Goal: Task Accomplishment & Management: Manage account settings

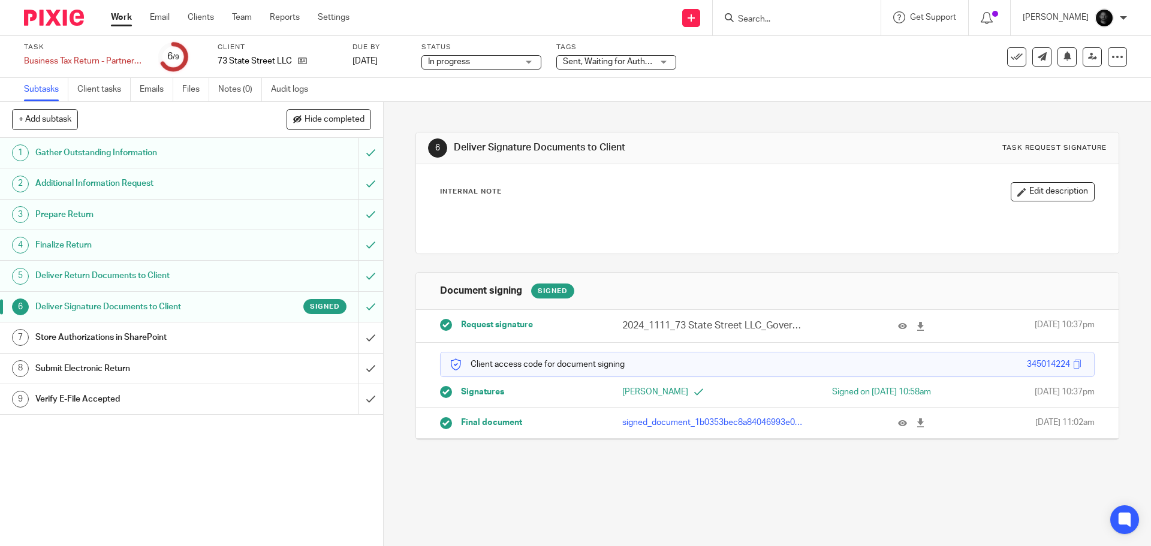
click at [631, 65] on span "Sent, Waiting for Authorization + 2" at bounding box center [626, 62] width 127 height 8
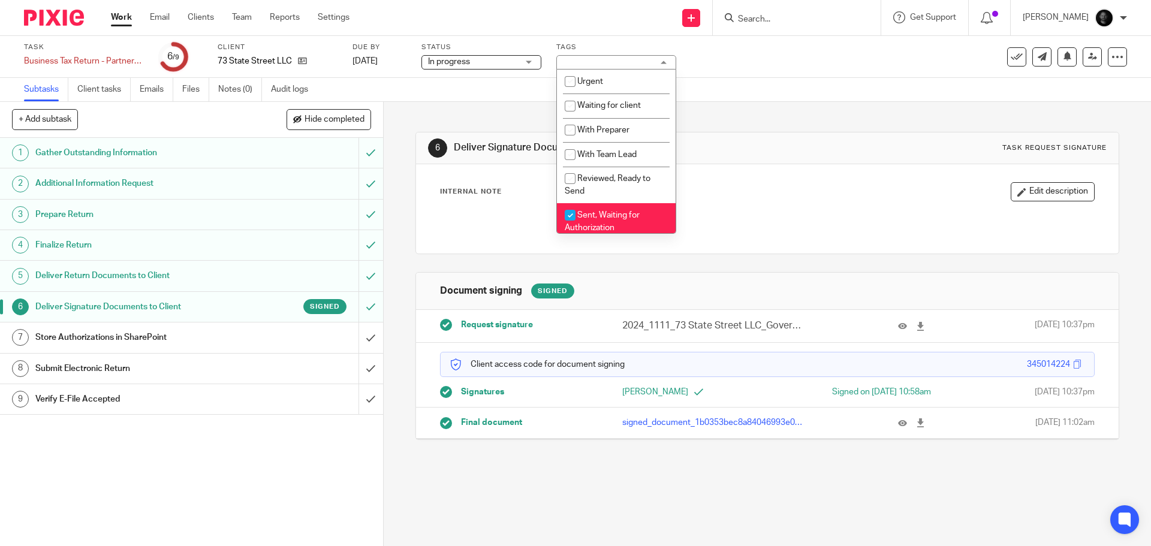
click at [614, 213] on span "Sent, Waiting for Authorization" at bounding box center [602, 221] width 75 height 21
checkbox input "false"
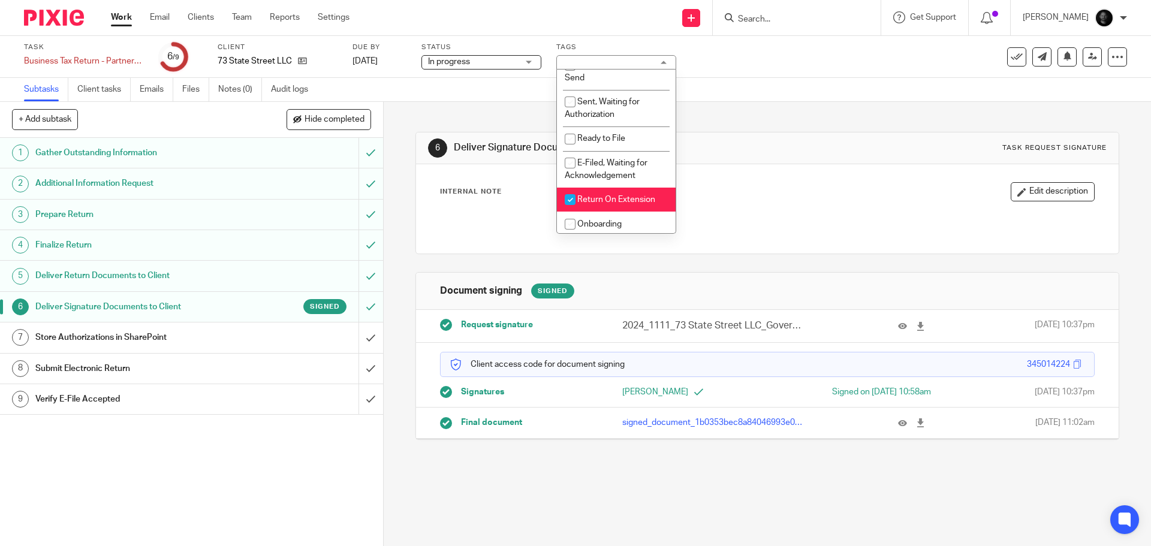
scroll to position [120, 0]
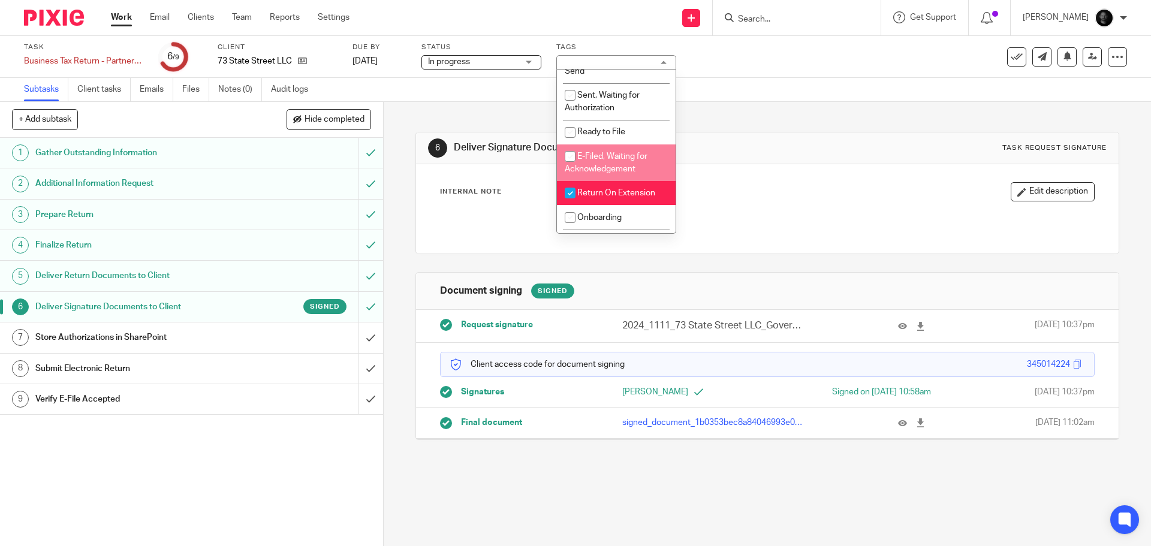
click at [612, 163] on li "E-Filed, Waiting for Acknowledgement" at bounding box center [616, 163] width 119 height 37
checkbox input "true"
click at [730, 148] on h1 "Deliver Signature Documents to Client" at bounding box center [623, 148] width 339 height 13
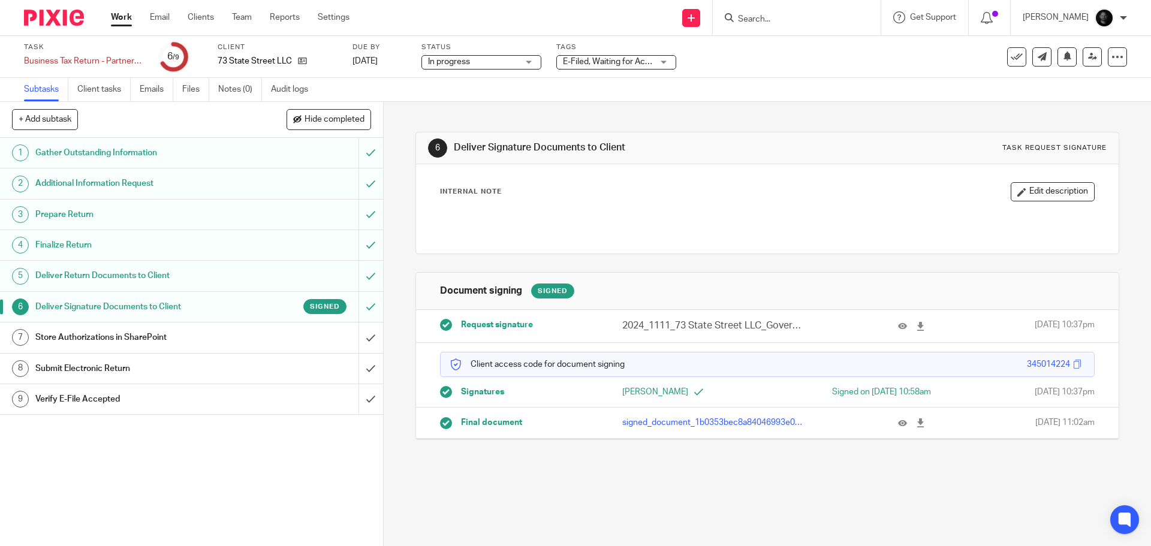
click at [119, 19] on link "Work" at bounding box center [121, 17] width 21 height 12
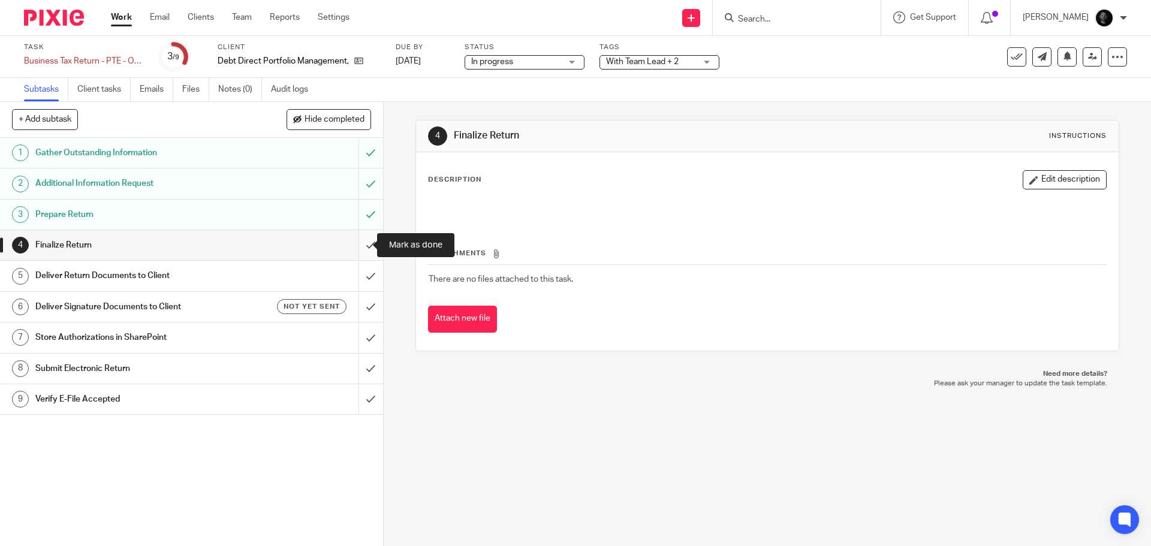
click at [354, 249] on input "submit" at bounding box center [191, 245] width 383 height 30
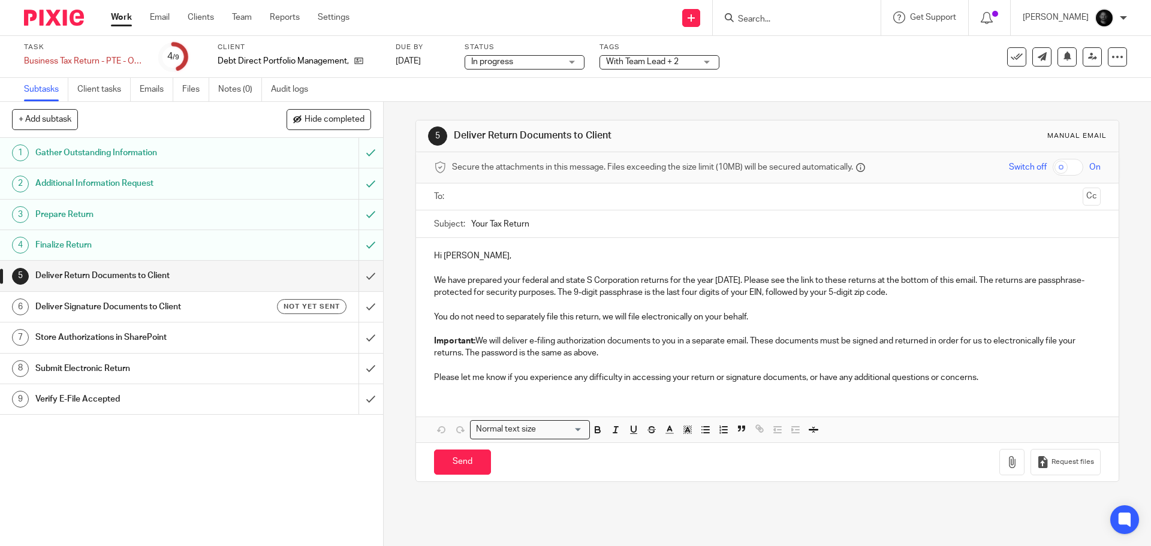
click at [487, 197] on input "text" at bounding box center [766, 197] width 621 height 14
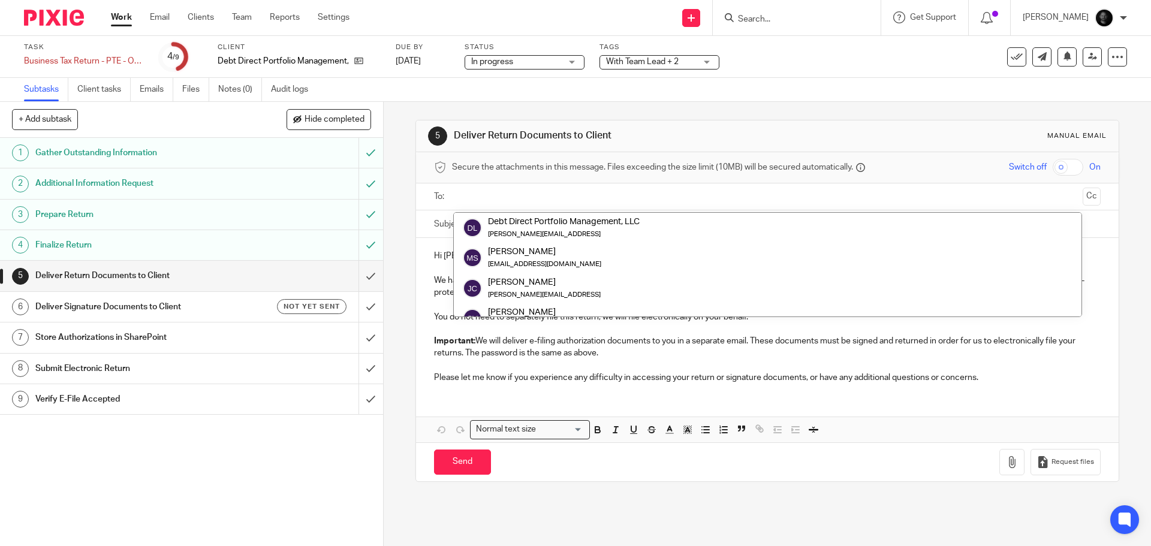
click at [405, 201] on div "5 Deliver Return Documents to Client Manual email Secure the attachments in thi…" at bounding box center [768, 324] width 768 height 444
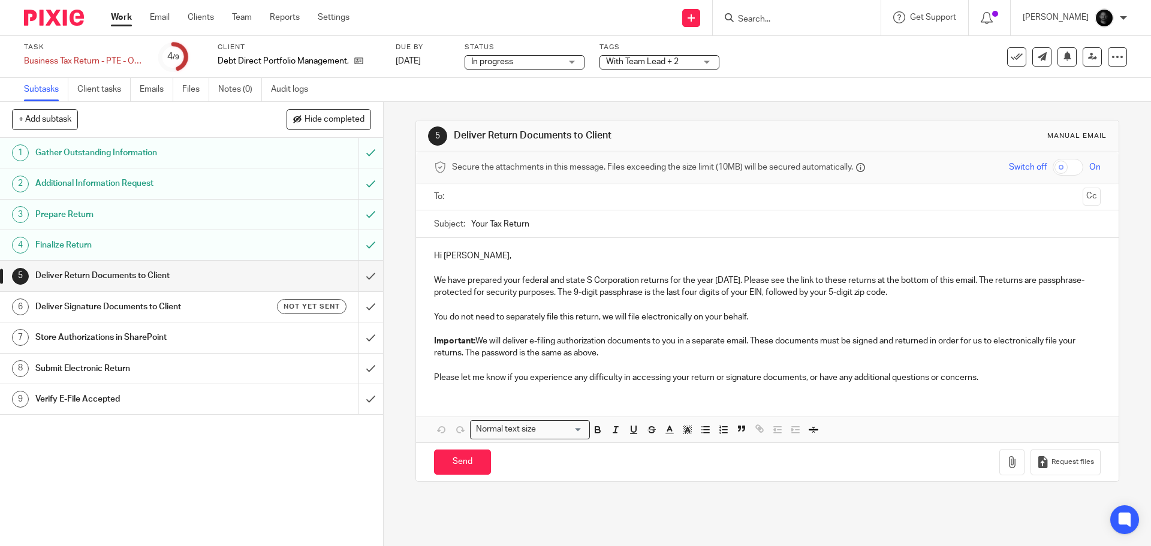
click at [492, 193] on input "text" at bounding box center [766, 197] width 621 height 14
click at [1064, 166] on input "checkbox" at bounding box center [1068, 167] width 31 height 17
checkbox input "true"
click at [1083, 189] on button "Cc" at bounding box center [1092, 198] width 18 height 18
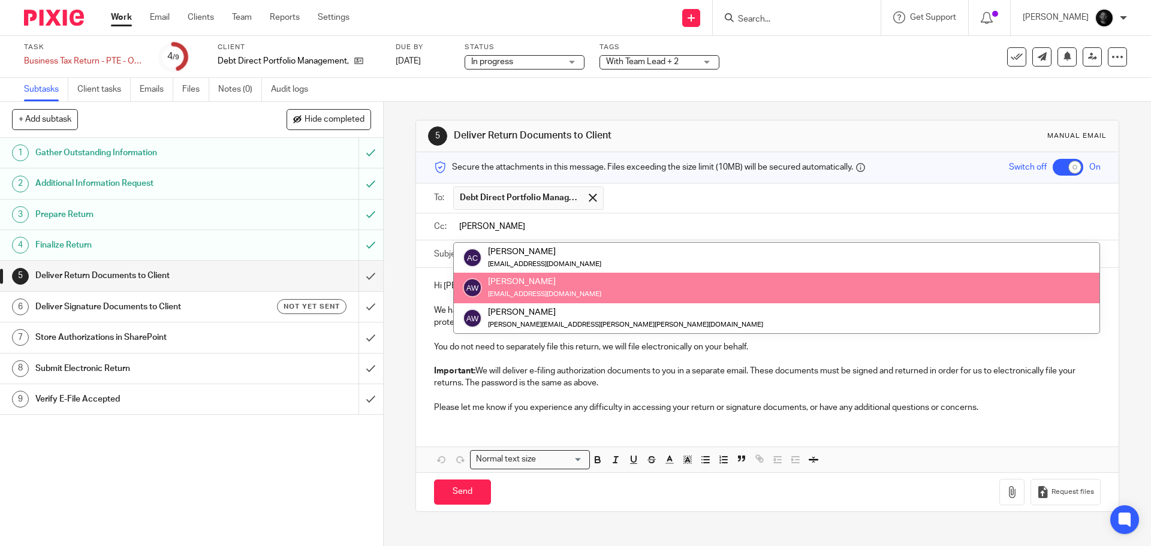
type input "alex"
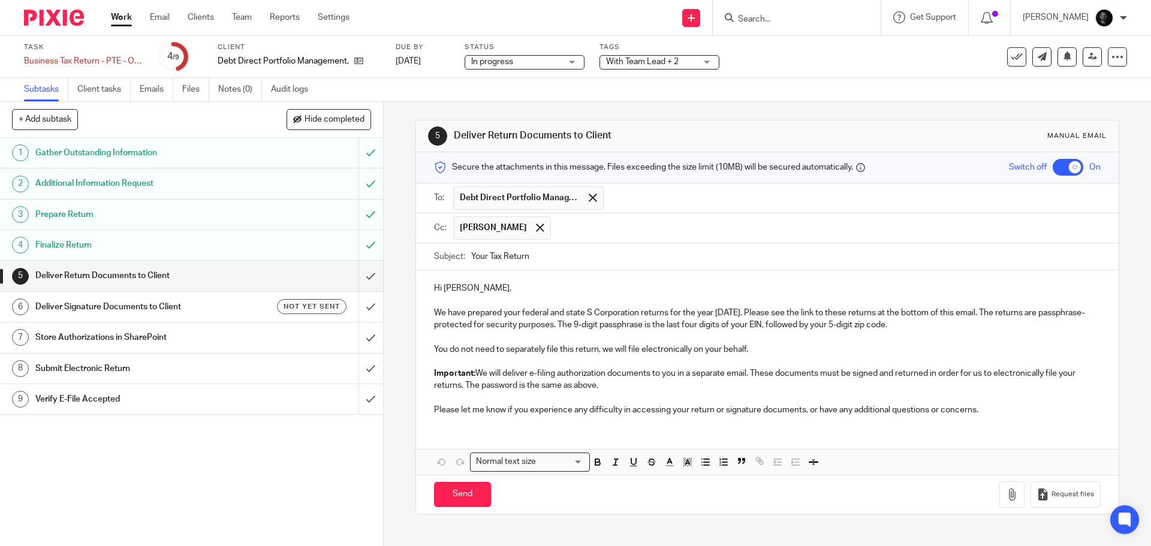
click at [605, 234] on input "text" at bounding box center [826, 227] width 539 height 23
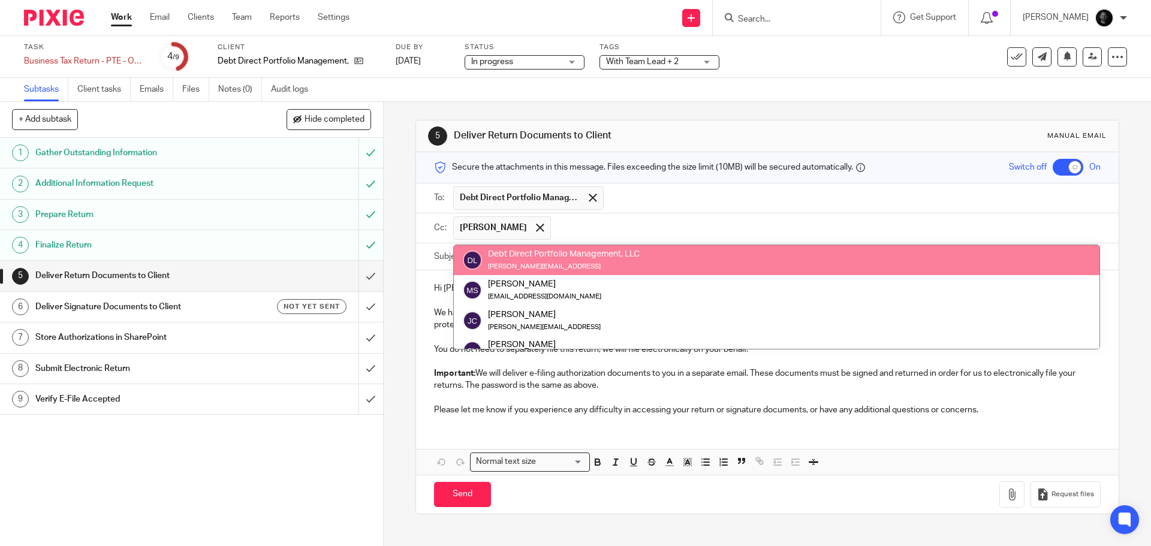
click at [408, 257] on div "5 Deliver Return Documents to Client Manual email Secure the attachments in thi…" at bounding box center [768, 324] width 768 height 444
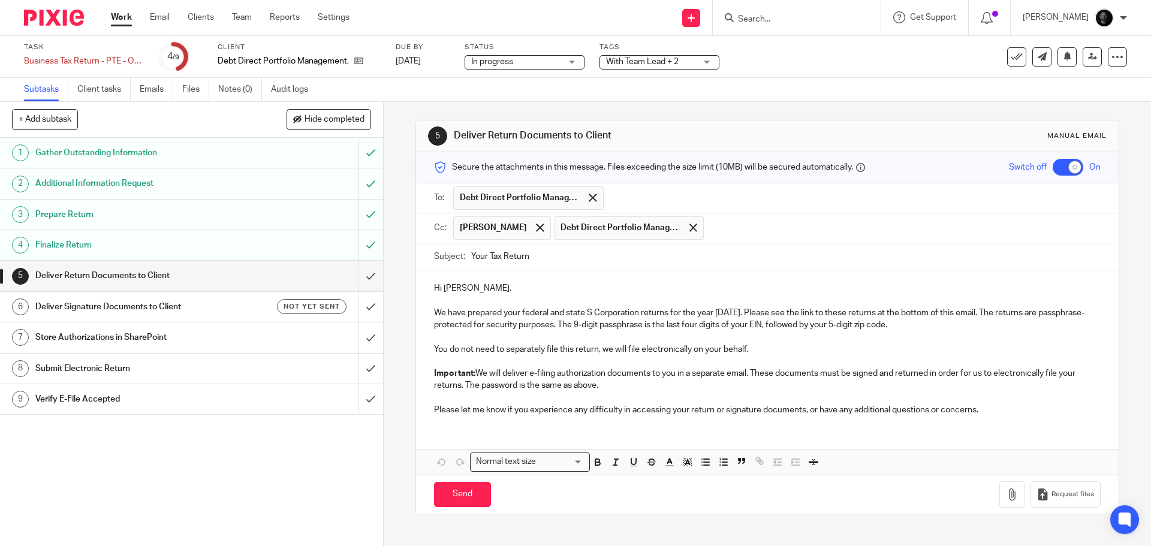
click at [533, 257] on input "Your Tax Return" at bounding box center [785, 256] width 629 height 27
click at [691, 228] on span at bounding box center [694, 228] width 8 height 8
click at [596, 260] on input "Your Tax Return" at bounding box center [785, 256] width 629 height 27
type input "Your Tax Return - Debt Direct"
click at [473, 288] on p "Hi Maureen," at bounding box center [767, 288] width 666 height 12
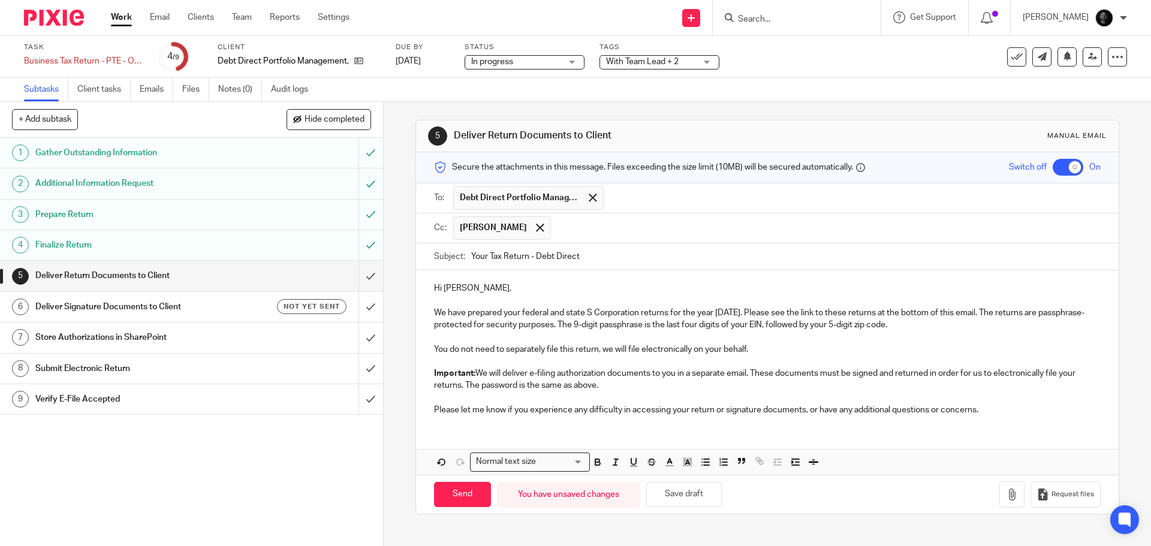
click at [904, 323] on p "We have prepared your federal and state S Corporation returns for the year 2024…" at bounding box center [767, 319] width 666 height 25
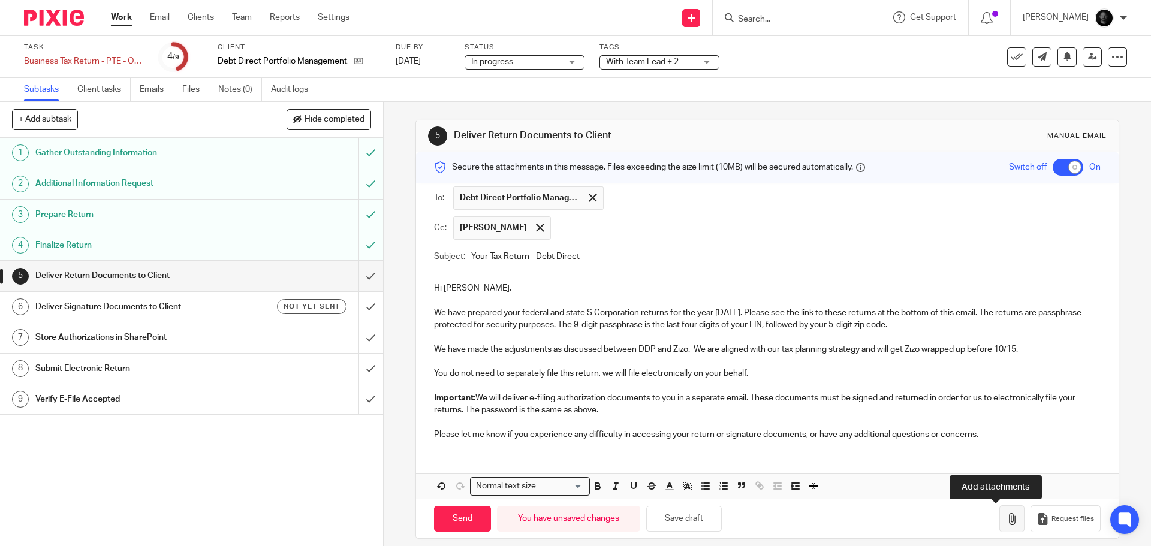
click at [1006, 523] on icon "button" at bounding box center [1012, 519] width 12 height 12
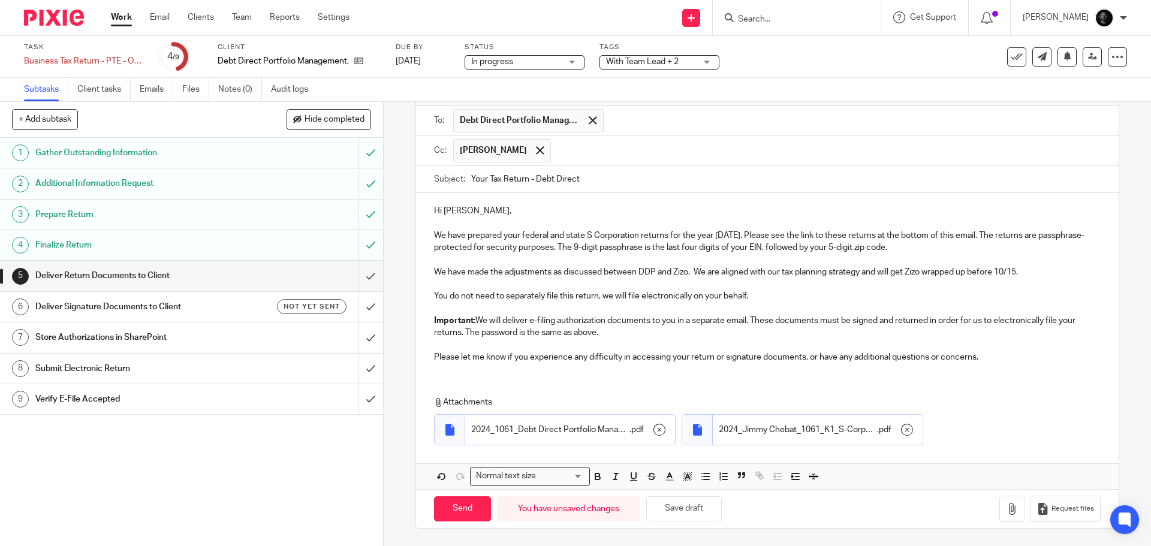
scroll to position [79, 0]
click at [457, 514] on input "Send" at bounding box center [462, 509] width 57 height 26
checkbox input "false"
type input "Sent"
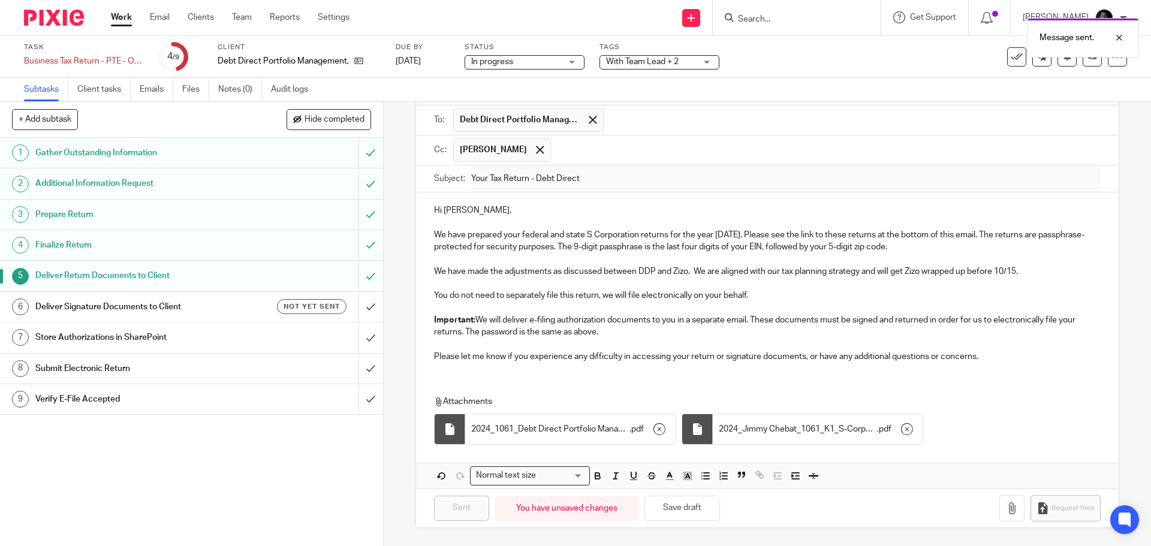
click at [131, 308] on h1 "Deliver Signature Documents to Client" at bounding box center [138, 307] width 207 height 18
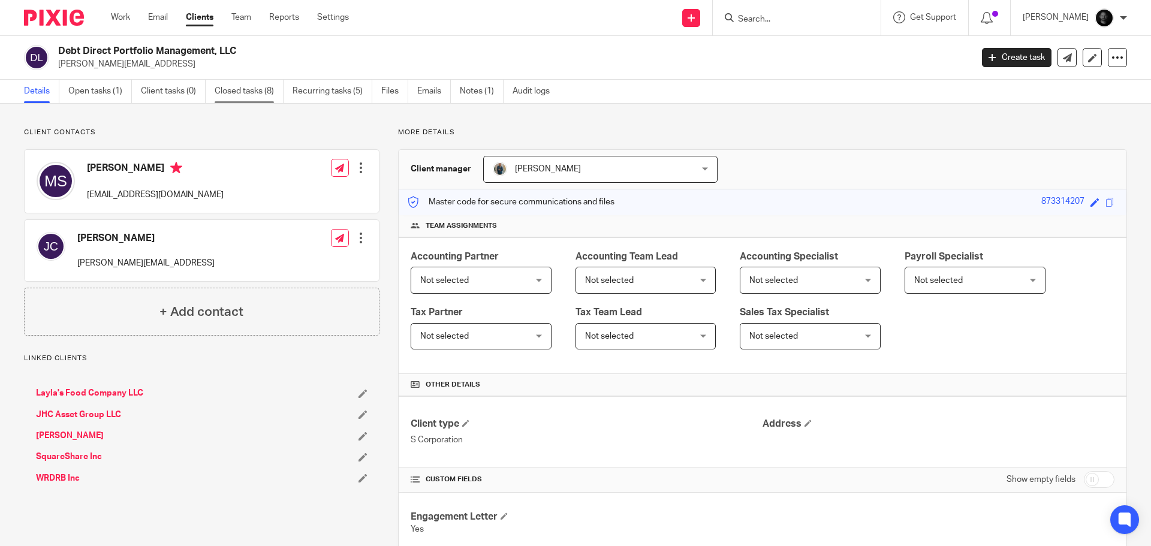
click at [233, 88] on link "Closed tasks (8)" at bounding box center [249, 91] width 69 height 23
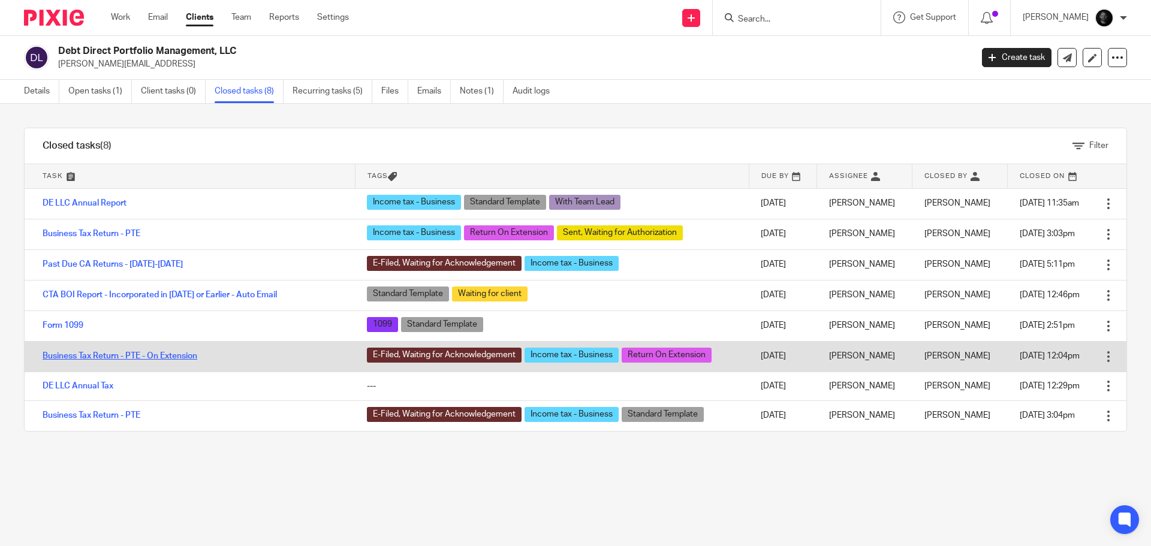
click at [96, 357] on link "Business Tax Return - PTE - On Extension" at bounding box center [120, 356] width 155 height 8
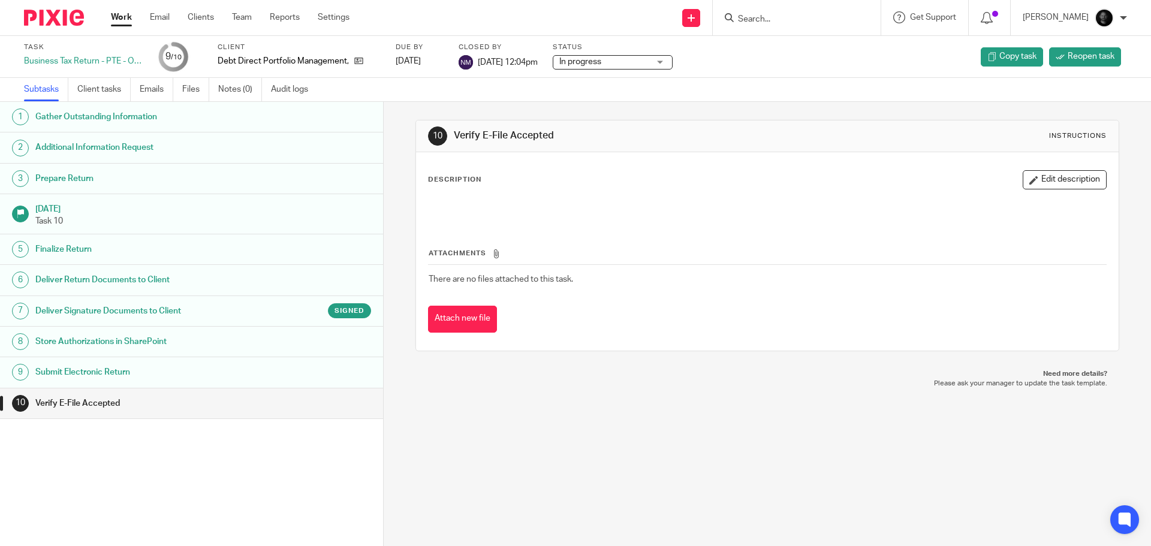
click at [204, 309] on h1 "Deliver Signature Documents to Client" at bounding box center [147, 311] width 224 height 18
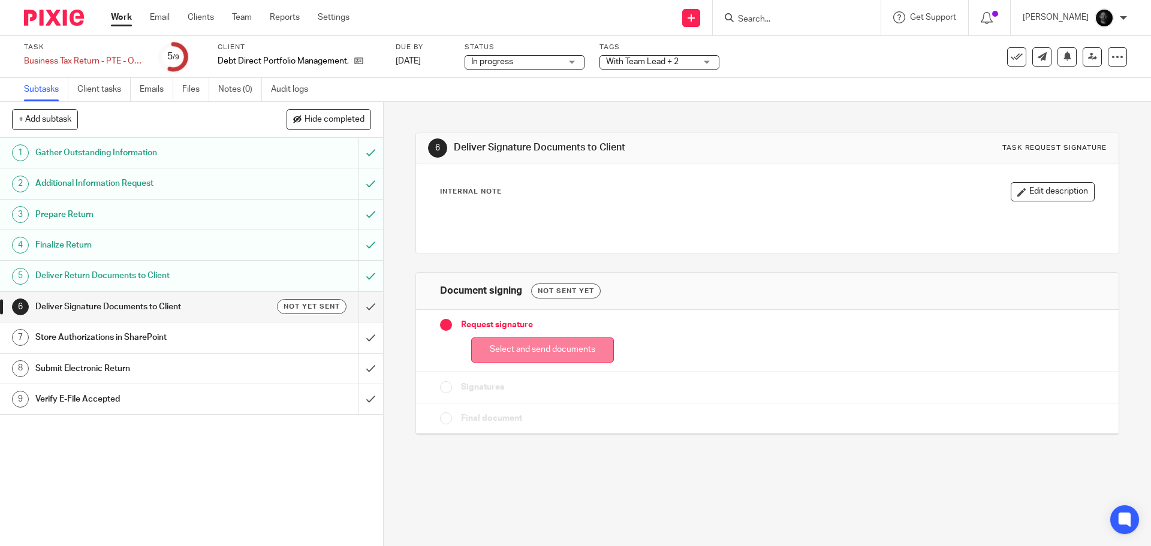
click at [502, 346] on button "Select and send documents" at bounding box center [542, 351] width 143 height 26
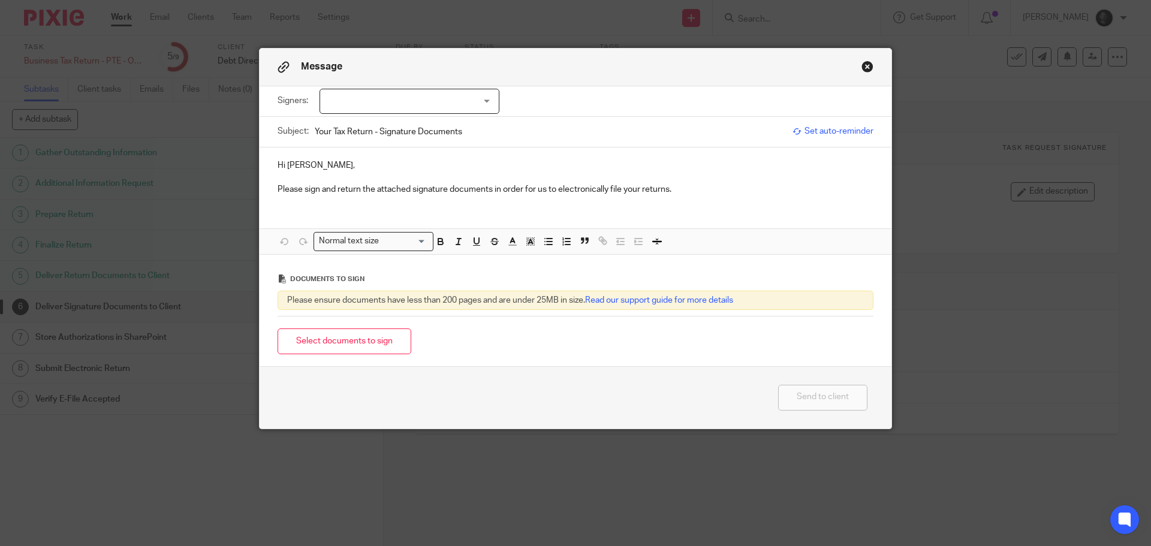
click at [423, 100] on div at bounding box center [410, 101] width 180 height 25
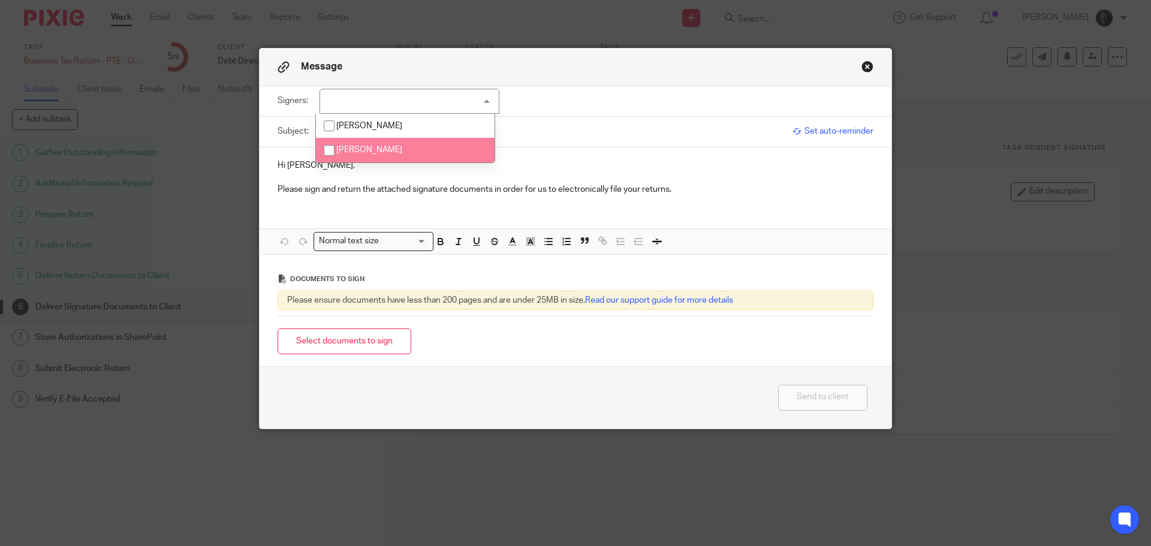
click at [362, 152] on span "[PERSON_NAME]" at bounding box center [369, 150] width 66 height 8
checkbox input "true"
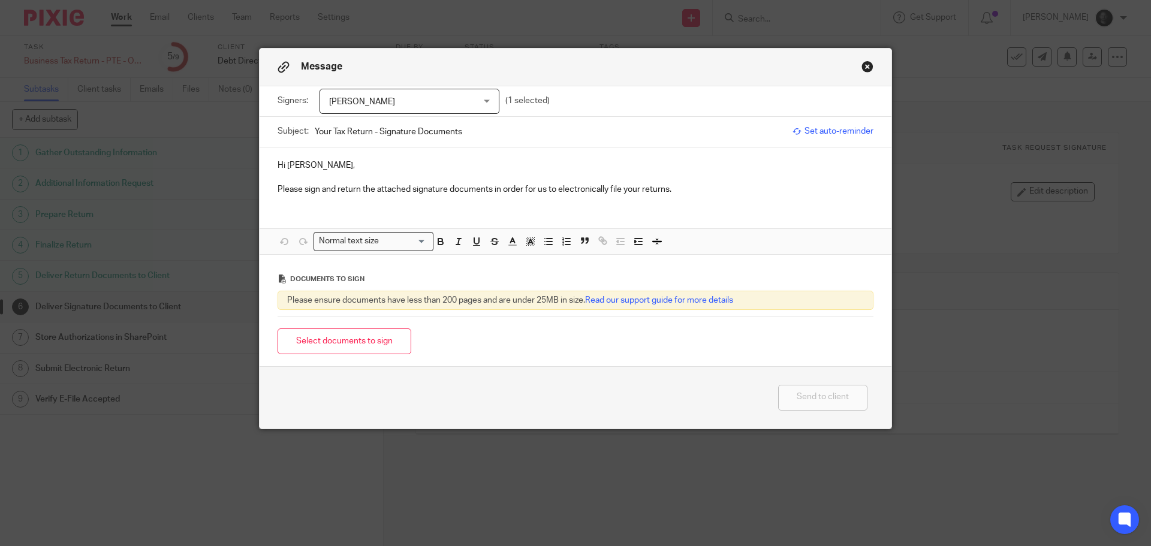
click at [348, 184] on p "Please sign and return the attached signature documents in order for us to elec…" at bounding box center [576, 189] width 596 height 12
click at [315, 167] on p "Hi Maureen," at bounding box center [576, 166] width 596 height 12
click at [470, 133] on input "Your Tax Return - Signature Documents" at bounding box center [551, 131] width 472 height 27
type input "Your Tax Return - Signature Documents - Debt Direct"
click at [319, 341] on button "Select documents to sign" at bounding box center [345, 342] width 134 height 26
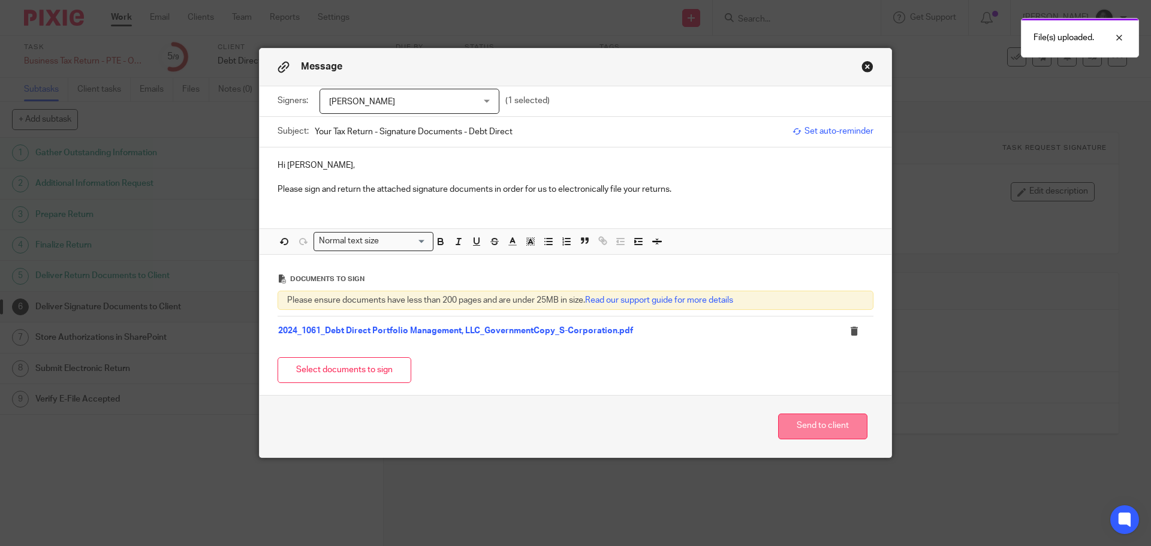
click at [799, 425] on button "Send to client" at bounding box center [822, 427] width 89 height 26
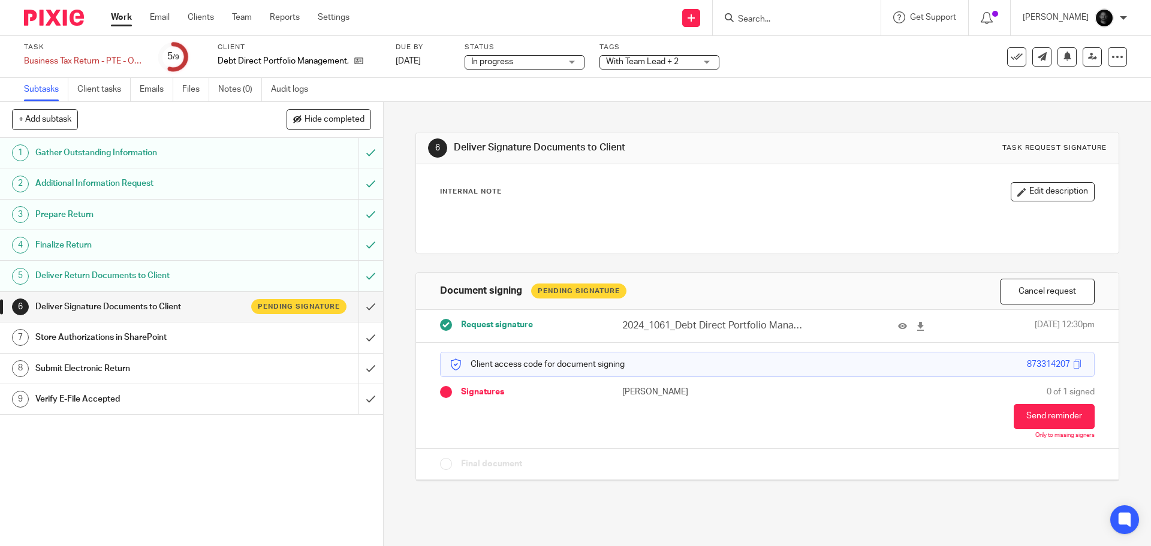
click at [623, 64] on span "With Team Lead + 2" at bounding box center [642, 62] width 73 height 8
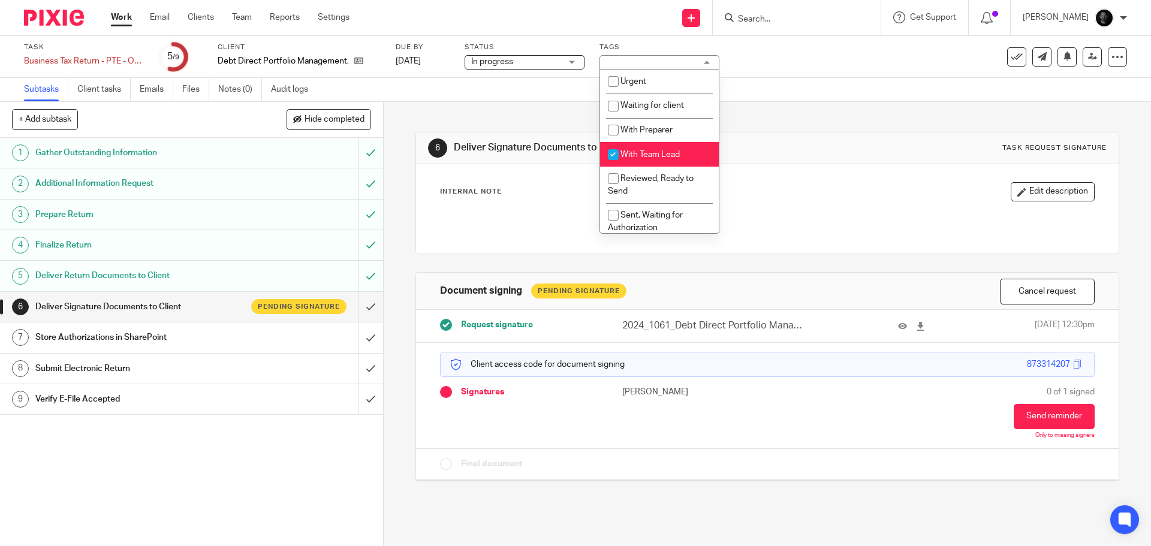
click at [651, 148] on li "With Team Lead" at bounding box center [659, 154] width 119 height 25
checkbox input "false"
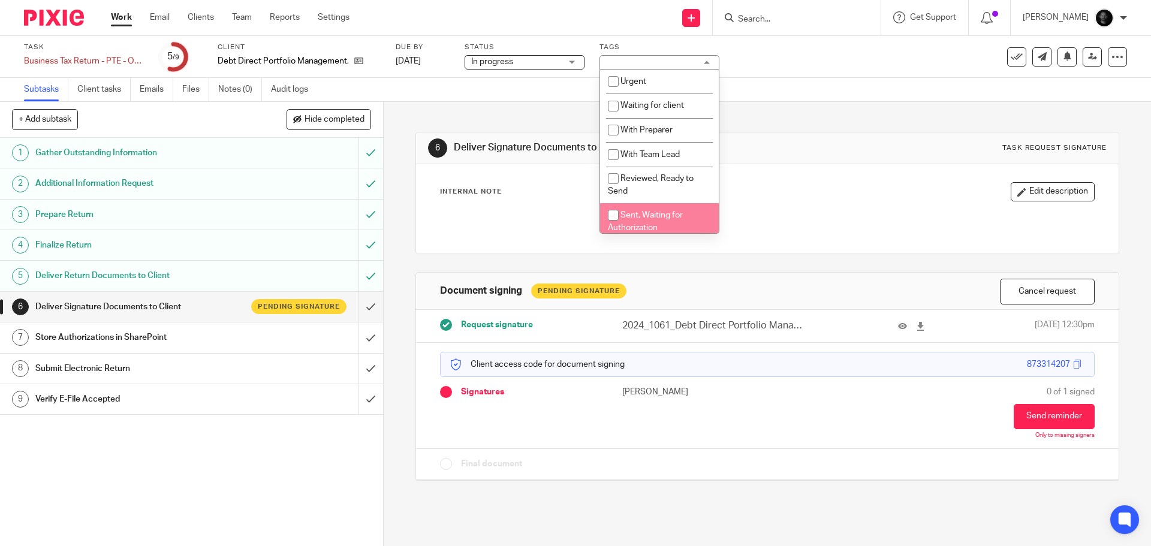
click at [642, 208] on li "Sent, Waiting for Authorization" at bounding box center [659, 221] width 119 height 37
checkbox input "true"
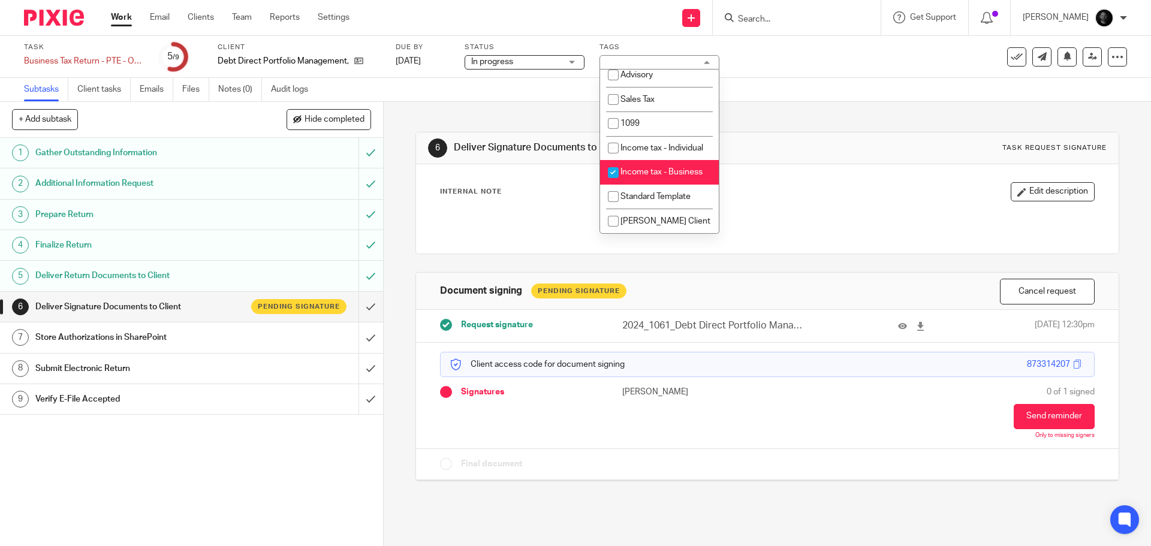
scroll to position [372, 0]
click at [904, 53] on div "Task Business Tax Return - PTE - On Extension Save Business Tax Return - PTE - …" at bounding box center [483, 57] width 919 height 29
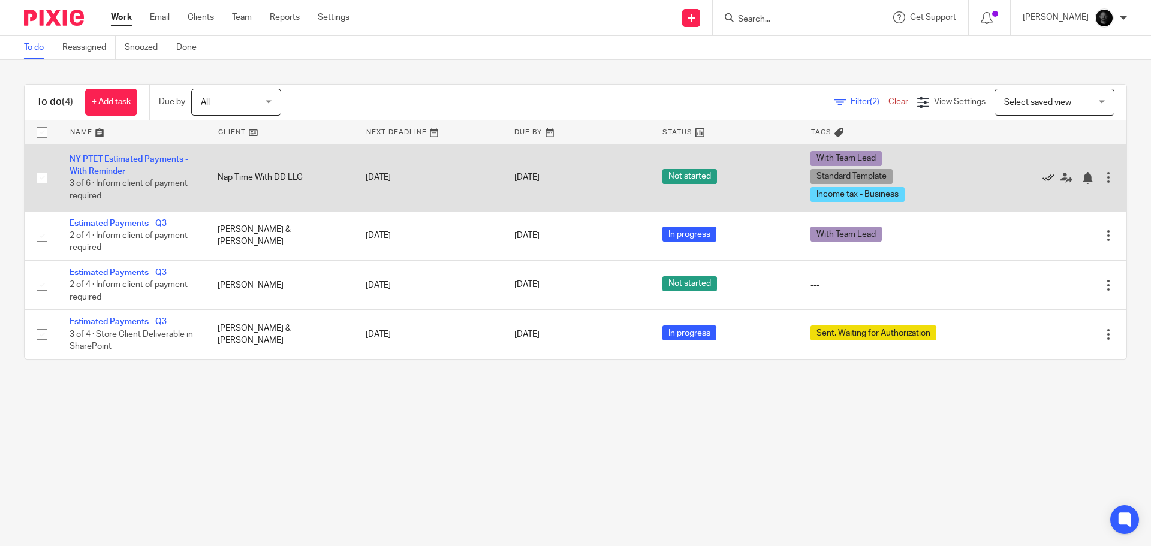
click at [1043, 177] on icon at bounding box center [1049, 178] width 12 height 12
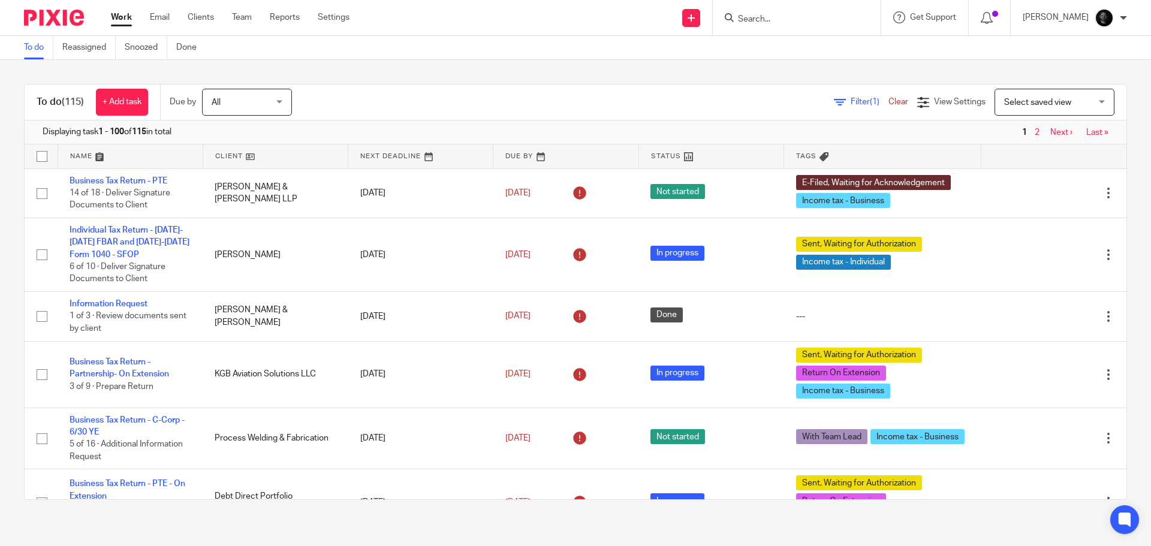
click at [263, 102] on span "All" at bounding box center [244, 101] width 64 height 25
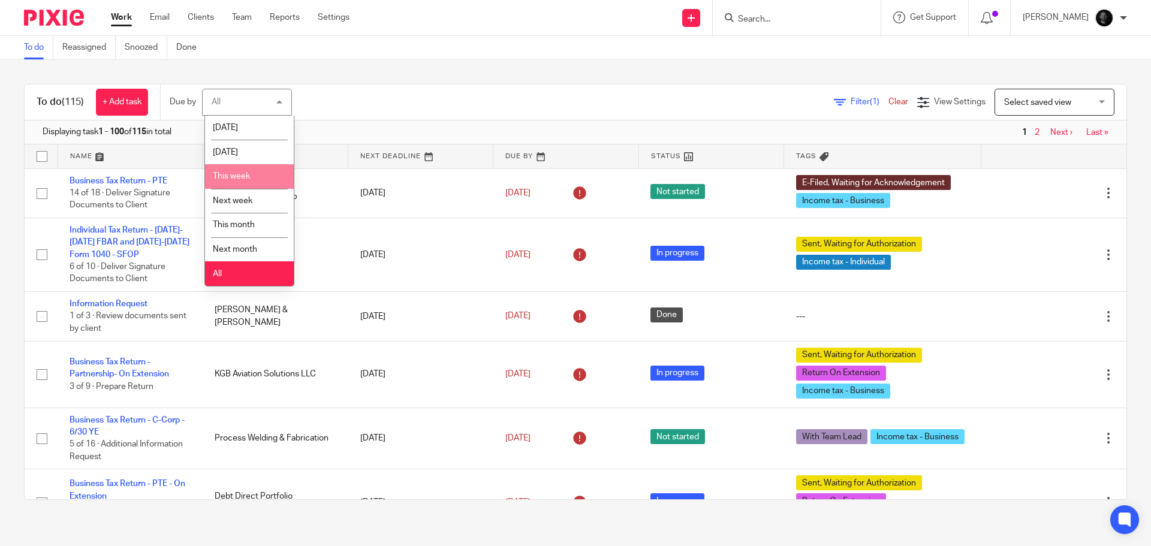
click at [257, 173] on li "This week" at bounding box center [249, 176] width 89 height 25
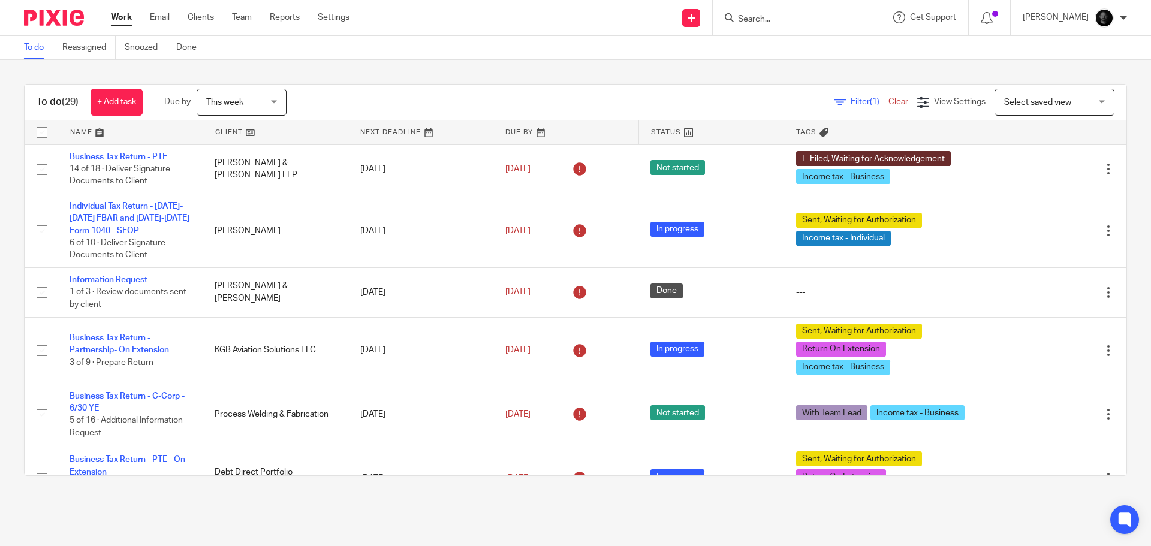
click at [763, 18] on input "Search" at bounding box center [791, 19] width 108 height 11
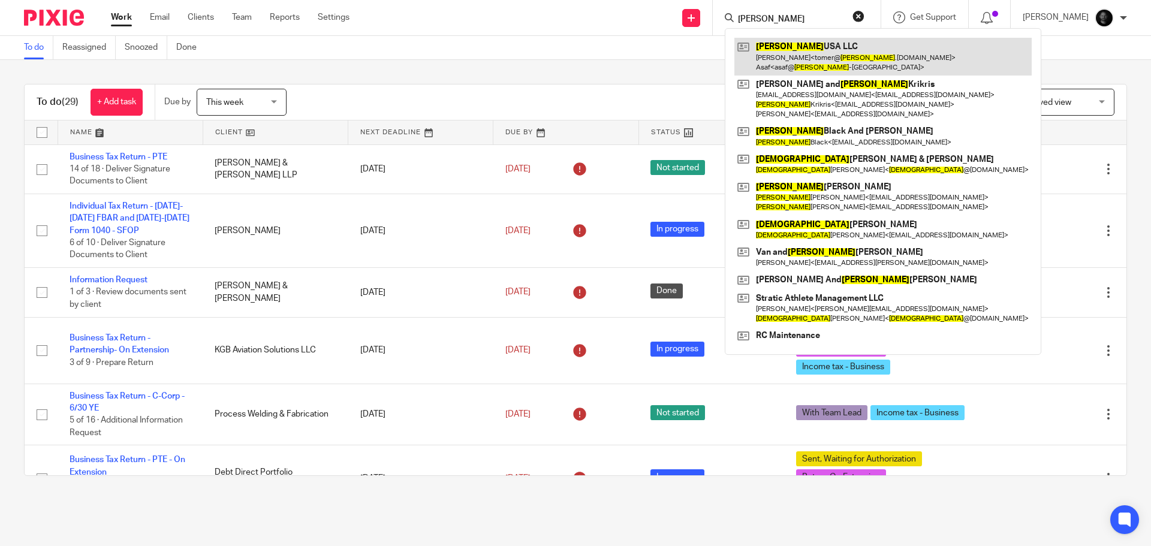
type input "christina"
click at [801, 49] on link at bounding box center [883, 56] width 297 height 37
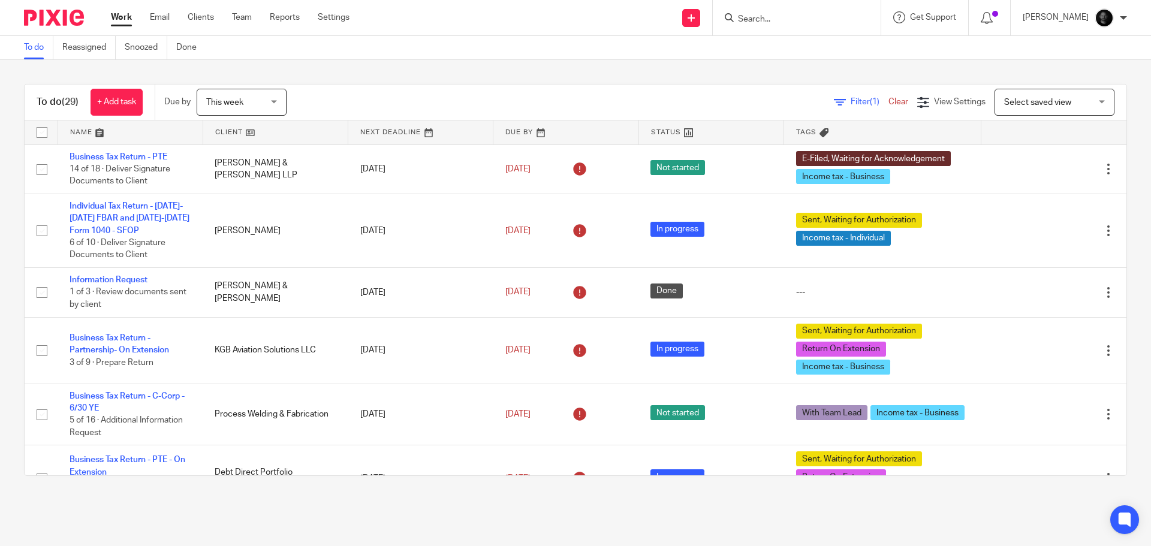
click at [826, 23] on input "Search" at bounding box center [791, 19] width 108 height 11
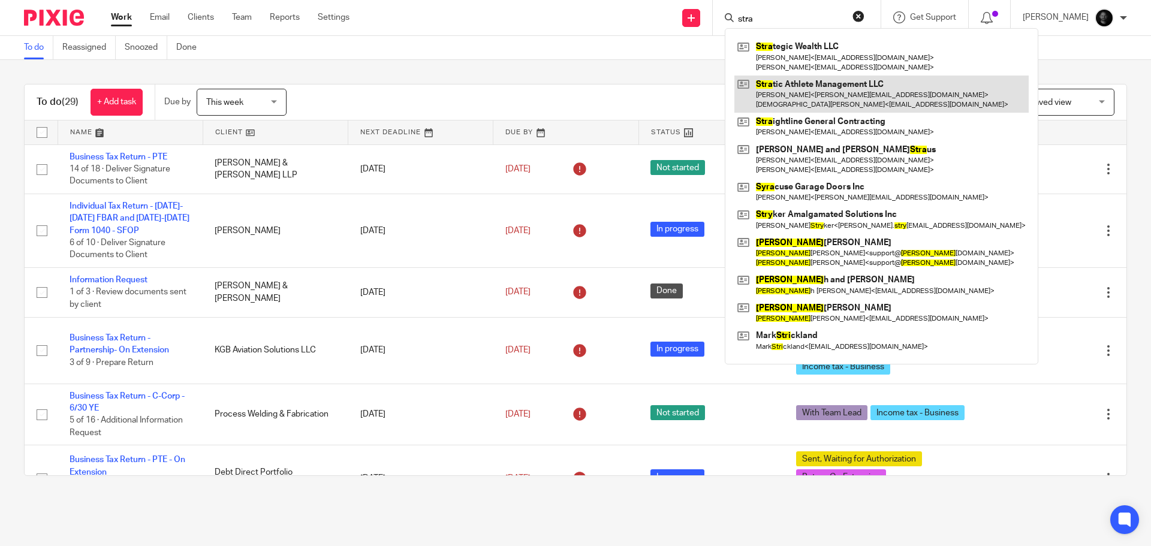
type input "stra"
click at [818, 87] on link at bounding box center [882, 94] width 294 height 37
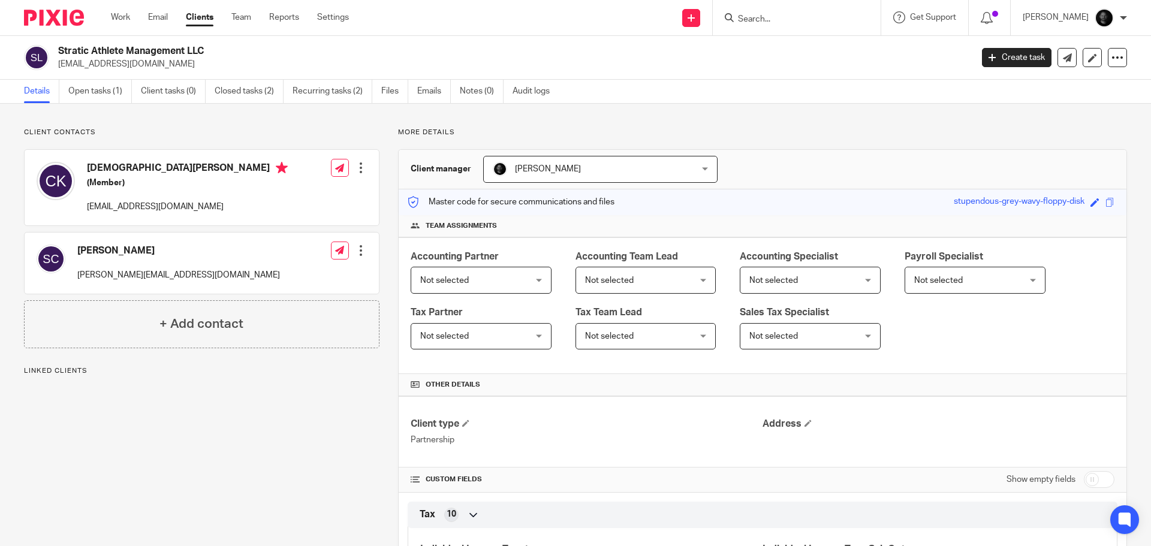
click at [804, 20] on input "Search" at bounding box center [791, 19] width 108 height 11
click at [99, 87] on link "Open tasks (1)" at bounding box center [100, 91] width 64 height 23
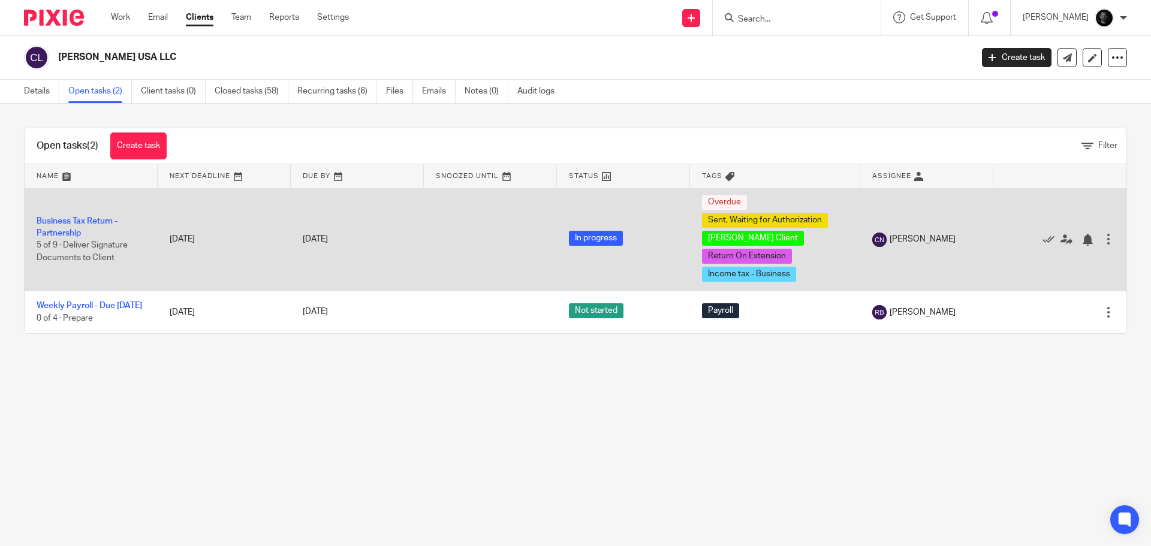
click at [88, 232] on td "Business Tax Return - Partnership 5 of 9 · Deliver Signature Documents to Client" at bounding box center [91, 239] width 133 height 103
click at [88, 225] on td "Business Tax Return - Partnership 5 of 9 · Deliver Signature Documents to Client" at bounding box center [91, 239] width 133 height 103
click at [88, 222] on link "Business Tax Return - Partnership" at bounding box center [77, 227] width 81 height 20
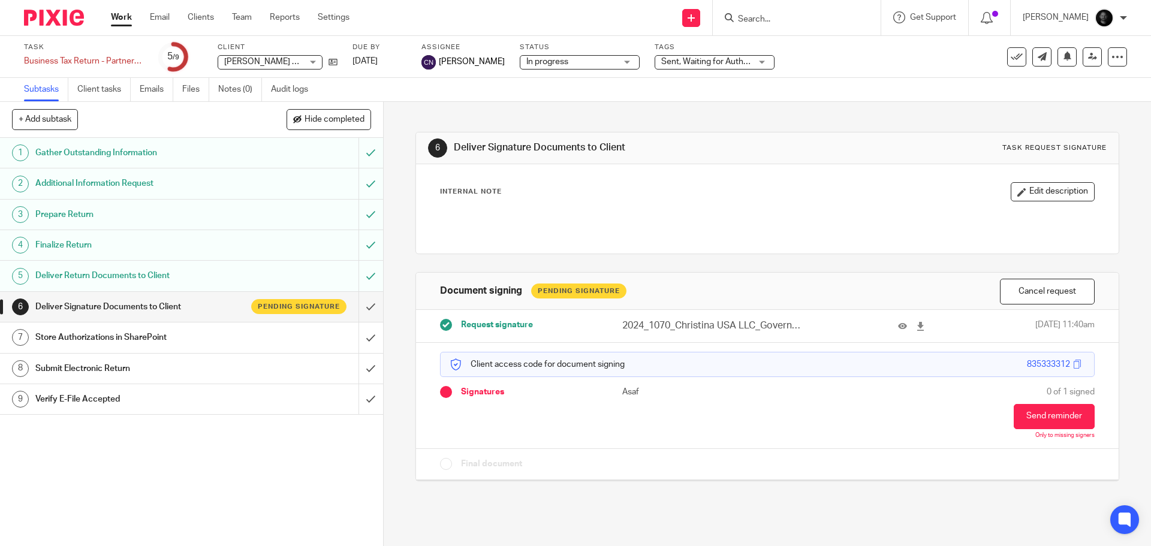
click at [809, 19] on input "Search" at bounding box center [791, 19] width 108 height 11
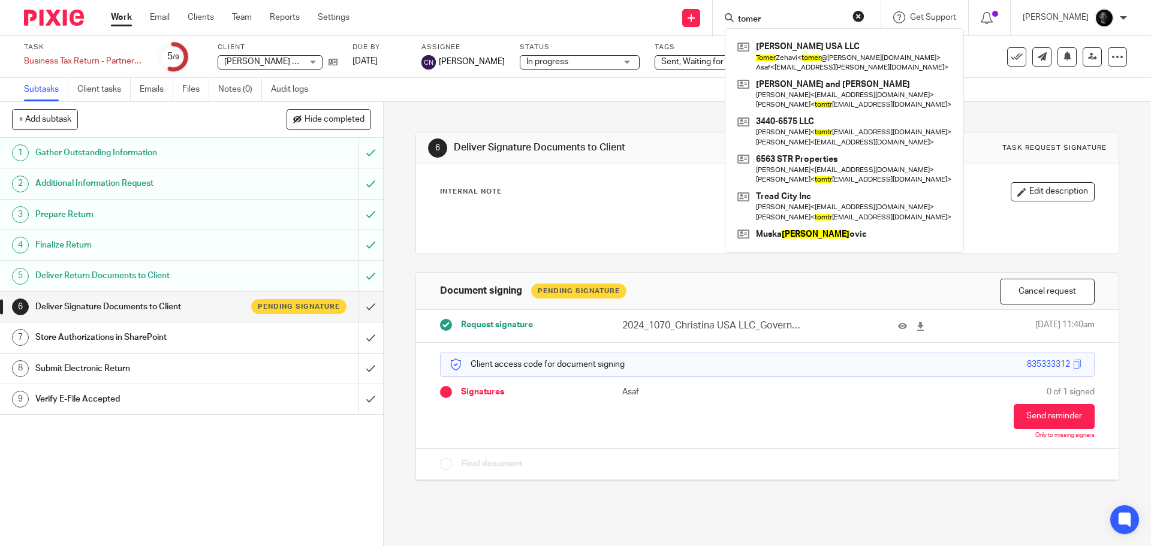
type input "tomer"
click at [609, 84] on div "Subtasks Client tasks Emails Files Notes (0) Audit logs" at bounding box center [575, 90] width 1151 height 24
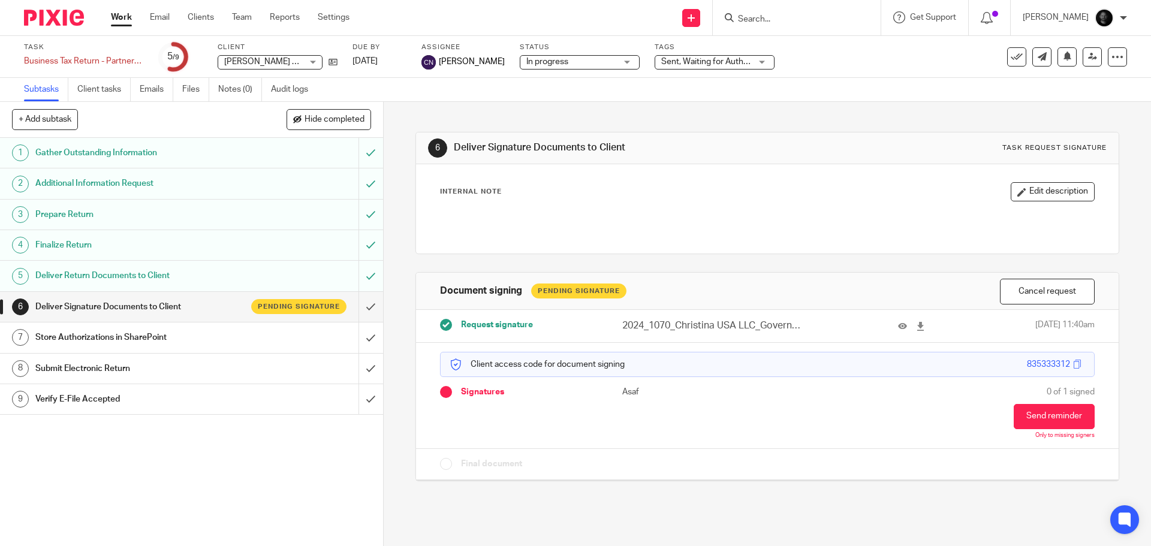
click at [667, 61] on span "Sent, Waiting for Authorization + 3" at bounding box center [724, 62] width 127 height 8
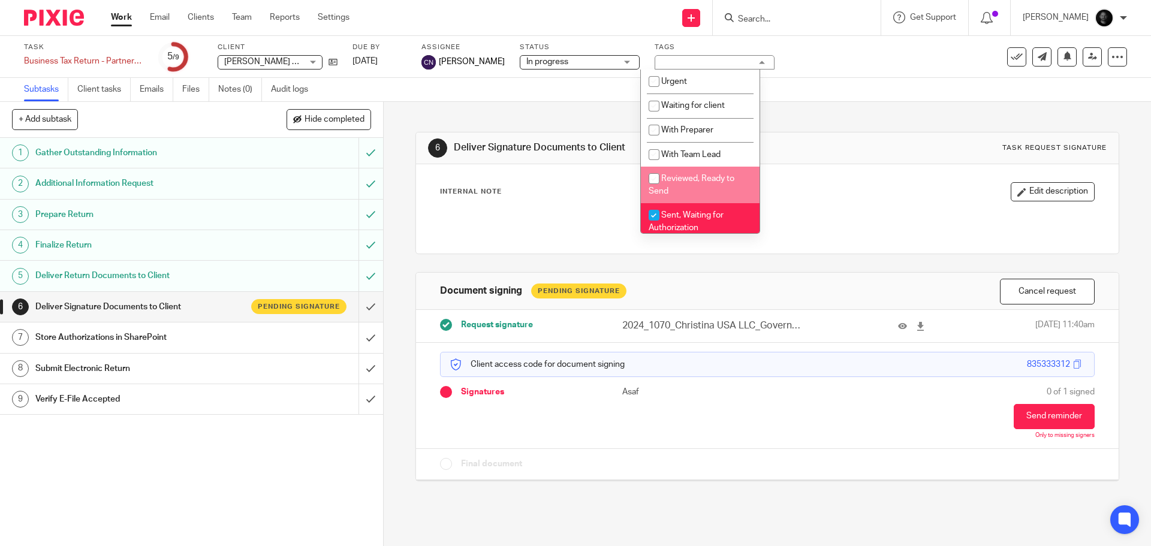
click at [681, 183] on li "Reviewed, Ready to Send" at bounding box center [700, 185] width 119 height 37
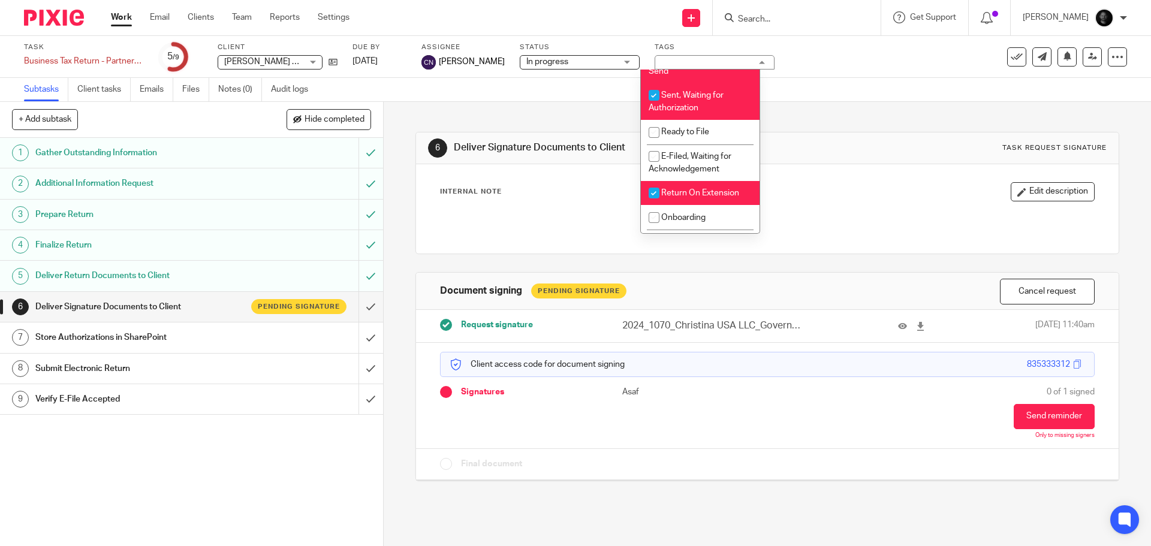
scroll to position [60, 0]
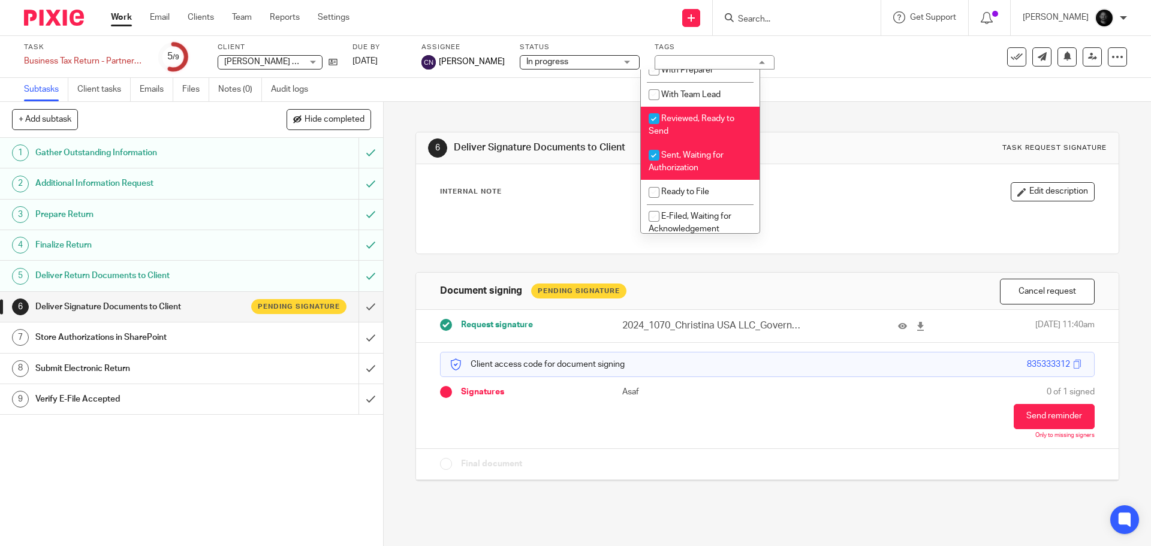
click at [698, 116] on span "Reviewed, Ready to Send" at bounding box center [692, 125] width 86 height 21
checkbox input "false"
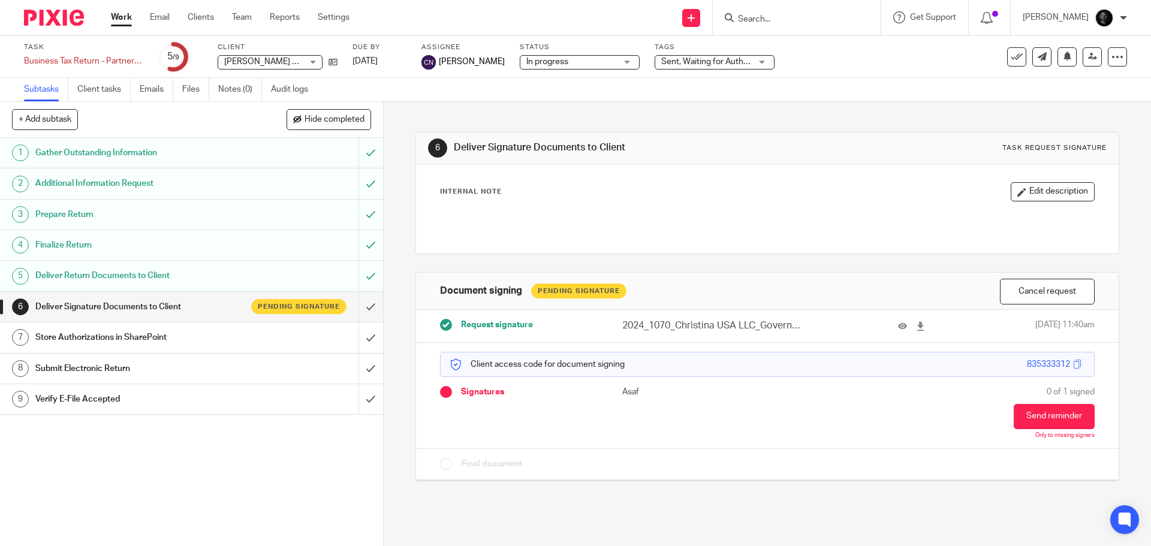
click at [868, 76] on div "Task Business Tax Return - Partnership Save Business Tax Return - Partnership 5…" at bounding box center [575, 57] width 1151 height 42
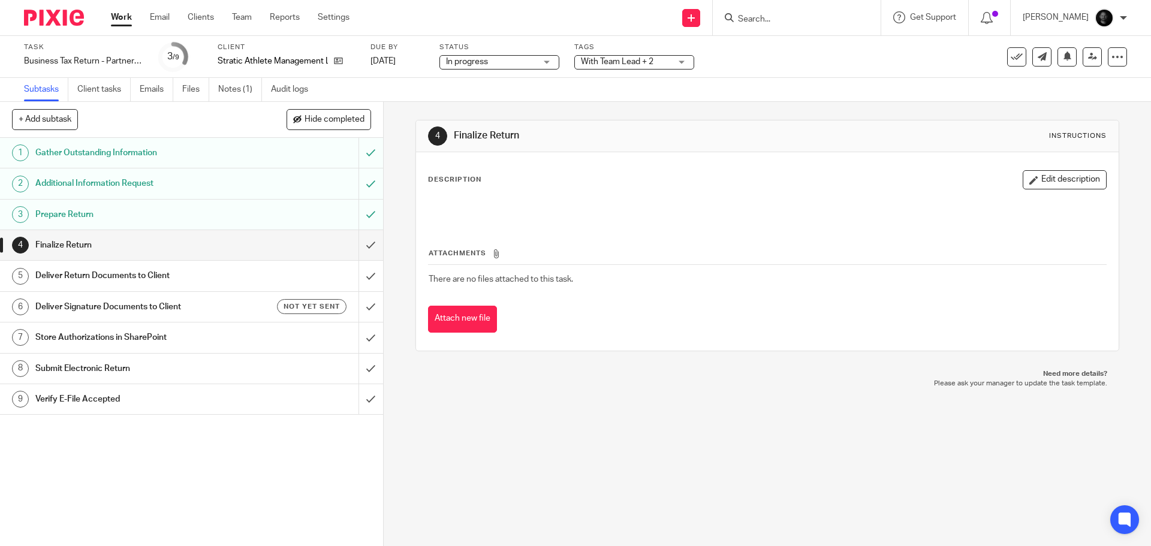
click at [621, 65] on span "With Team Lead + 2" at bounding box center [617, 62] width 73 height 8
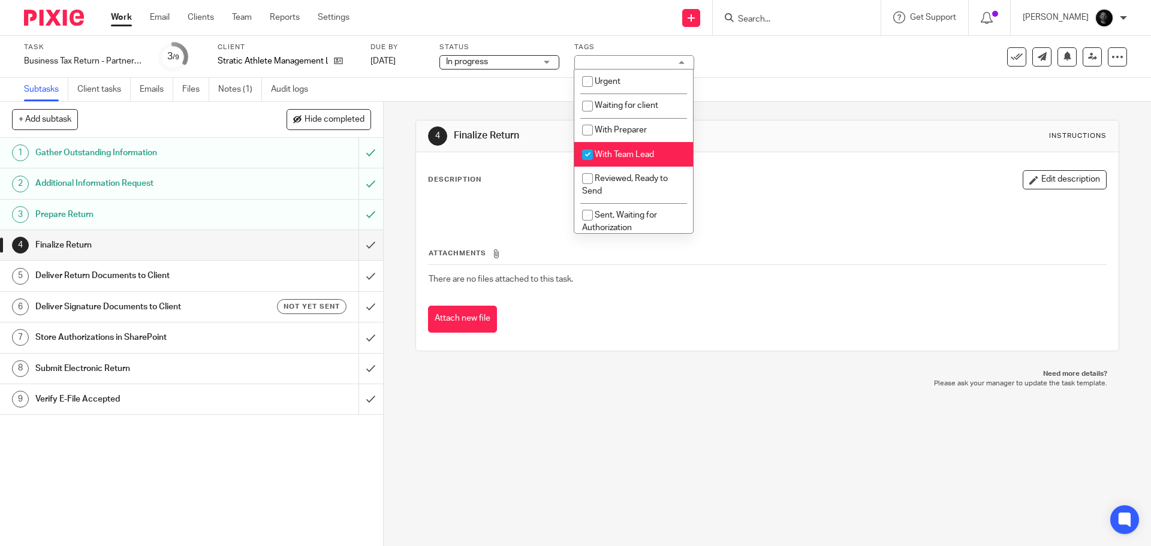
drag, startPoint x: 611, startPoint y: 148, endPoint x: 612, endPoint y: 173, distance: 25.2
click at [611, 149] on li "With Team Lead" at bounding box center [633, 154] width 119 height 25
checkbox input "false"
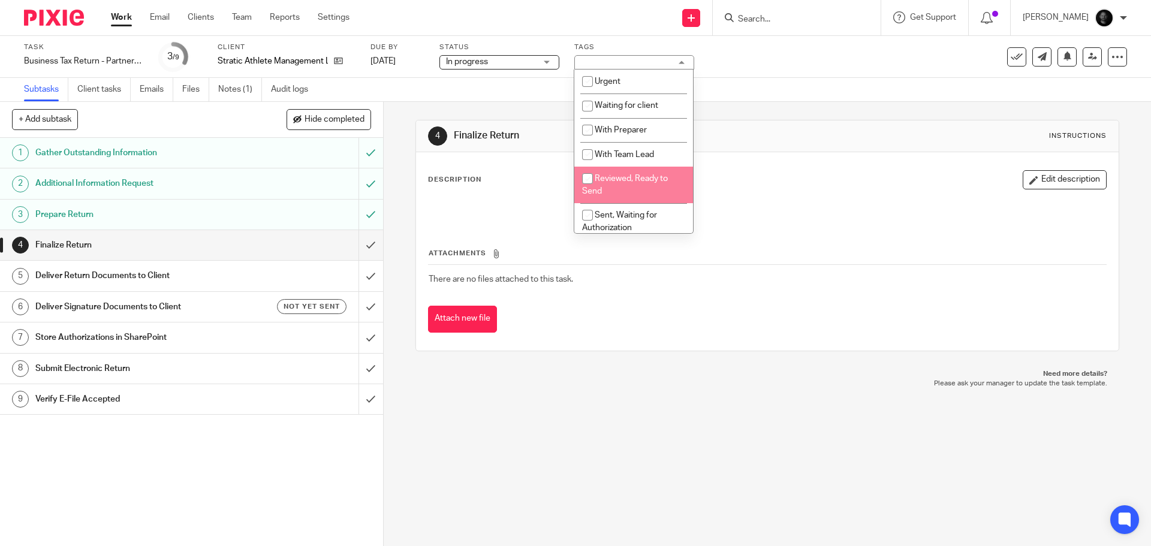
click at [612, 173] on li "Reviewed, Ready to Send" at bounding box center [633, 185] width 119 height 37
checkbox input "true"
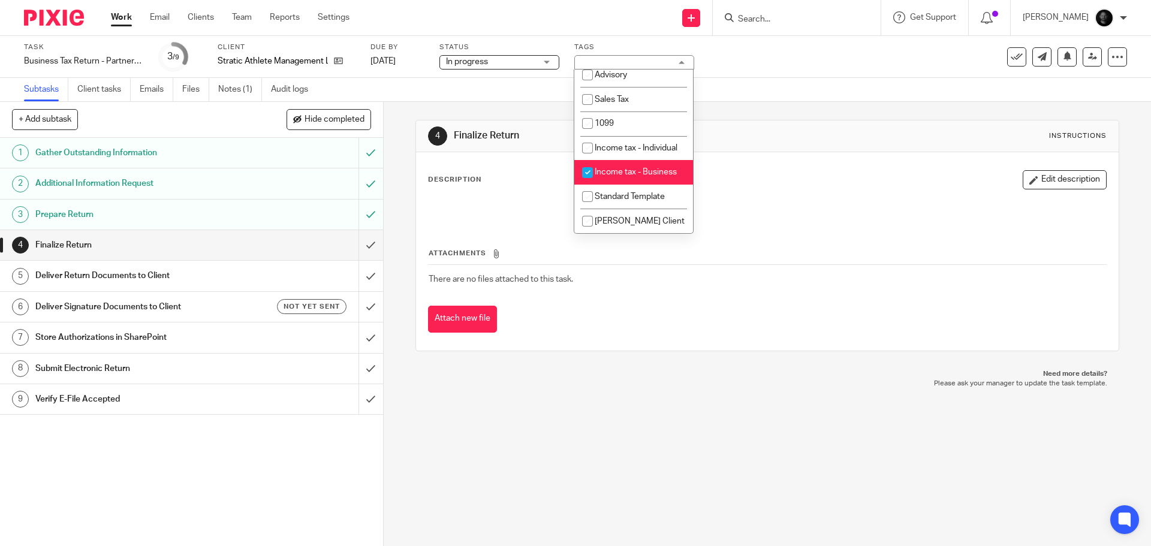
scroll to position [372, 0]
click at [761, 101] on div "Subtasks Client tasks Emails Files Notes (1) Audit logs" at bounding box center [575, 90] width 1151 height 24
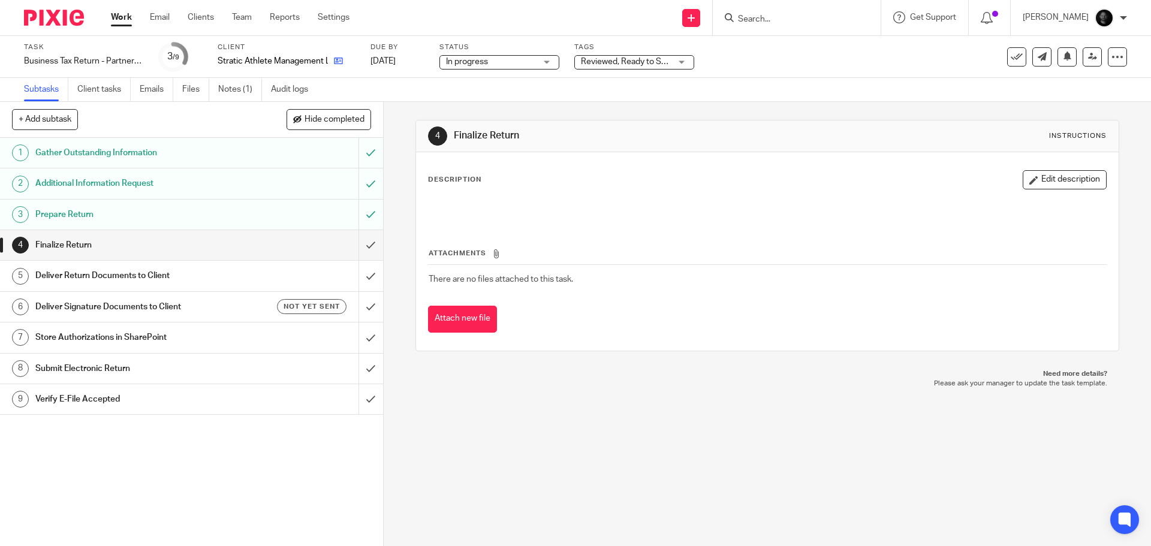
drag, startPoint x: 347, startPoint y: 60, endPoint x: 336, endPoint y: 61, distance: 11.5
click at [1088, 55] on icon at bounding box center [1092, 56] width 9 height 9
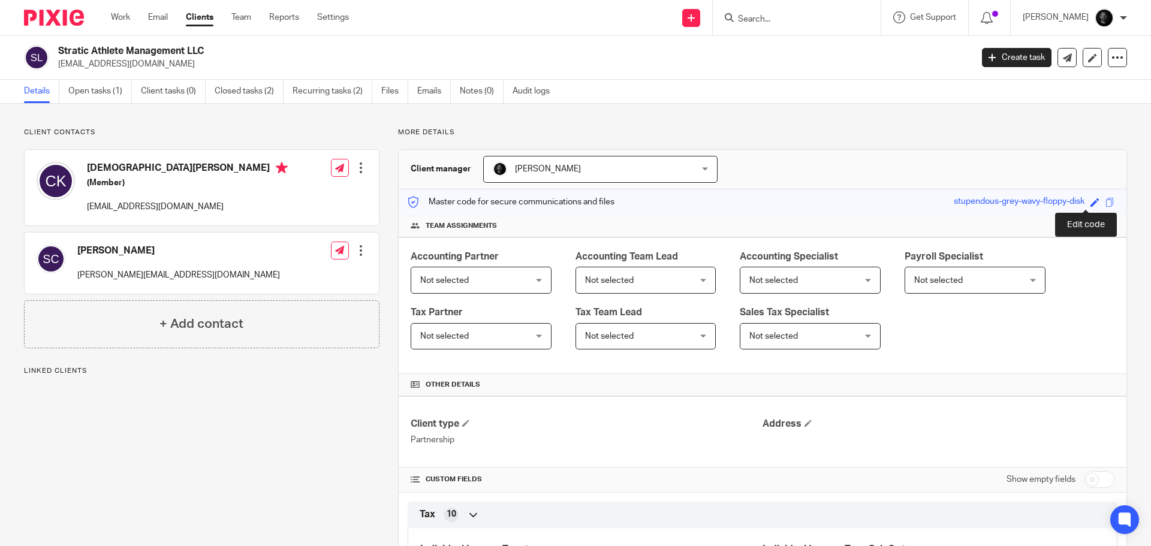
click at [1091, 200] on span at bounding box center [1095, 202] width 9 height 9
type input "409114031"
click at [1064, 206] on link "Save" at bounding box center [1073, 202] width 19 height 12
type input "409114031"
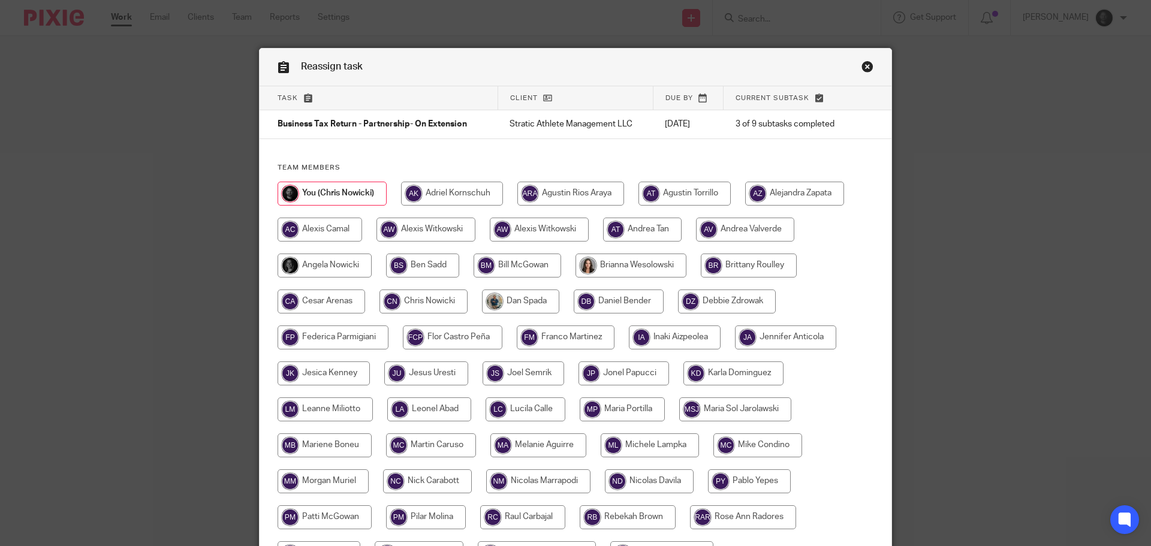
click at [436, 227] on input "radio" at bounding box center [426, 230] width 99 height 24
radio input "true"
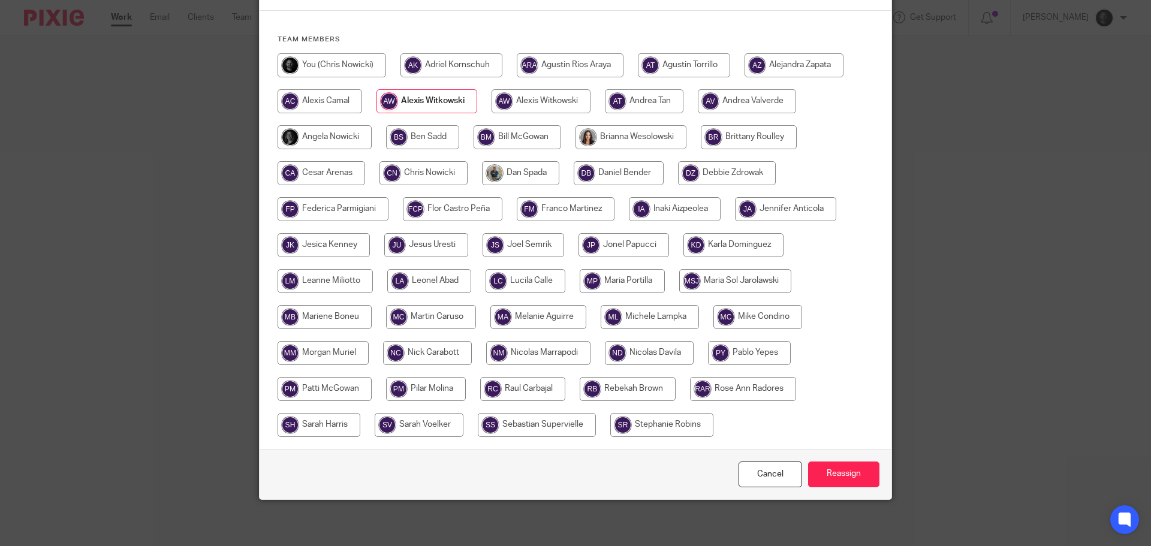
scroll to position [130, 0]
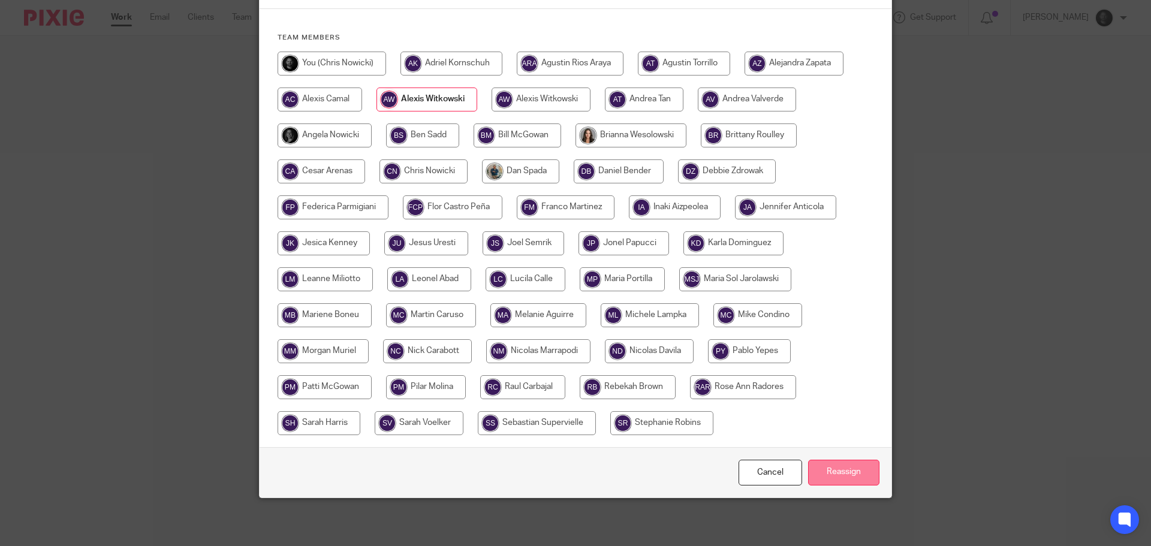
click at [827, 471] on input "Reassign" at bounding box center [843, 473] width 71 height 26
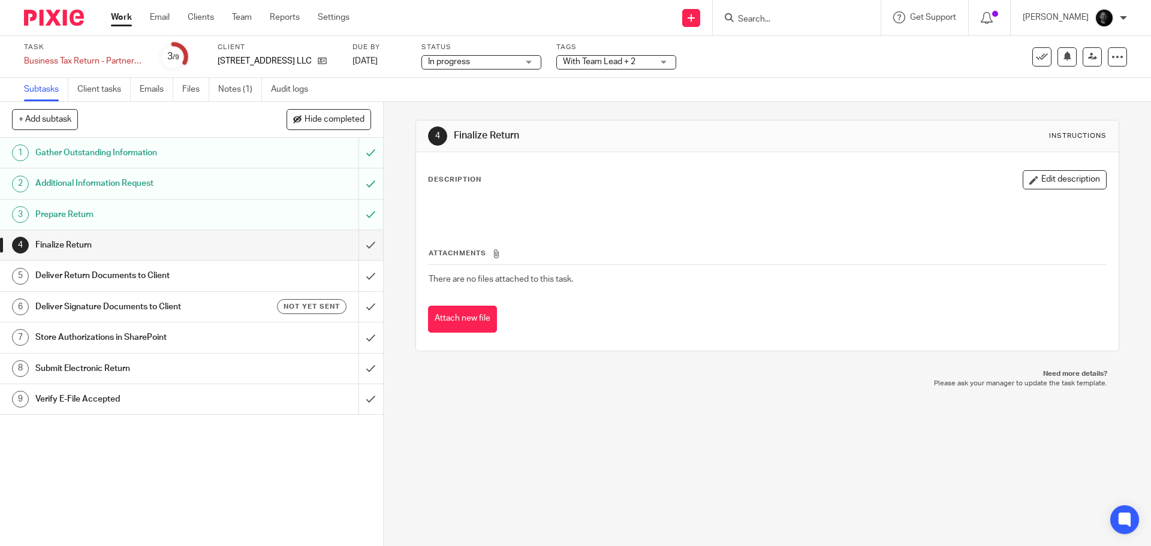
click at [638, 67] on span "With Team Lead + 2" at bounding box center [608, 62] width 90 height 13
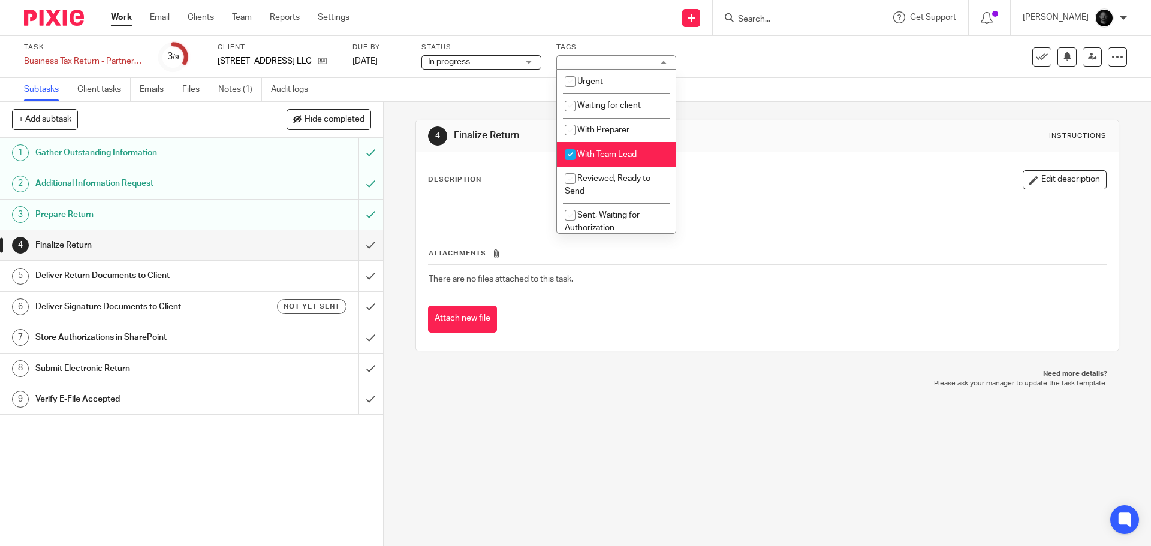
click at [603, 152] on span "With Team Lead" at bounding box center [606, 155] width 59 height 8
checkbox input "false"
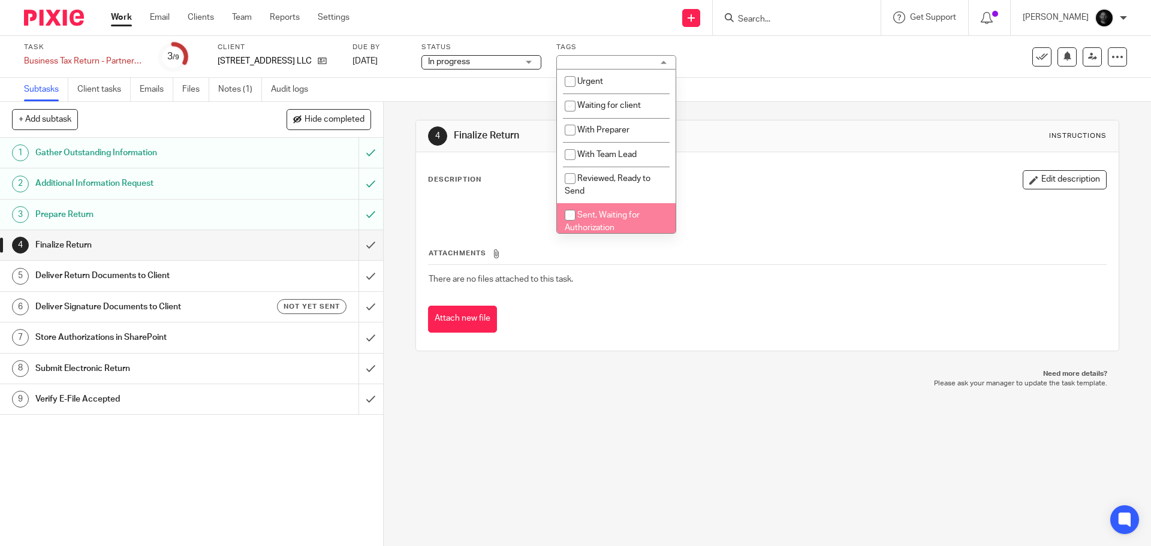
click at [606, 220] on li "Sent, Waiting for Authorization" at bounding box center [616, 221] width 119 height 37
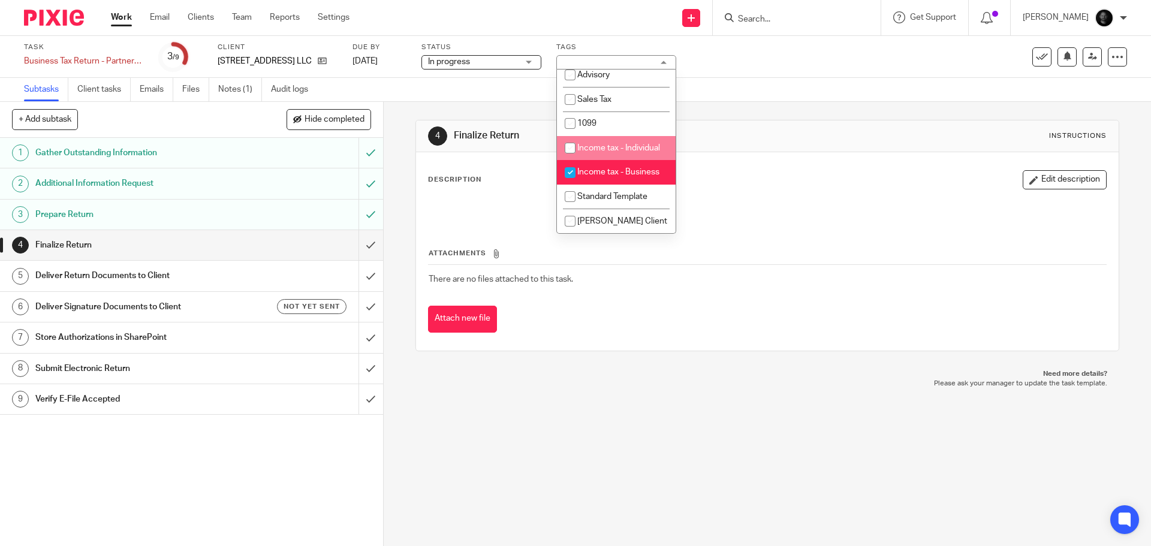
scroll to position [372, 0]
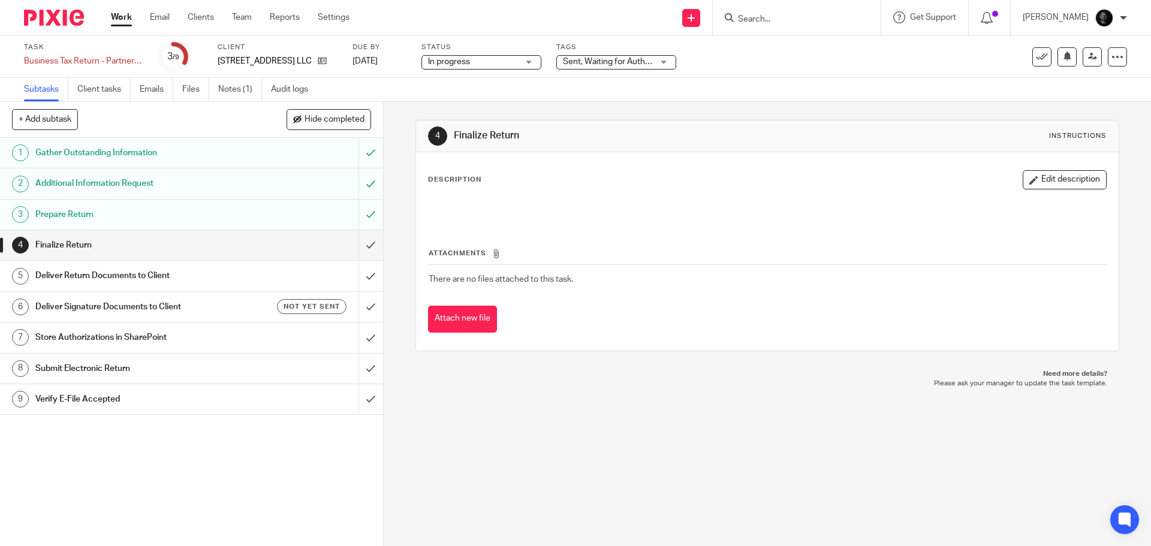
click at [781, 103] on div "4 Finalize Return Instructions Description Edit description Attachments There a…" at bounding box center [767, 235] width 703 height 267
click at [639, 65] on span "Sent, Waiting for Authorization + 2" at bounding box center [626, 62] width 127 height 8
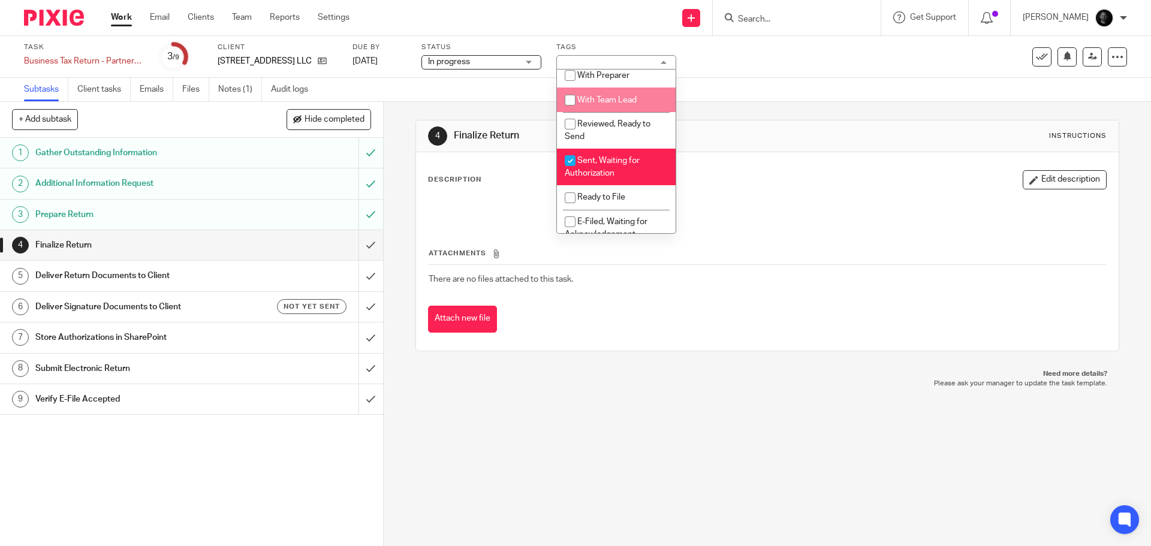
scroll to position [73, 0]
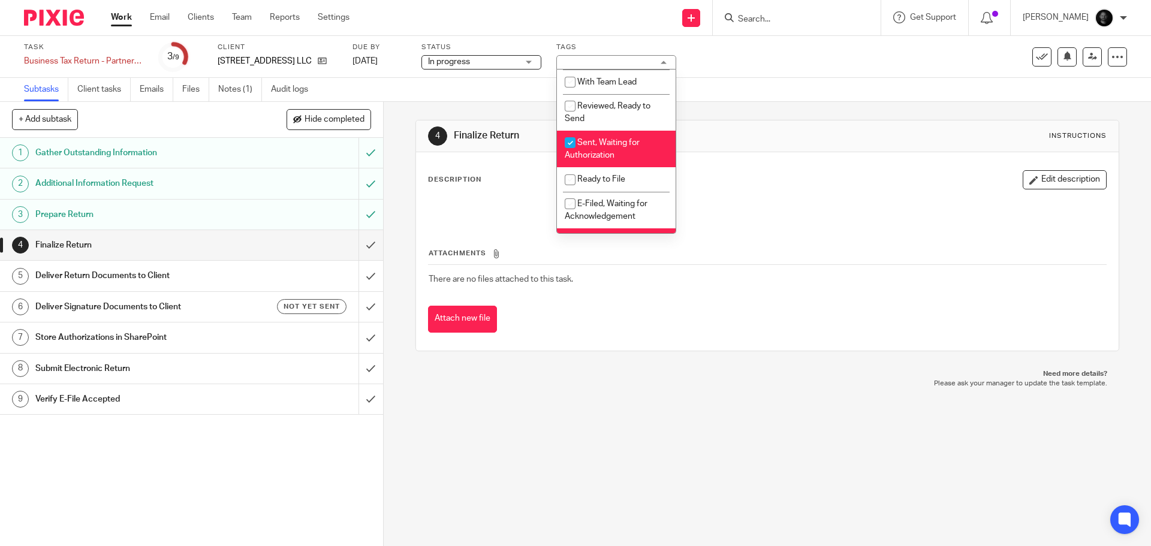
click at [613, 144] on span "Sent, Waiting for Authorization" at bounding box center [602, 149] width 75 height 21
checkbox input "false"
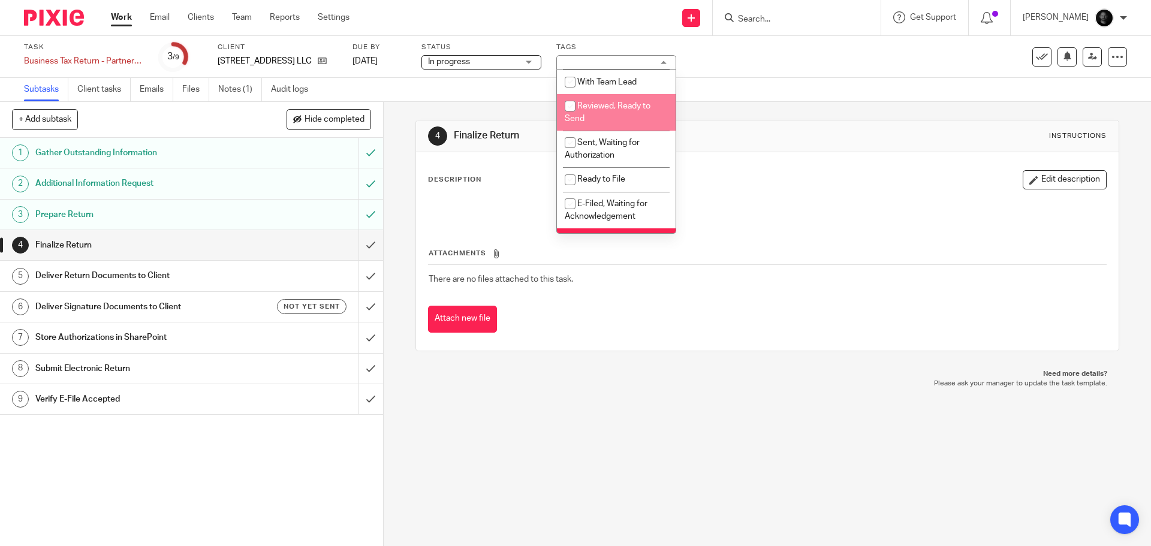
click at [608, 112] on li "Reviewed, Ready to Send" at bounding box center [616, 112] width 119 height 37
checkbox input "true"
click at [733, 106] on div "4 Finalize Return Instructions Description Edit description Attachments There a…" at bounding box center [767, 235] width 703 height 267
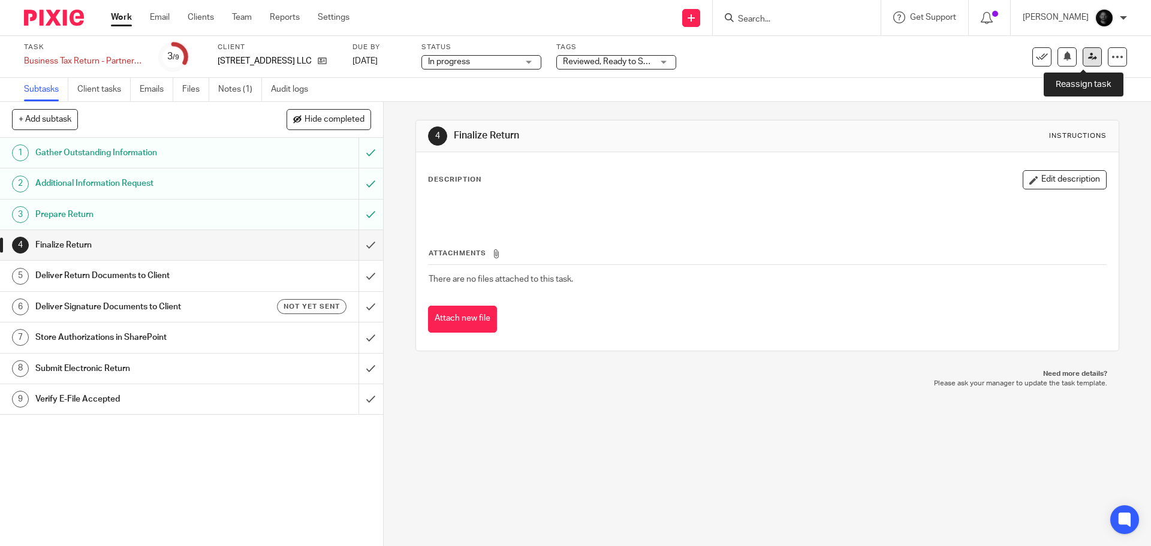
click at [1088, 55] on icon at bounding box center [1092, 56] width 9 height 9
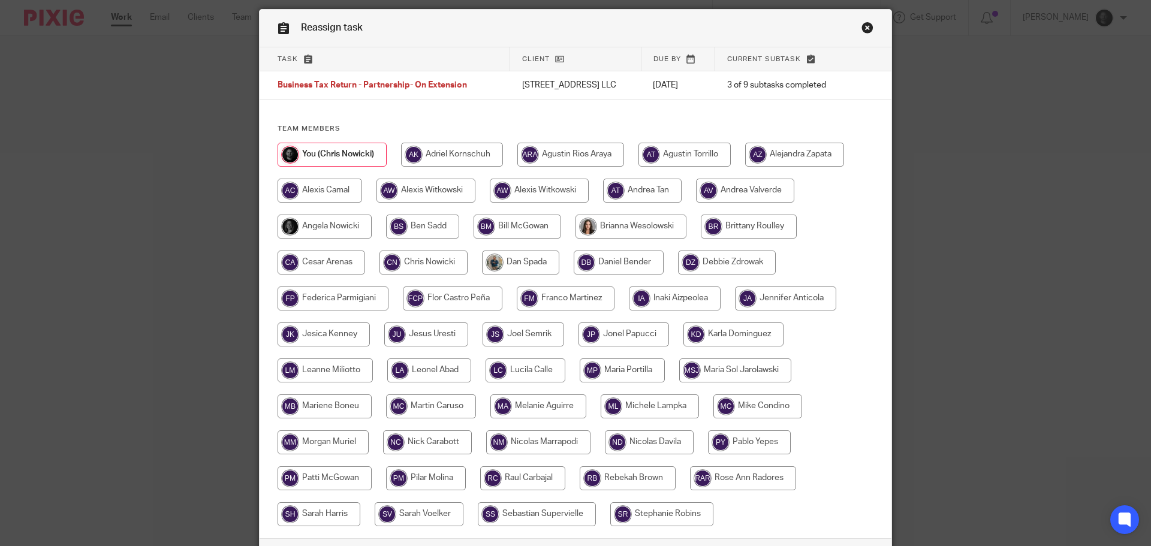
scroll to position [60, 0]
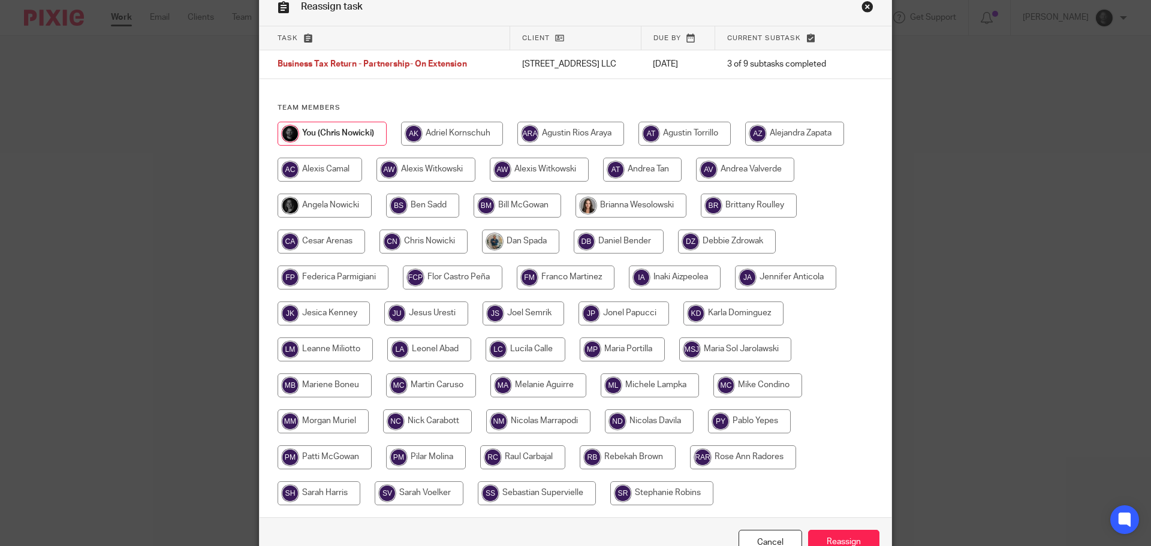
click at [350, 418] on input "radio" at bounding box center [323, 422] width 91 height 24
radio input "true"
click at [863, 544] on input "Reassign" at bounding box center [843, 543] width 71 height 26
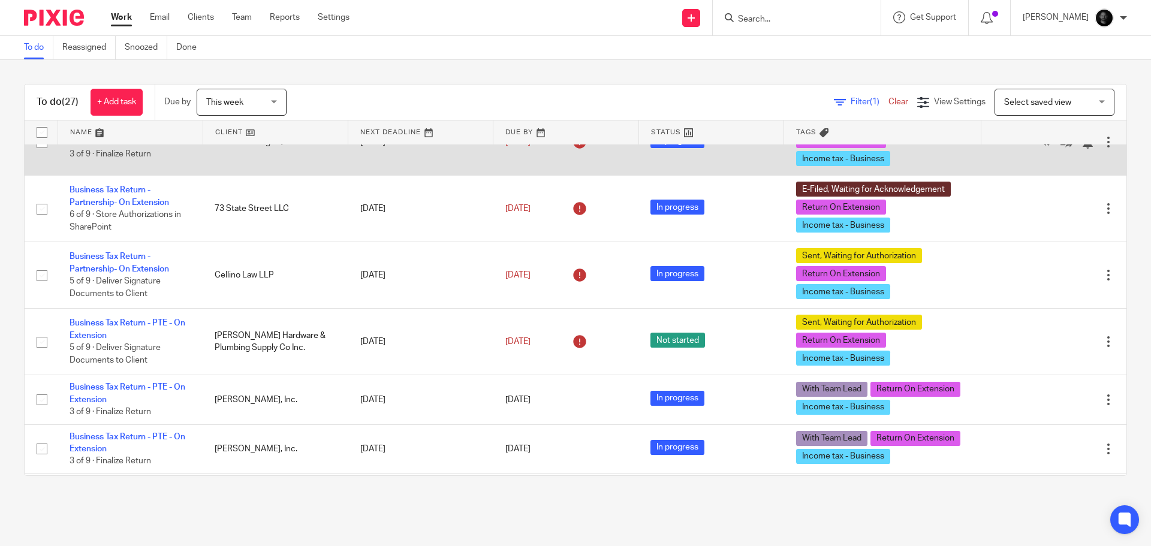
scroll to position [420, 0]
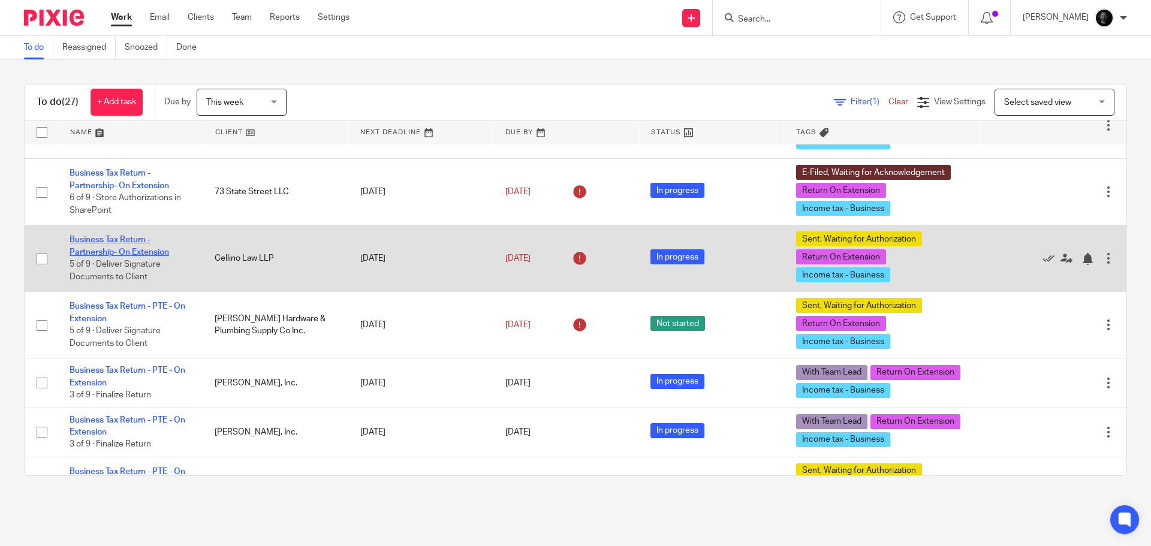
drag, startPoint x: 137, startPoint y: 247, endPoint x: 83, endPoint y: 241, distance: 53.7
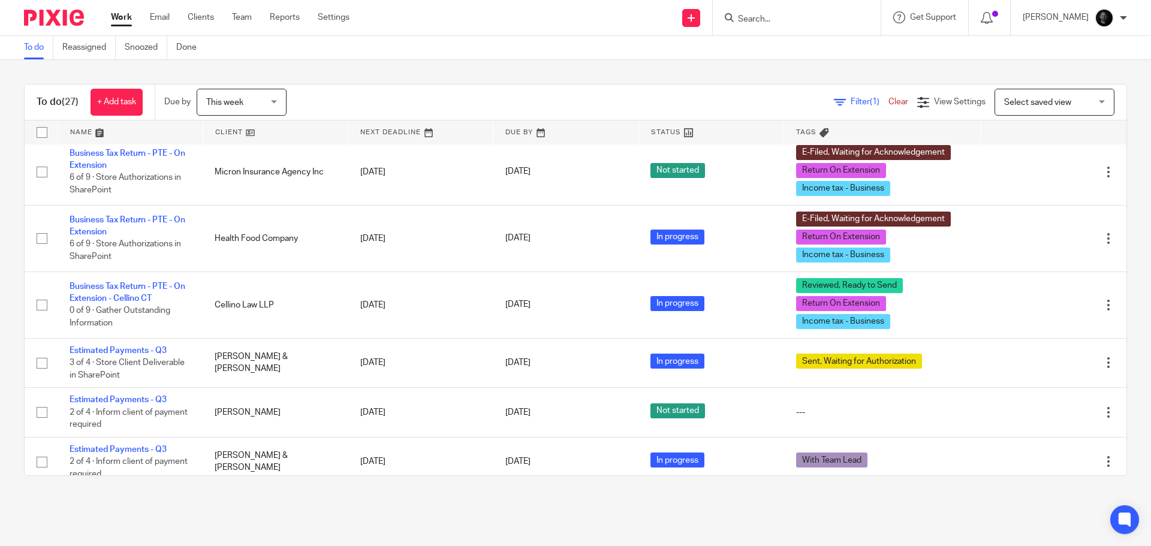
scroll to position [839, 0]
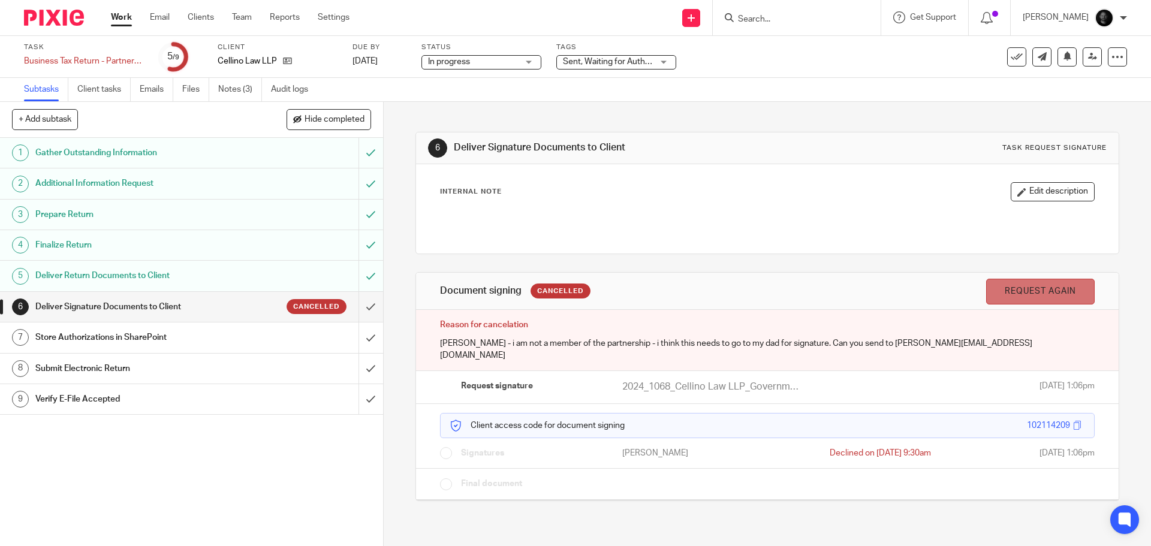
click at [1009, 288] on link "Request again" at bounding box center [1040, 292] width 109 height 26
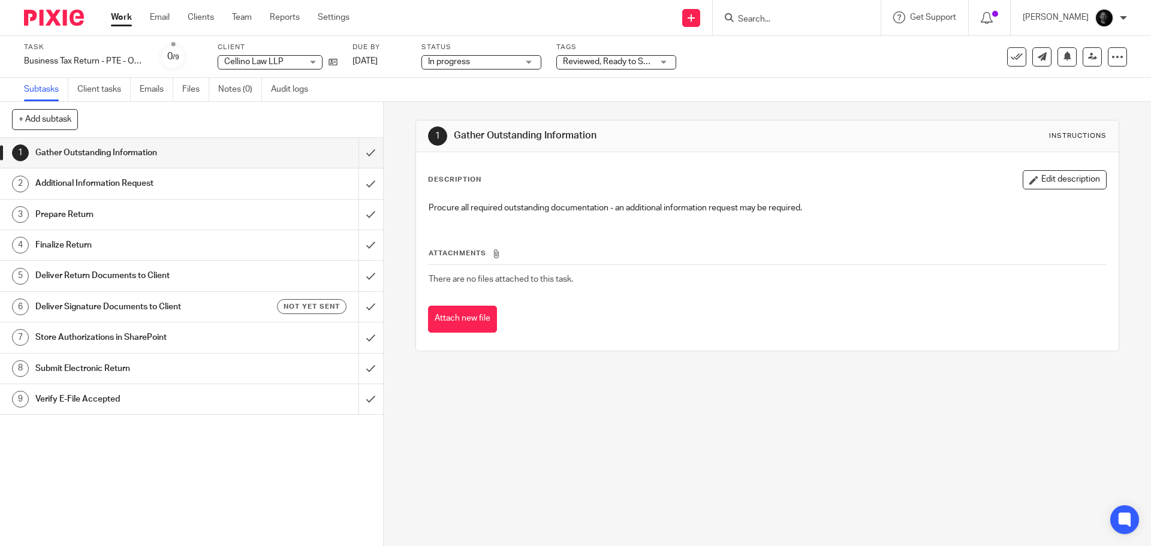
click at [587, 58] on span "Reviewed, Ready to Send + 2" at bounding box center [617, 62] width 108 height 8
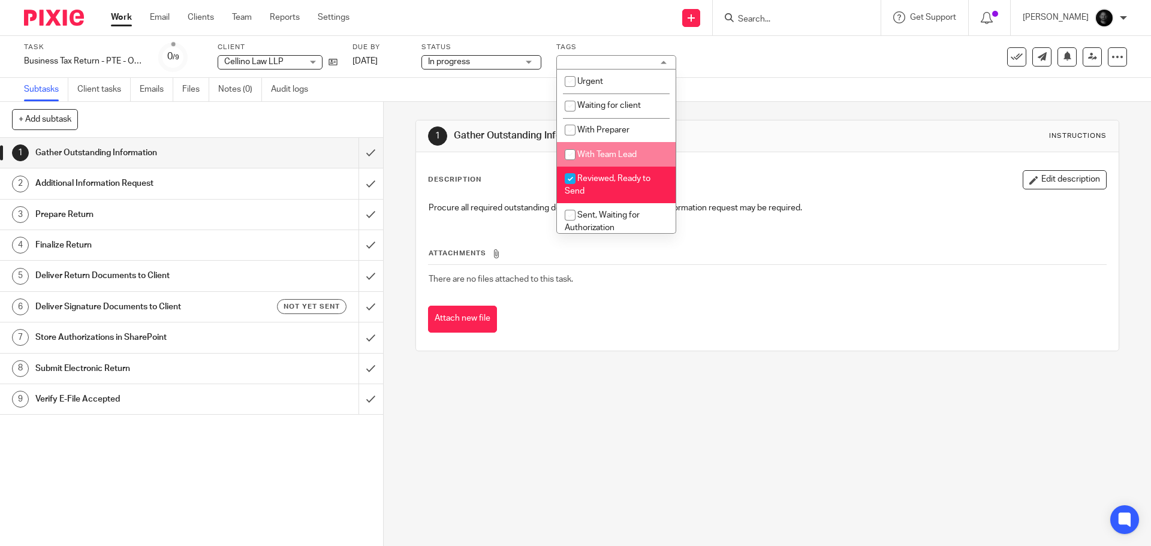
click at [769, 58] on div "Task Business Tax Return - PTE - On Extension - Cellino CT Save Business Tax Re…" at bounding box center [483, 57] width 919 height 29
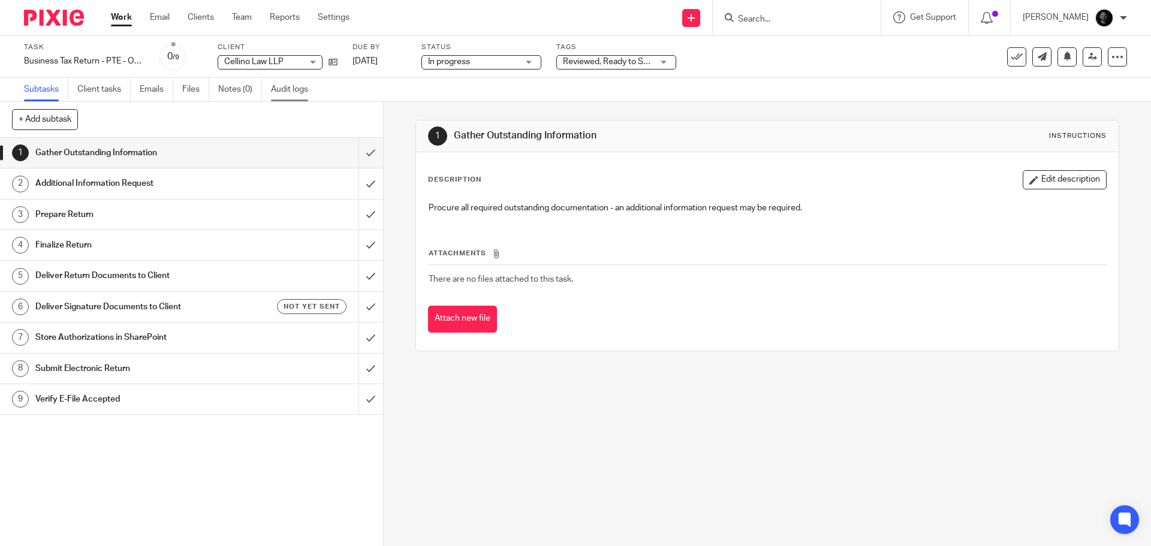
click at [287, 85] on link "Audit logs" at bounding box center [294, 89] width 46 height 23
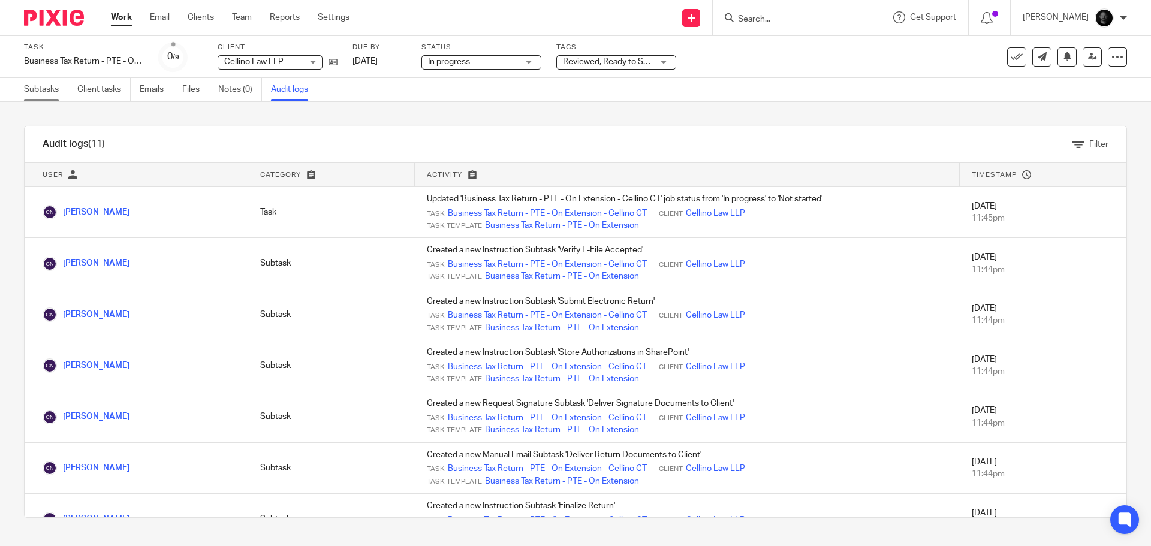
click at [26, 88] on link "Subtasks" at bounding box center [46, 89] width 44 height 23
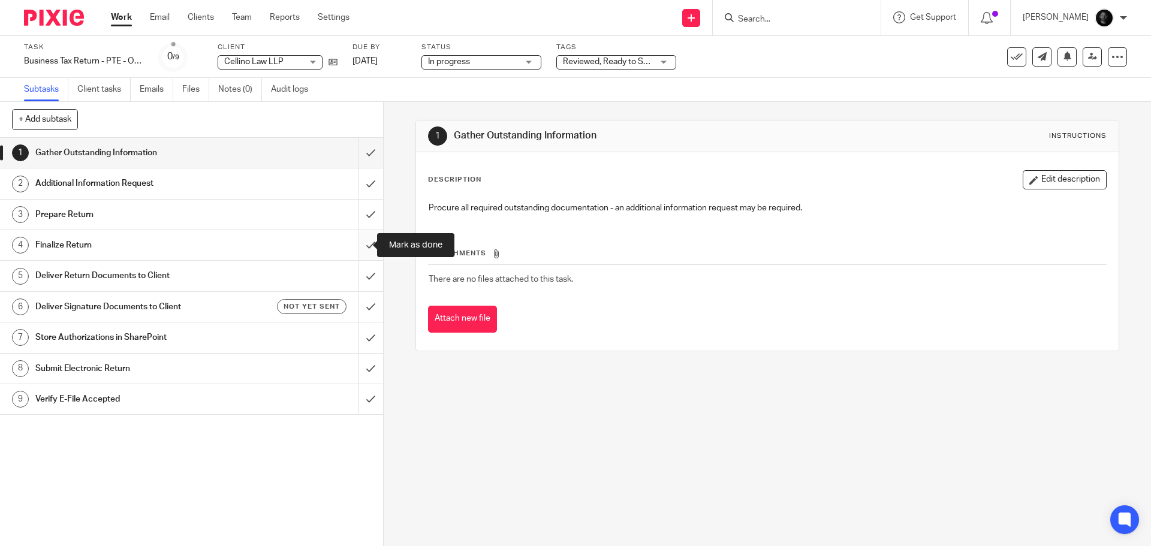
click at [360, 246] on input "submit" at bounding box center [191, 245] width 383 height 30
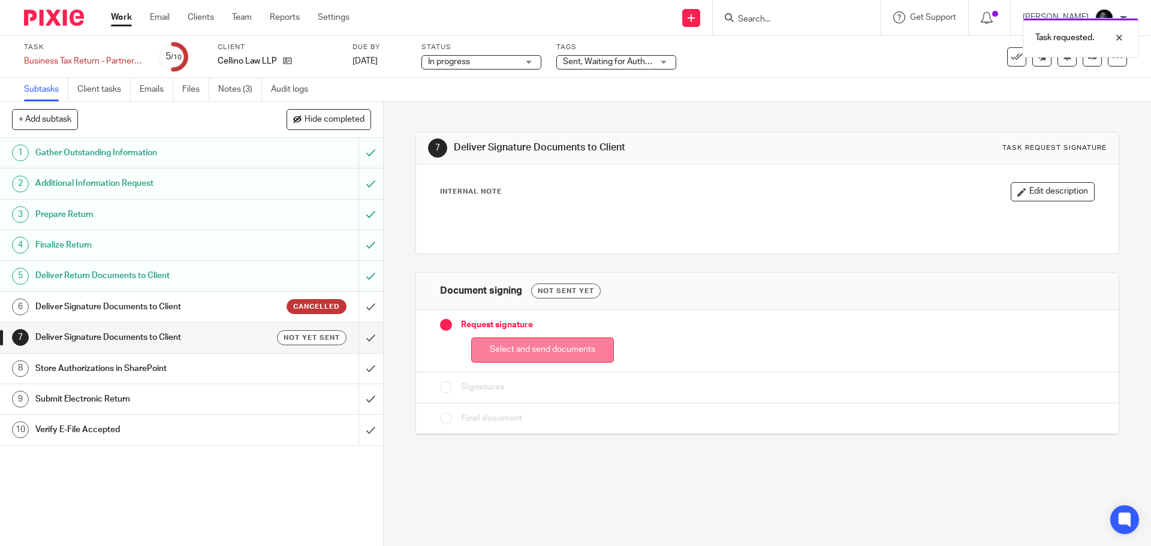
click at [498, 353] on button "Select and send documents" at bounding box center [542, 351] width 143 height 26
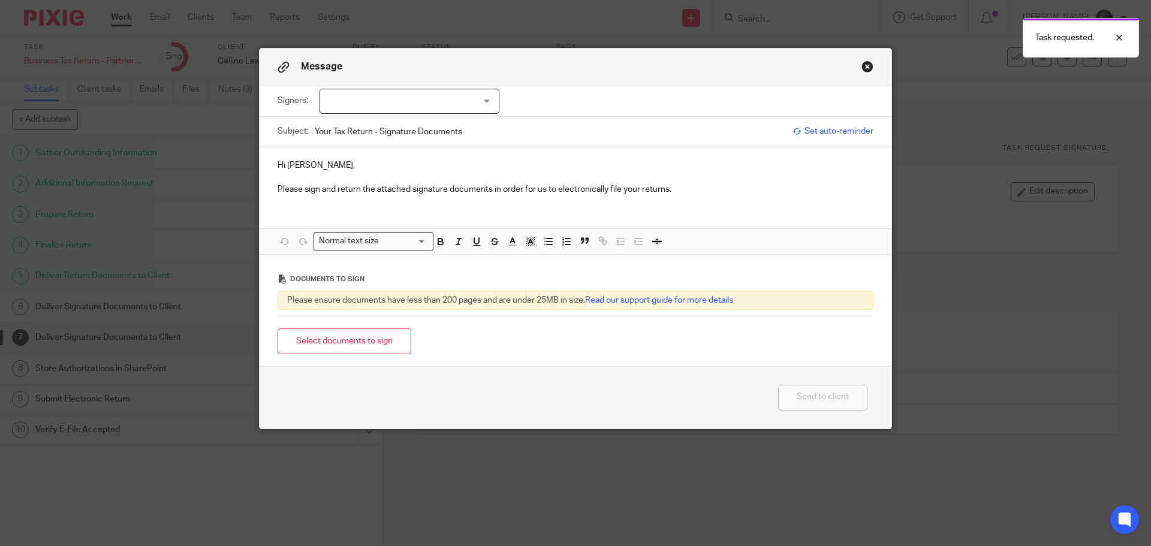
click at [409, 89] on div at bounding box center [410, 101] width 180 height 25
click at [607, 110] on div "Signers: Annmarie Cellino (0 selected)" at bounding box center [576, 101] width 596 height 30
click at [870, 61] on div "Message" at bounding box center [576, 68] width 632 height 38
click at [867, 65] on button "Close modal" at bounding box center [868, 67] width 12 height 12
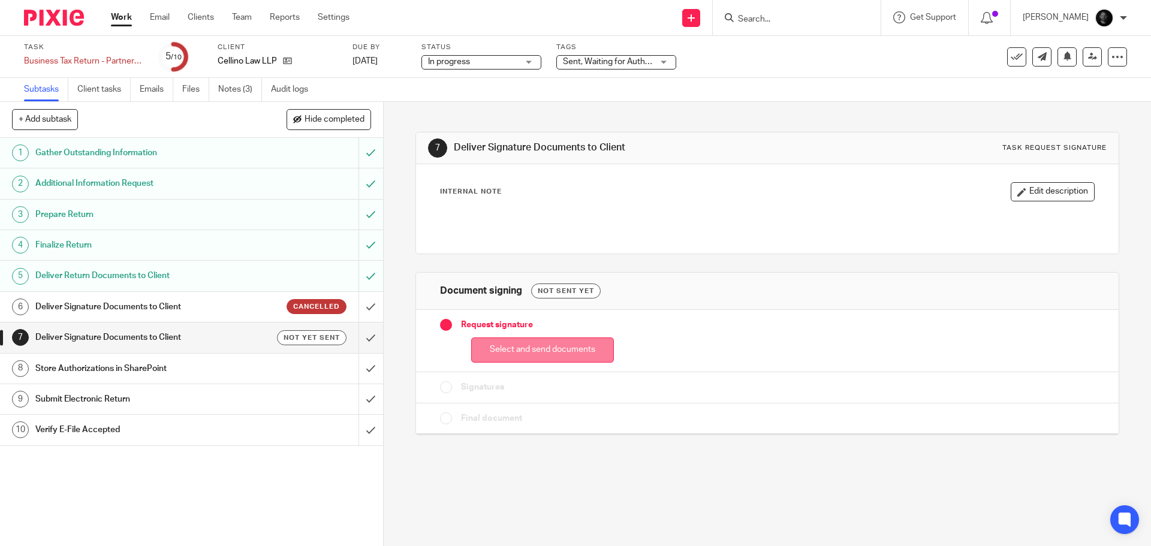
click at [490, 354] on button "Select and send documents" at bounding box center [542, 351] width 143 height 26
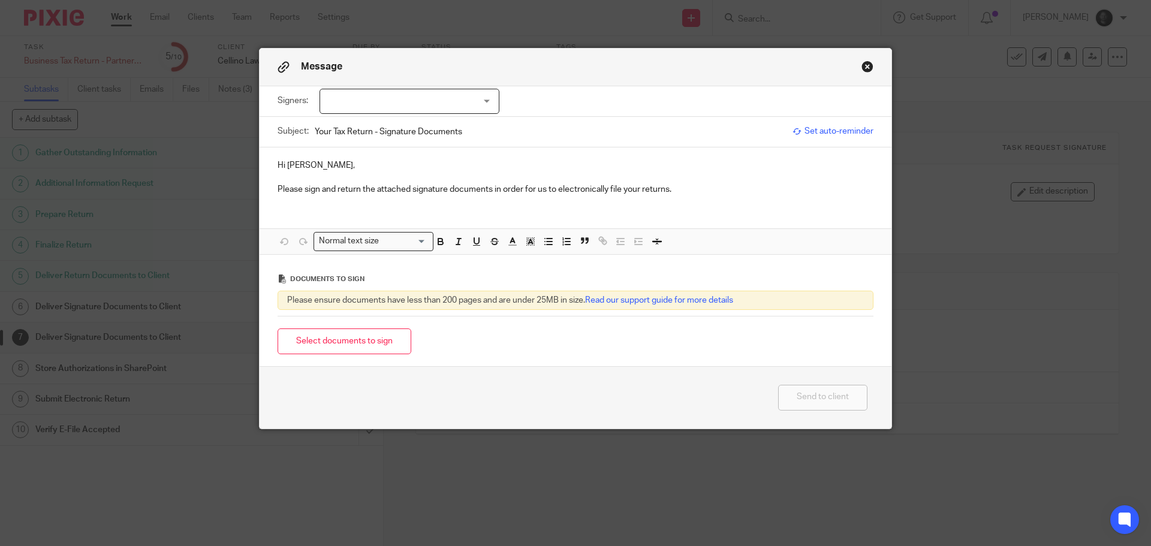
click at [371, 103] on div at bounding box center [410, 101] width 180 height 25
drag, startPoint x: 559, startPoint y: 154, endPoint x: 586, endPoint y: 149, distance: 26.8
click at [560, 154] on div "Hi Annmarie, Please sign and return the attached signature documents in order f…" at bounding box center [576, 177] width 632 height 58
click at [861, 60] on div "Message" at bounding box center [576, 68] width 632 height 38
click at [862, 65] on button "Close modal" at bounding box center [868, 67] width 12 height 12
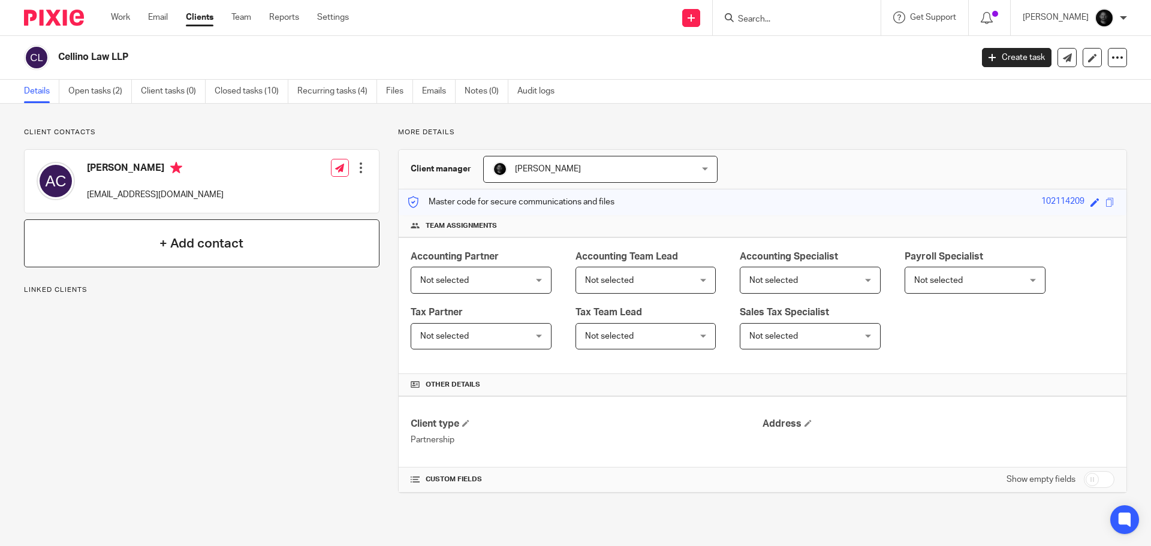
click at [142, 233] on div "+ Add contact" at bounding box center [202, 243] width 356 height 48
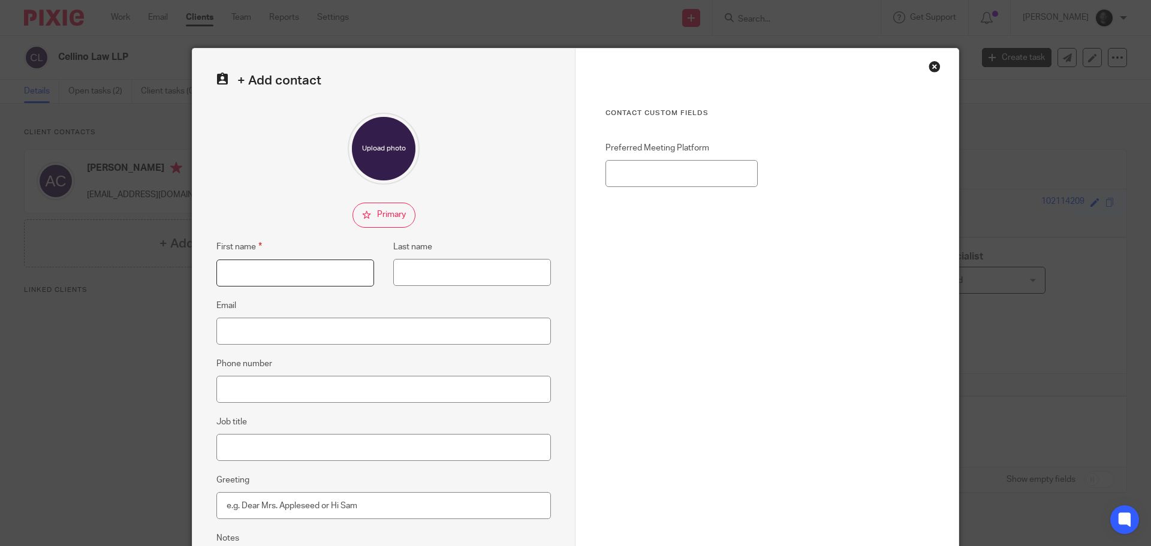
click at [252, 261] on input "First name" at bounding box center [295, 273] width 158 height 27
type input "[PERSON_NAME]"
type input "Cellino"
click at [281, 326] on input "Email" at bounding box center [383, 331] width 335 height 27
paste input "[PERSON_NAME][EMAIL_ADDRESS][PERSON_NAME][DOMAIN_NAME]"
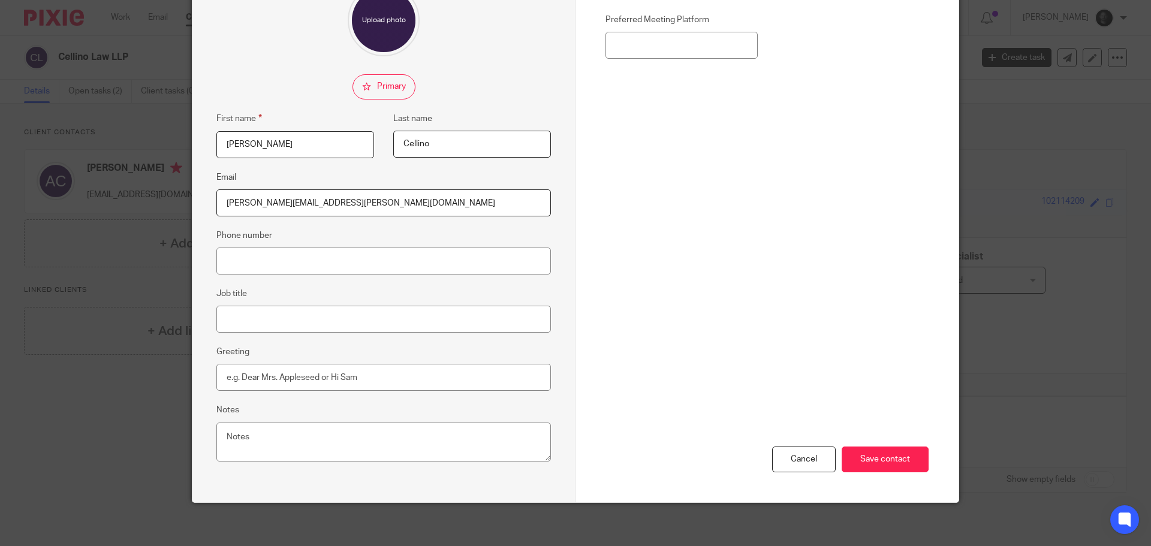
scroll to position [133, 0]
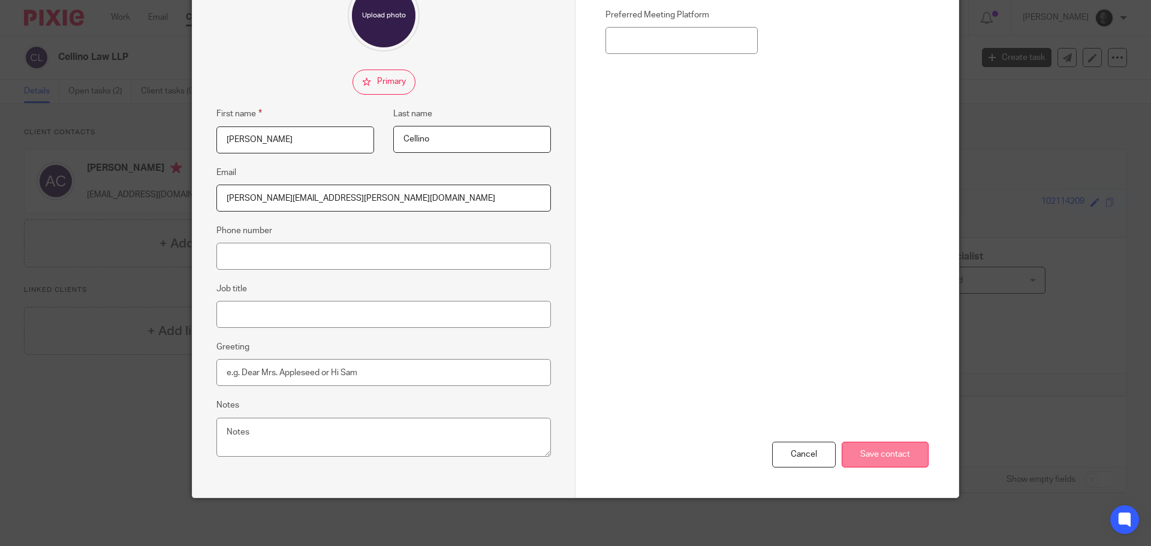
type input "[PERSON_NAME][EMAIL_ADDRESS][PERSON_NAME][DOMAIN_NAME]"
click at [898, 456] on input "Save contact" at bounding box center [885, 455] width 87 height 26
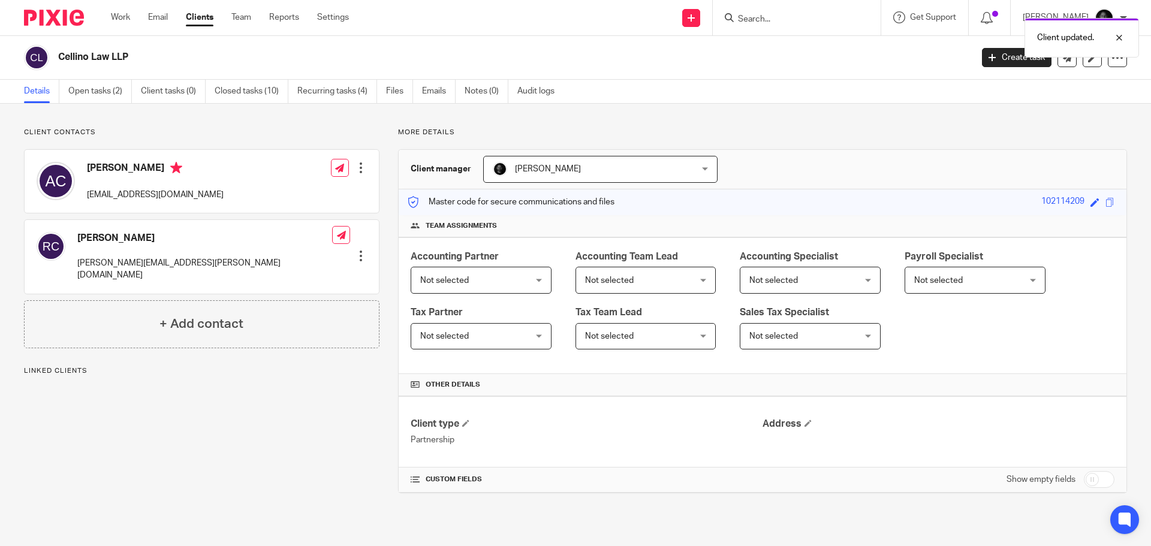
click at [355, 250] on div at bounding box center [361, 256] width 12 height 12
click at [300, 314] on button "Make primary" at bounding box center [279, 317] width 65 height 16
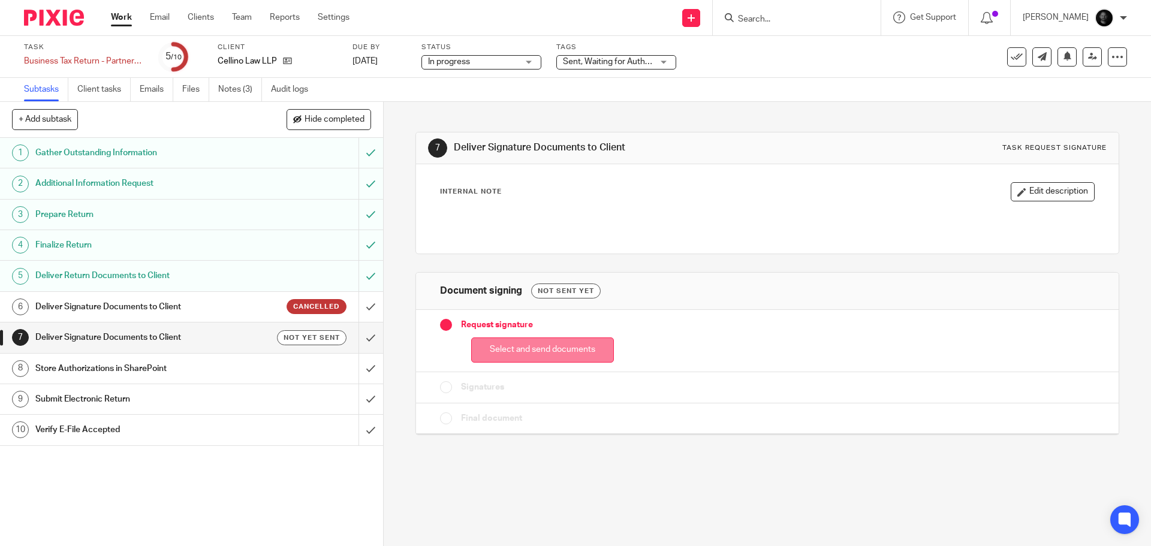
click at [490, 346] on button "Select and send documents" at bounding box center [542, 351] width 143 height 26
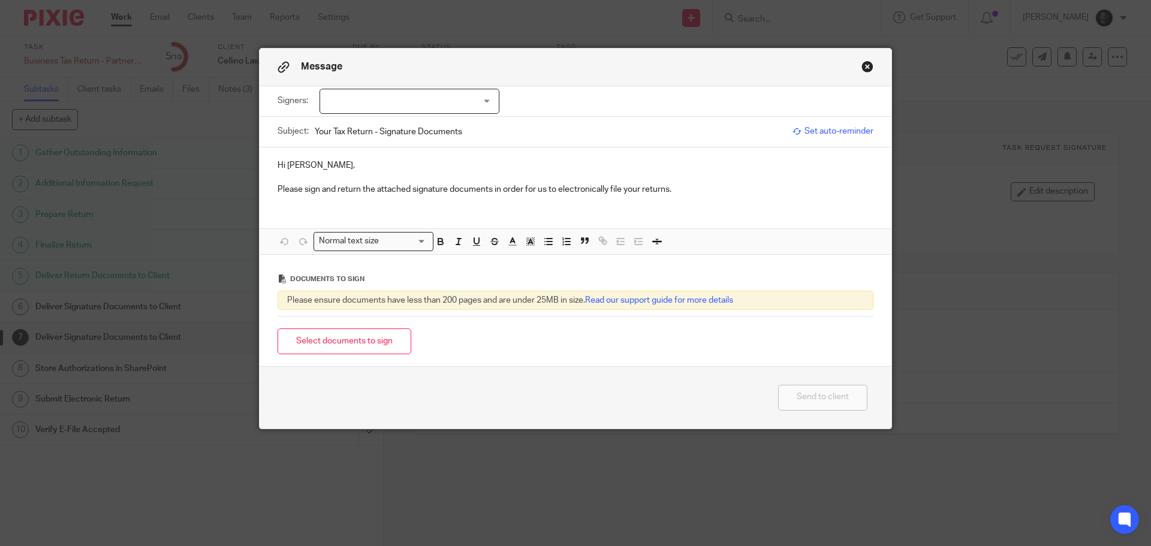
click at [390, 95] on div at bounding box center [410, 101] width 180 height 25
click at [324, 118] on input "checkbox" at bounding box center [329, 126] width 23 height 23
checkbox input "true"
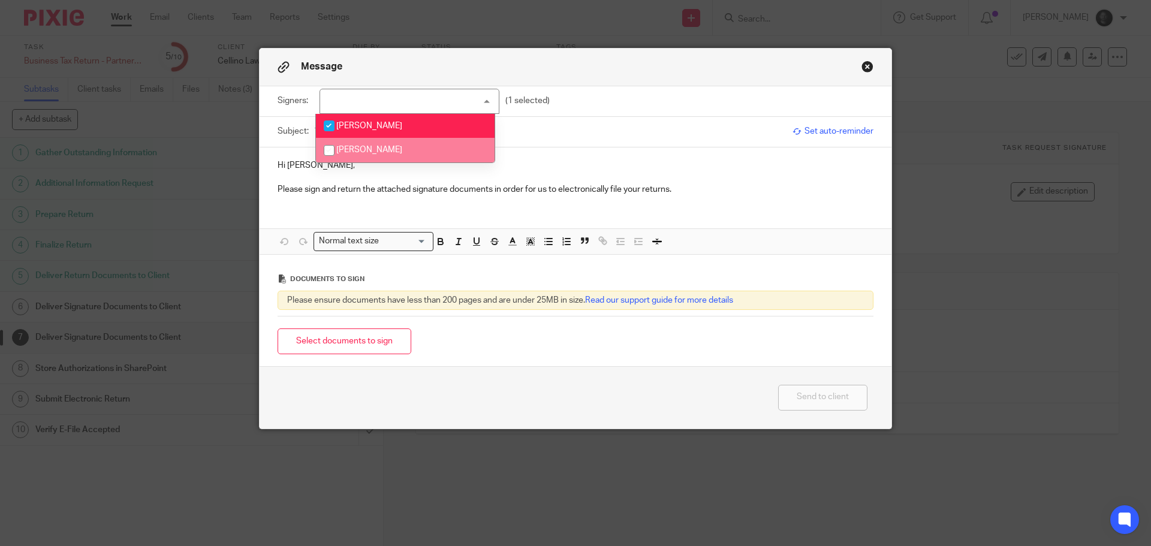
click at [296, 179] on p at bounding box center [576, 177] width 596 height 12
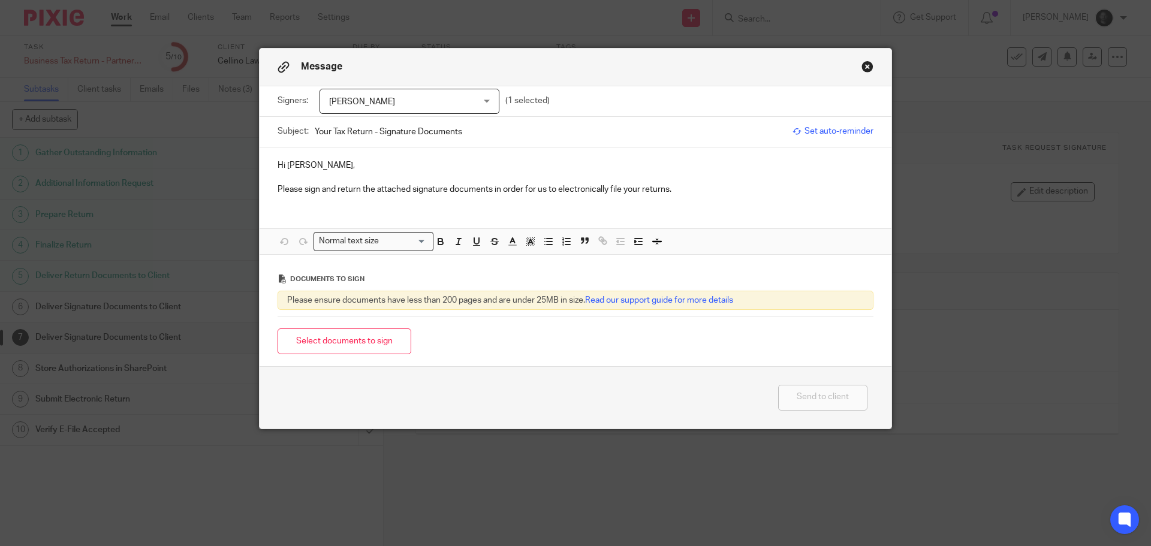
click at [320, 168] on p "Hi Annmarie," at bounding box center [576, 166] width 596 height 12
drag, startPoint x: 319, startPoint y: 164, endPoint x: 285, endPoint y: 168, distance: 34.5
click at [285, 168] on p "Hi Annmarie," at bounding box center [576, 166] width 596 height 12
click at [462, 134] on input "Your Tax Return - Signature Documents" at bounding box center [551, 131] width 472 height 27
type input "Your Tax Return - Signature Documents - Cellino Law LLP"
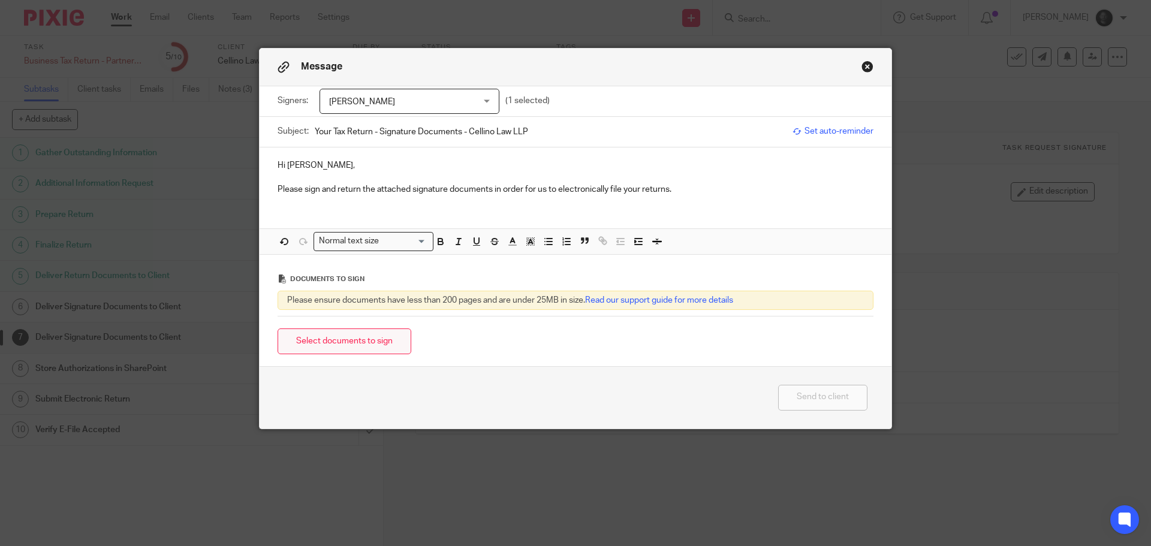
click at [375, 351] on button "Select documents to sign" at bounding box center [345, 342] width 134 height 26
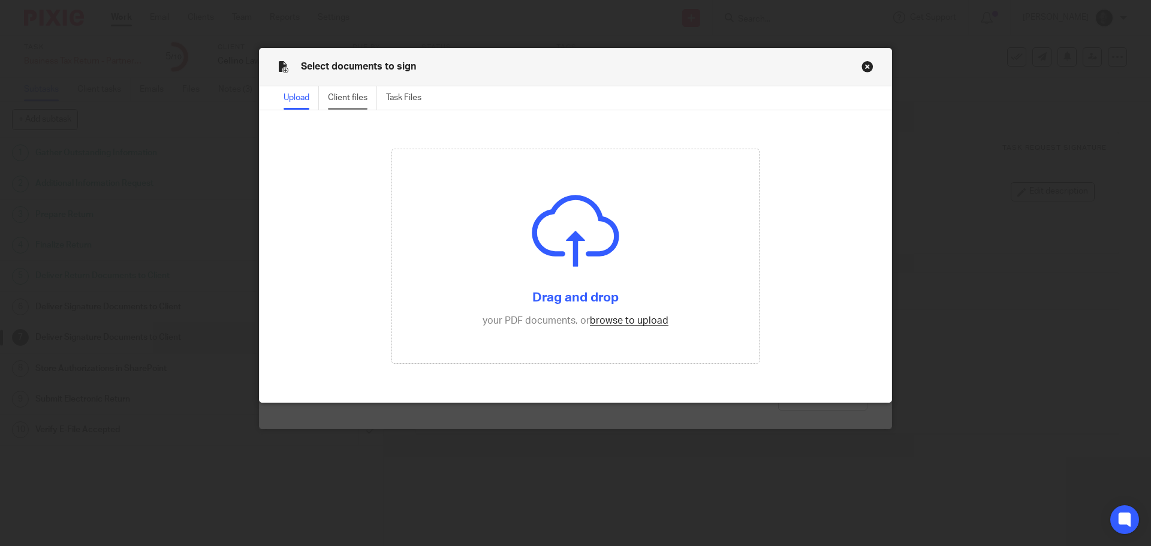
click at [357, 101] on div "Client files" at bounding box center [352, 97] width 49 height 23
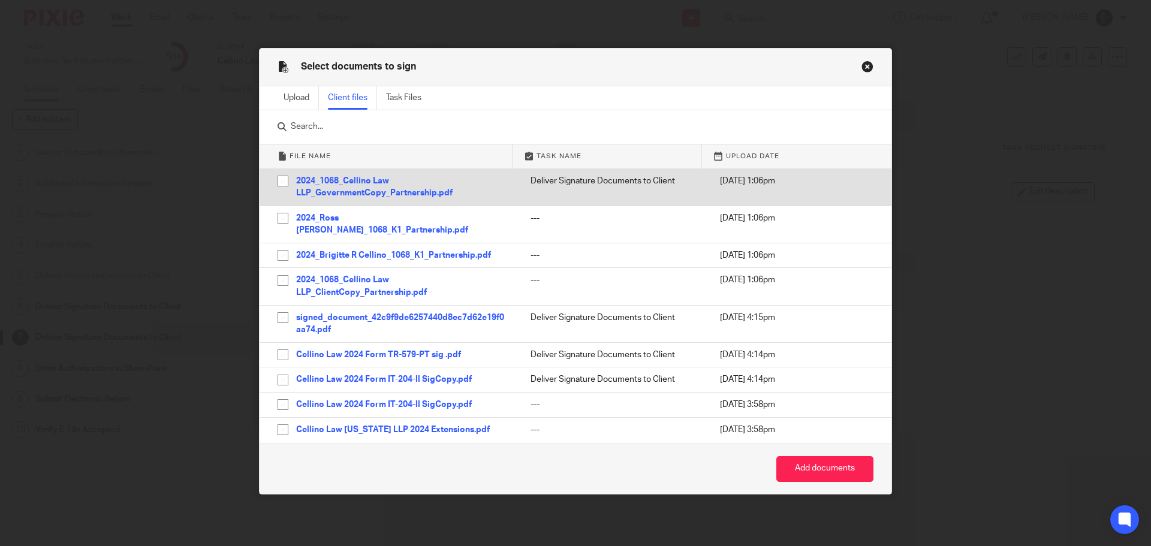
click at [277, 182] on input "checkbox" at bounding box center [283, 181] width 23 height 23
checkbox input "true"
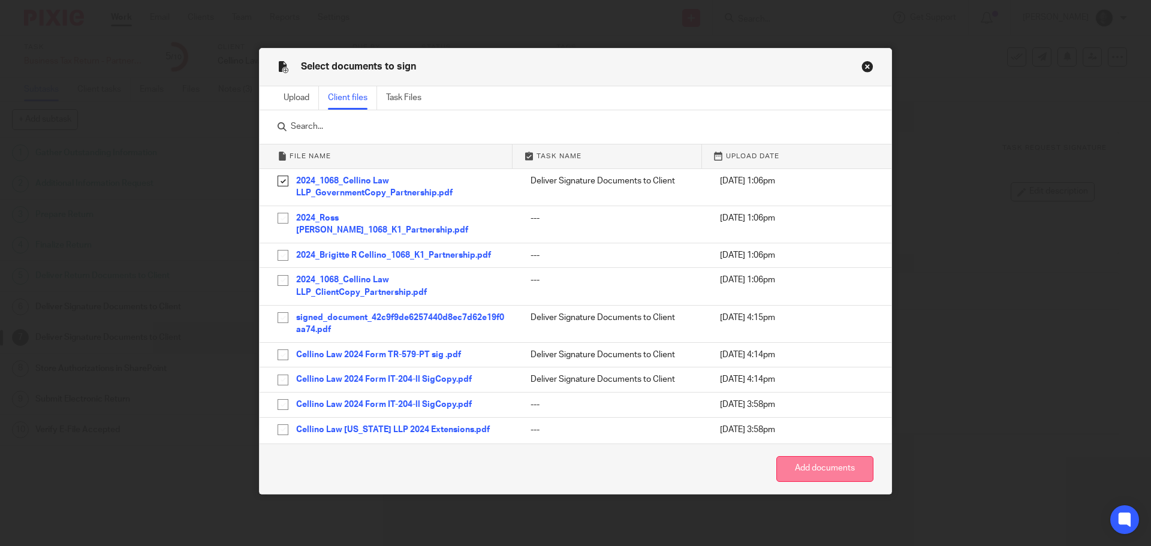
click at [823, 476] on button "Add documents" at bounding box center [825, 469] width 97 height 26
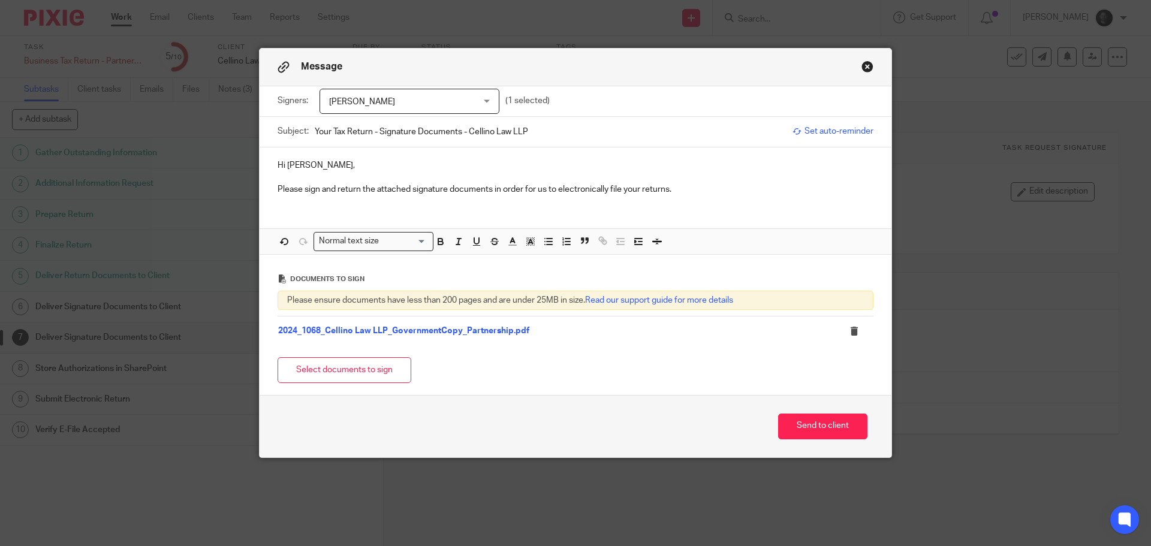
click at [862, 67] on button "Close modal" at bounding box center [868, 67] width 12 height 12
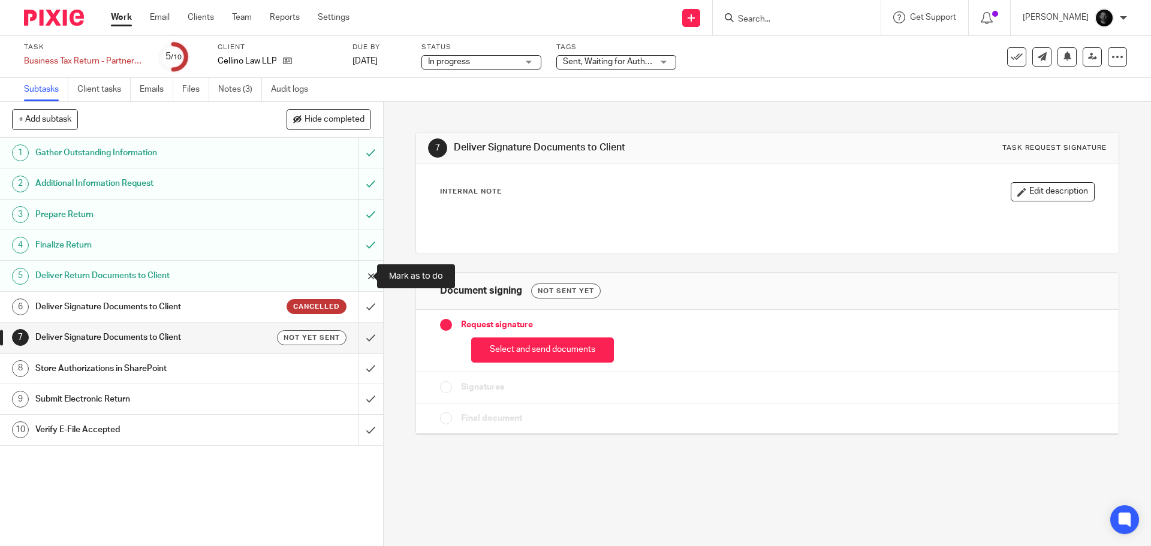
click at [357, 282] on input "submit" at bounding box center [191, 276] width 383 height 30
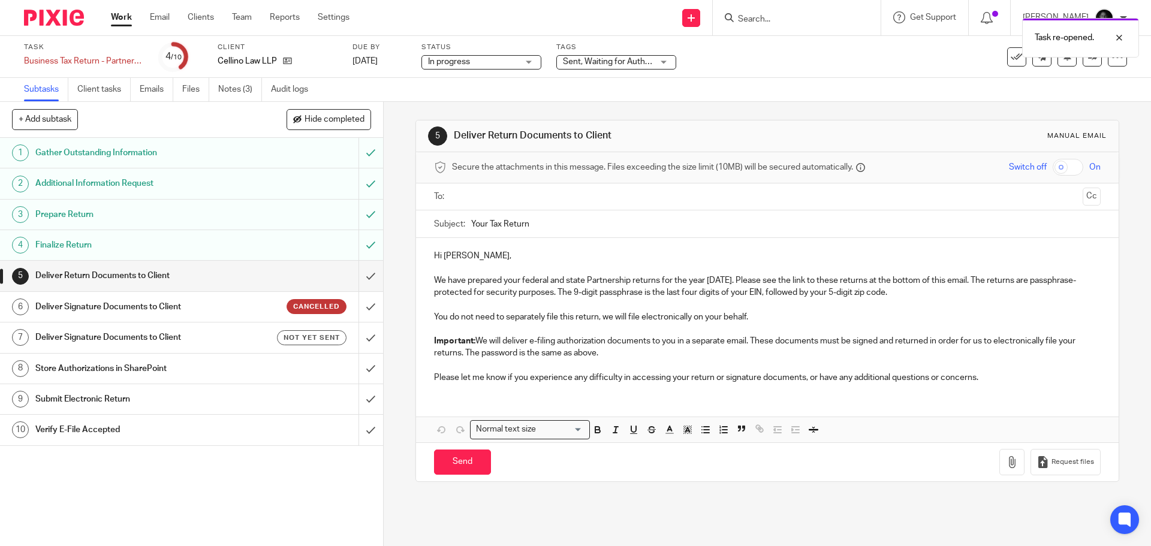
click at [504, 188] on ul at bounding box center [767, 197] width 629 height 20
click at [501, 197] on input "text" at bounding box center [766, 197] width 621 height 14
click at [643, 227] on input "Your Tax Return" at bounding box center [785, 226] width 629 height 27
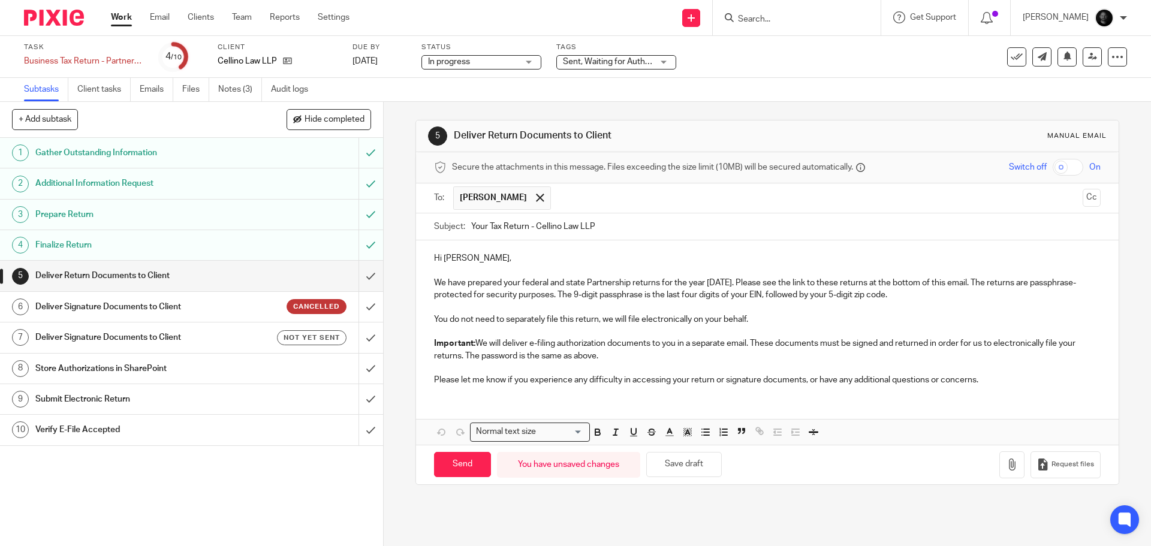
type input "Your Tax Return - Cellino Law LLP"
click at [1054, 165] on input "checkbox" at bounding box center [1068, 167] width 31 height 17
click at [1006, 461] on icon "button" at bounding box center [1012, 465] width 12 height 12
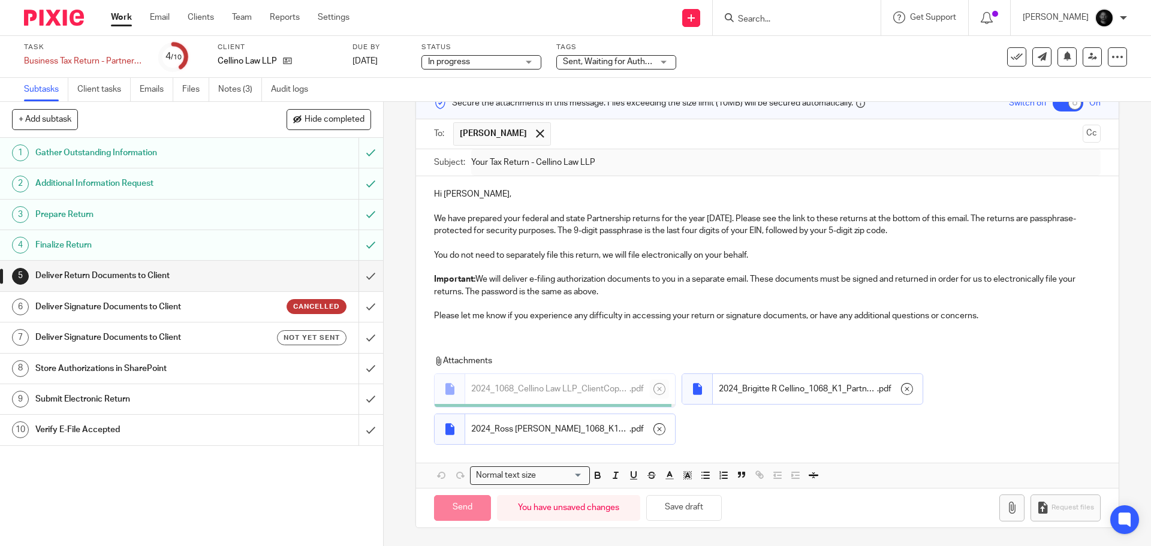
scroll to position [62, 0]
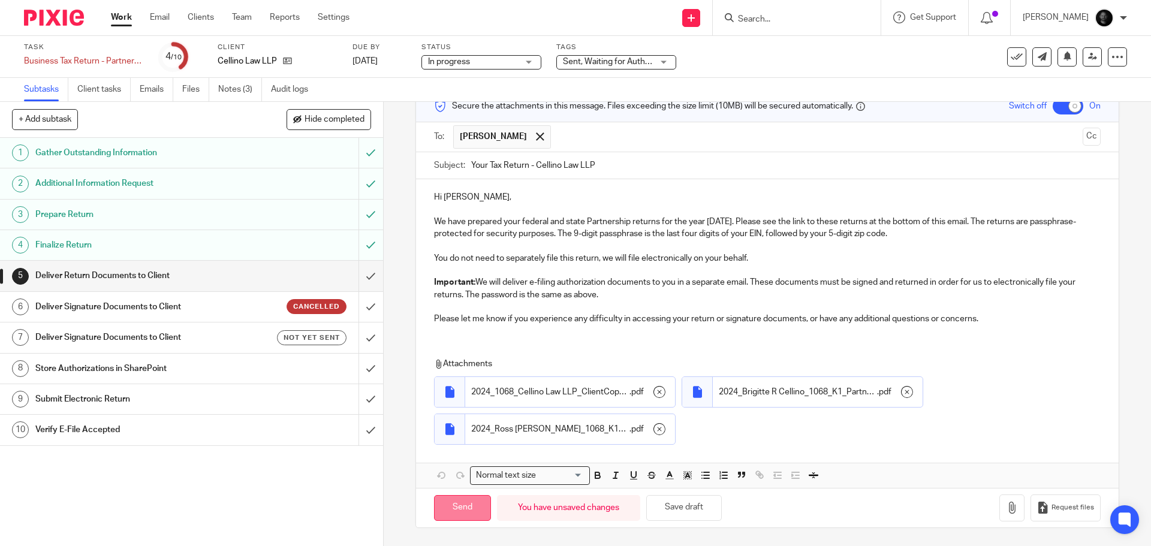
click at [465, 513] on input "Send" at bounding box center [462, 508] width 57 height 26
checkbox input "false"
type input "Sent"
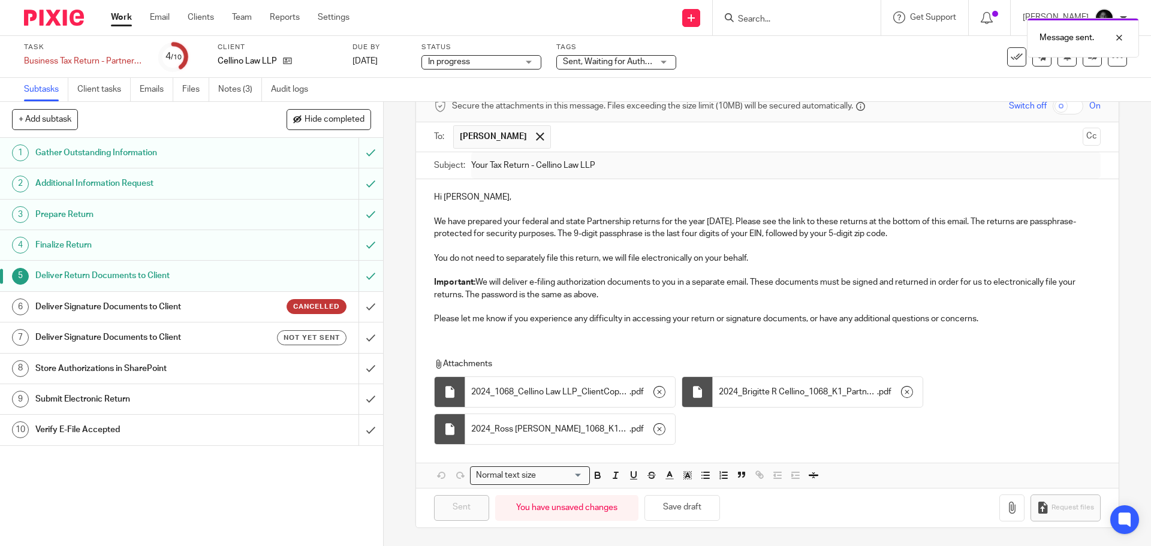
click at [109, 331] on h1 "Deliver Signature Documents to Client" at bounding box center [138, 338] width 207 height 18
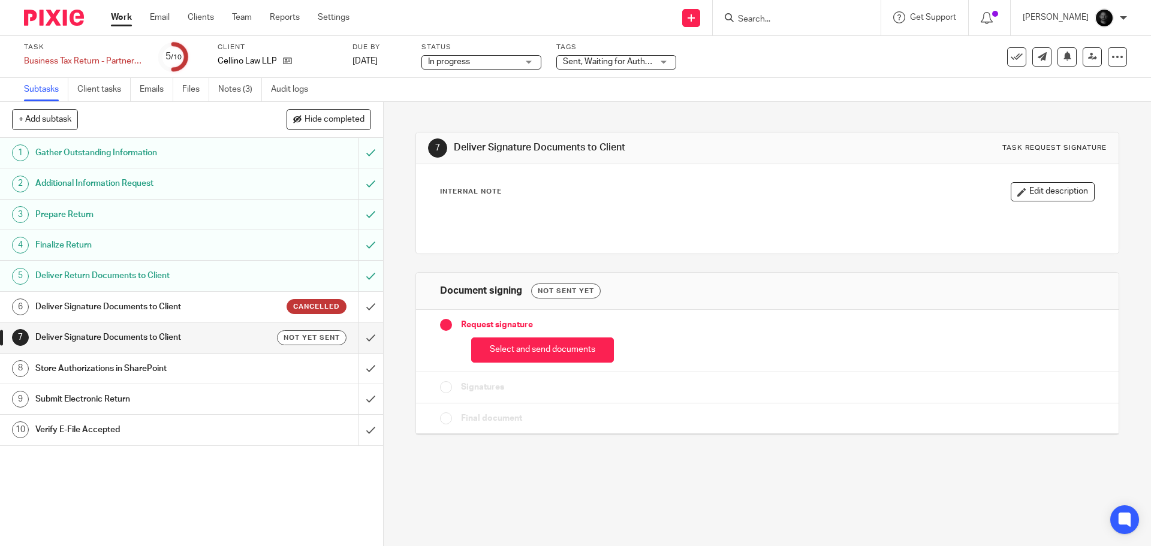
drag, startPoint x: 493, startPoint y: 348, endPoint x: 491, endPoint y: 339, distance: 9.2
click at [494, 348] on button "Select and send documents" at bounding box center [542, 351] width 143 height 26
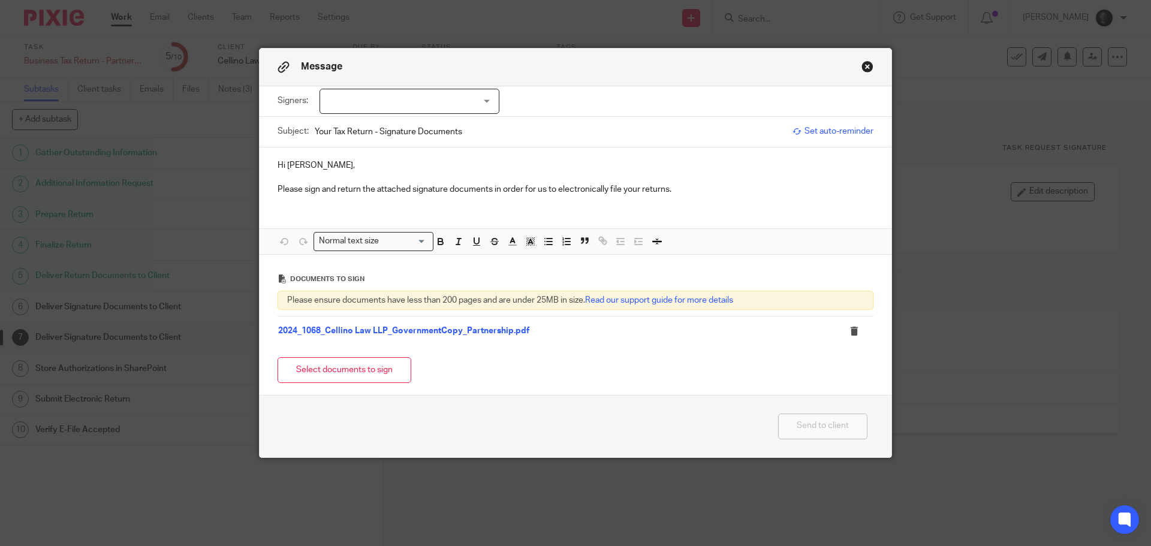
click at [386, 113] on div at bounding box center [410, 101] width 180 height 25
click at [331, 124] on input "checkbox" at bounding box center [329, 126] width 23 height 23
checkbox input "true"
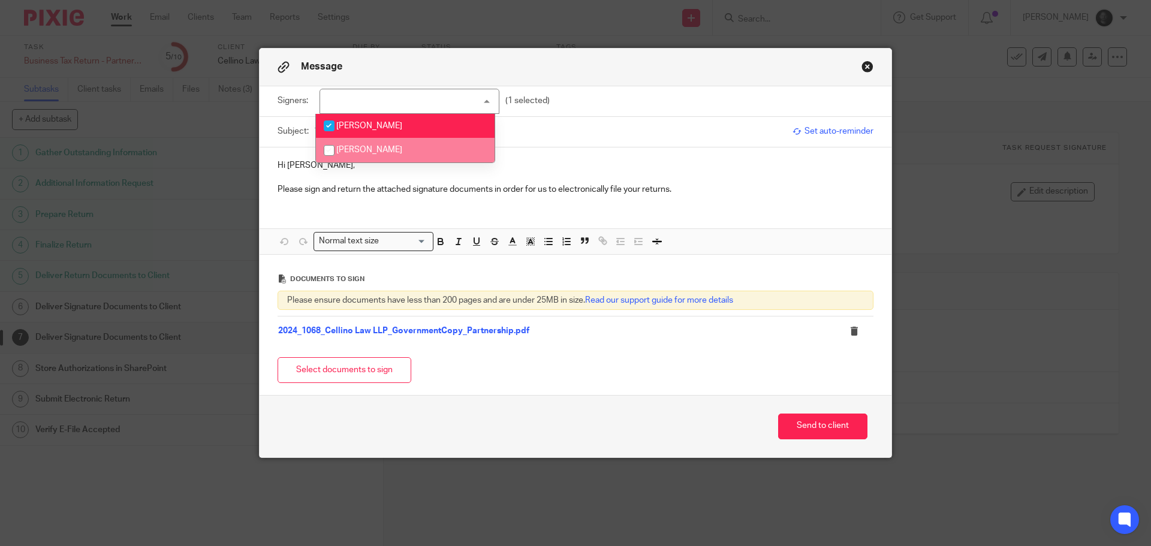
click at [279, 187] on p "Please sign and return the attached signature documents in order for us to elec…" at bounding box center [576, 189] width 596 height 12
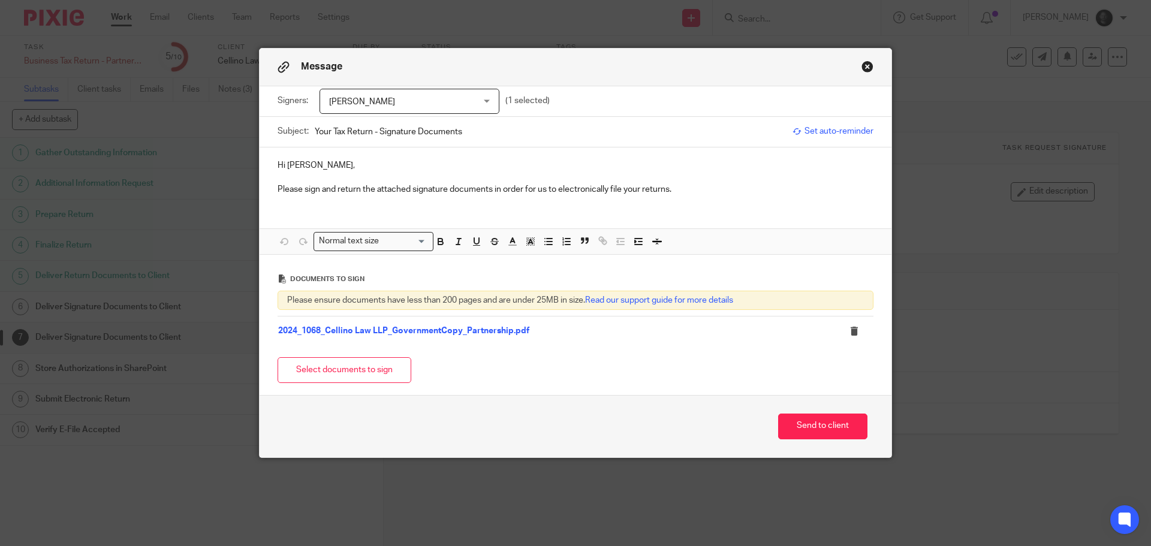
click at [320, 166] on p "Hi [PERSON_NAME]," at bounding box center [576, 166] width 596 height 12
click at [465, 130] on input "Your Tax Return - Signature Documents" at bounding box center [551, 131] width 472 height 27
type input "Your Tax Return - Signature Documents - Cellino Law LLP"
click at [841, 428] on button "Send to client" at bounding box center [822, 427] width 89 height 26
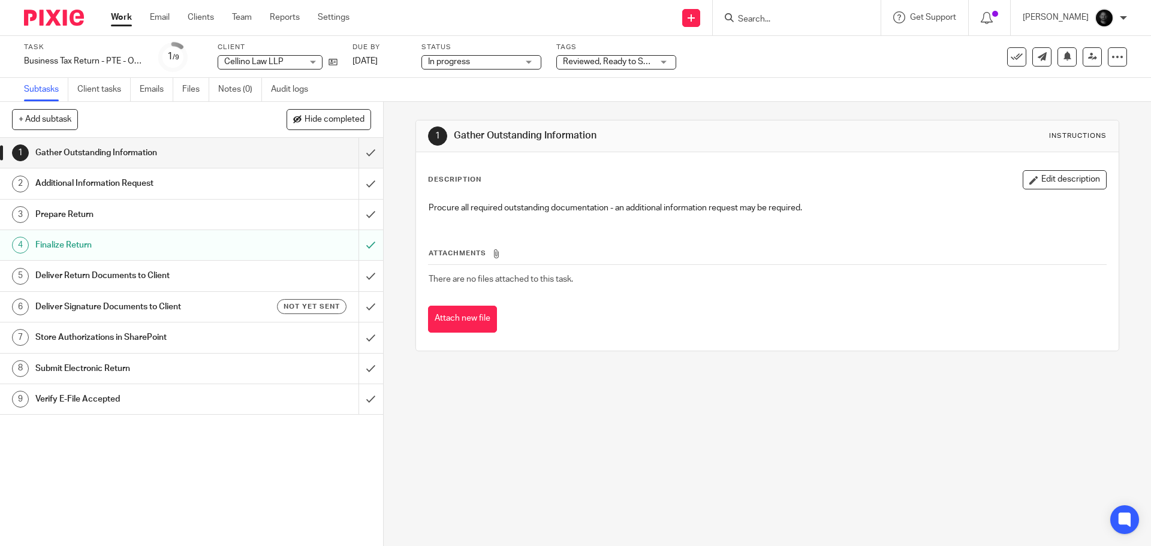
click at [149, 274] on h1 "Deliver Return Documents to Client" at bounding box center [138, 276] width 207 height 18
click at [610, 67] on span "Reviewed, Ready to Send + 2" at bounding box center [608, 62] width 90 height 13
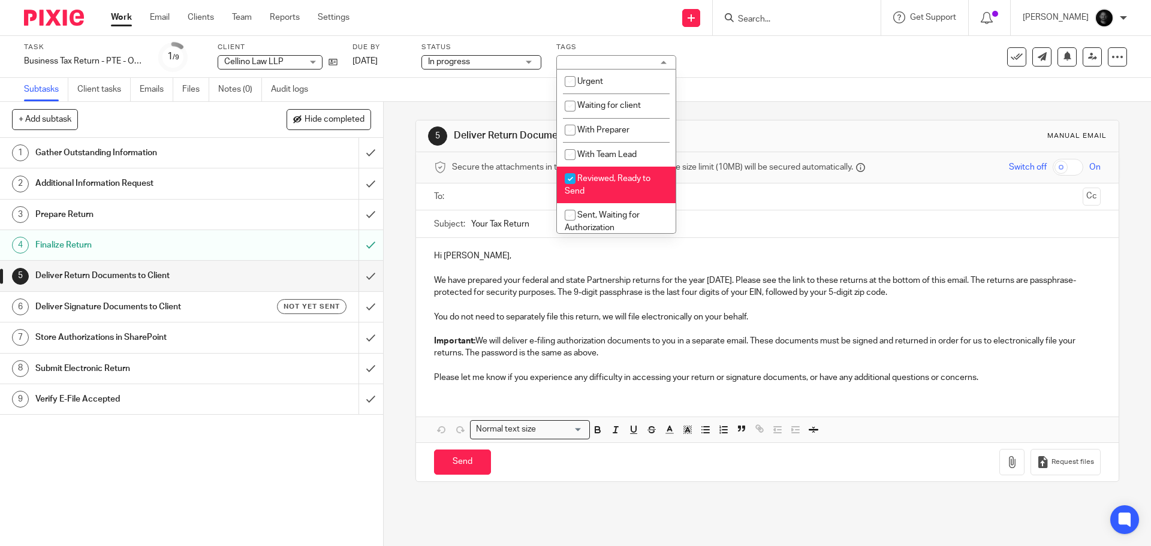
click at [596, 200] on li "Reviewed, Ready to Send" at bounding box center [616, 185] width 119 height 37
checkbox input "false"
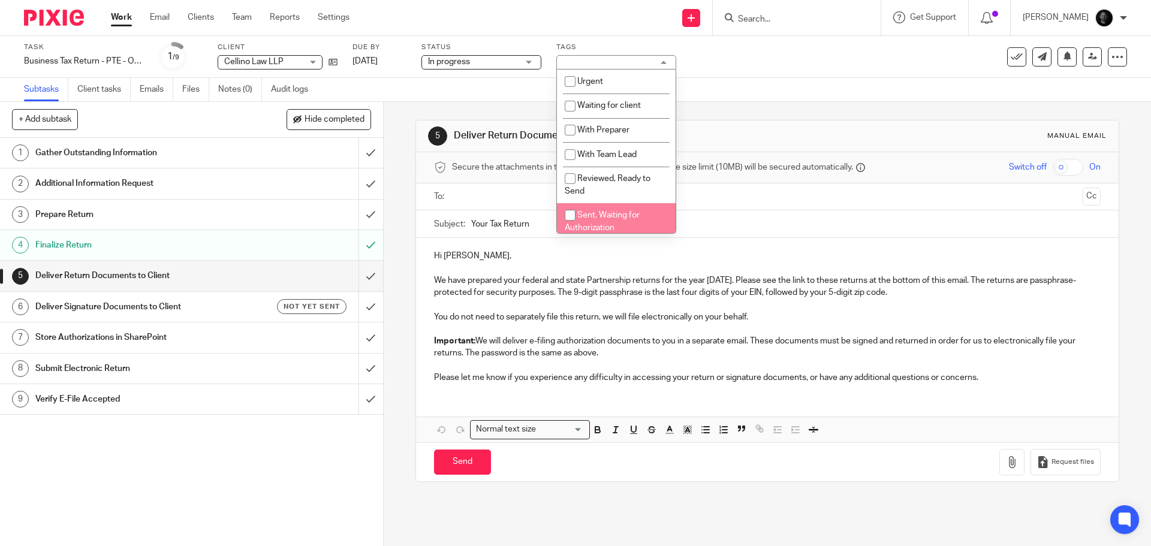
drag, startPoint x: 591, startPoint y: 219, endPoint x: 594, endPoint y: 206, distance: 14.1
click at [591, 219] on li "Sent, Waiting for Authorization" at bounding box center [616, 221] width 119 height 37
checkbox input "true"
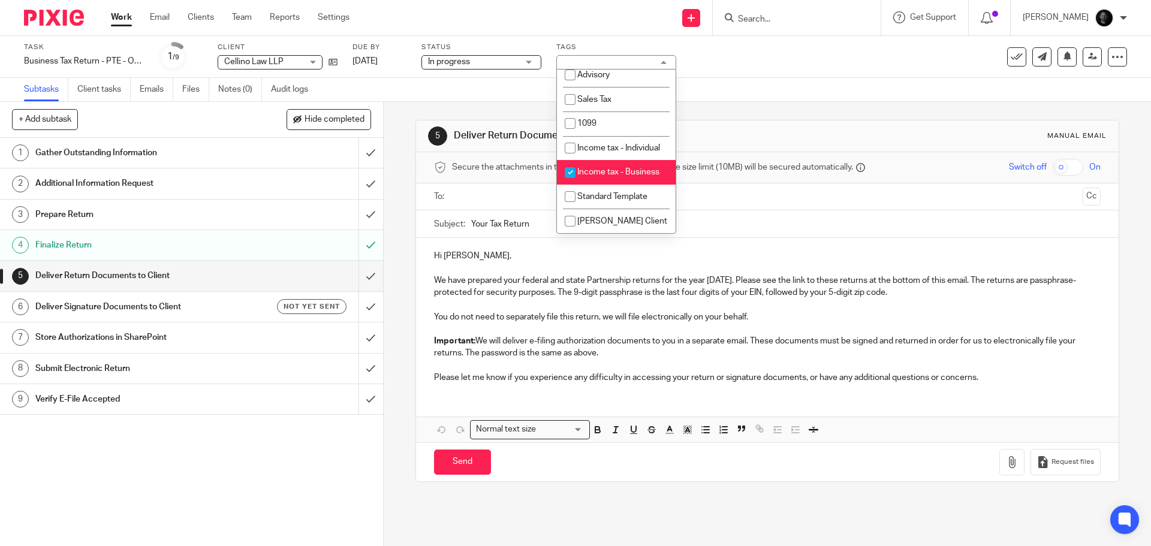
scroll to position [372, 0]
click at [742, 74] on div "Task Business Tax Return - PTE - On Extension - Cellino CT Save Business Tax Re…" at bounding box center [575, 57] width 1151 height 42
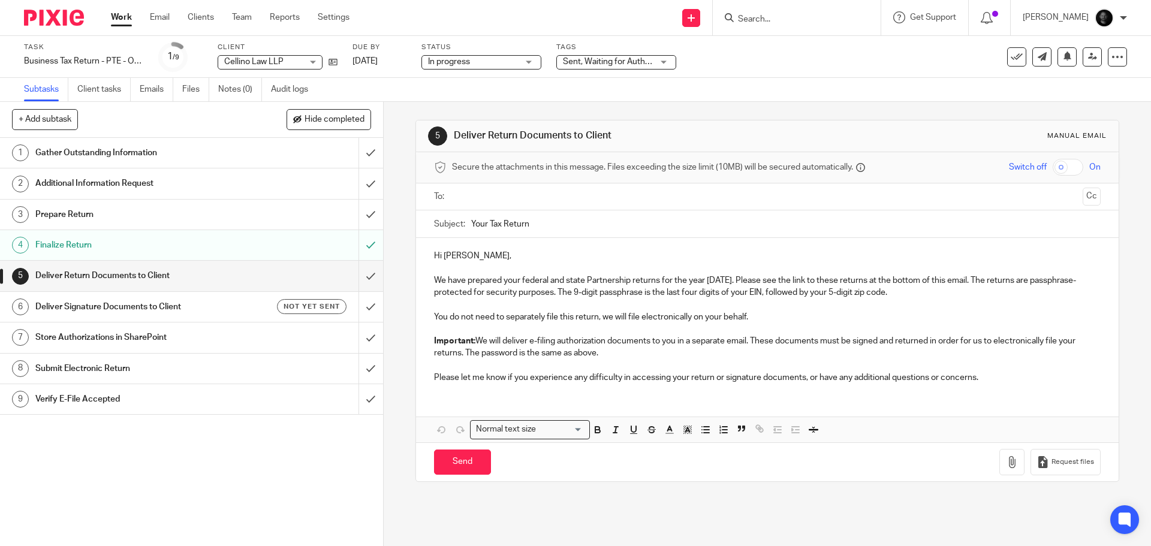
click at [569, 218] on input "Your Tax Return" at bounding box center [785, 223] width 629 height 27
click at [561, 227] on input "Your Tax Return -" at bounding box center [785, 223] width 629 height 27
click at [621, 218] on input "Your Tax Return - Cellino Law Connicu" at bounding box center [785, 223] width 629 height 27
type input "Your Tax Return - Cellino Law Connecticut LLP"
click at [626, 200] on input "text" at bounding box center [766, 197] width 621 height 14
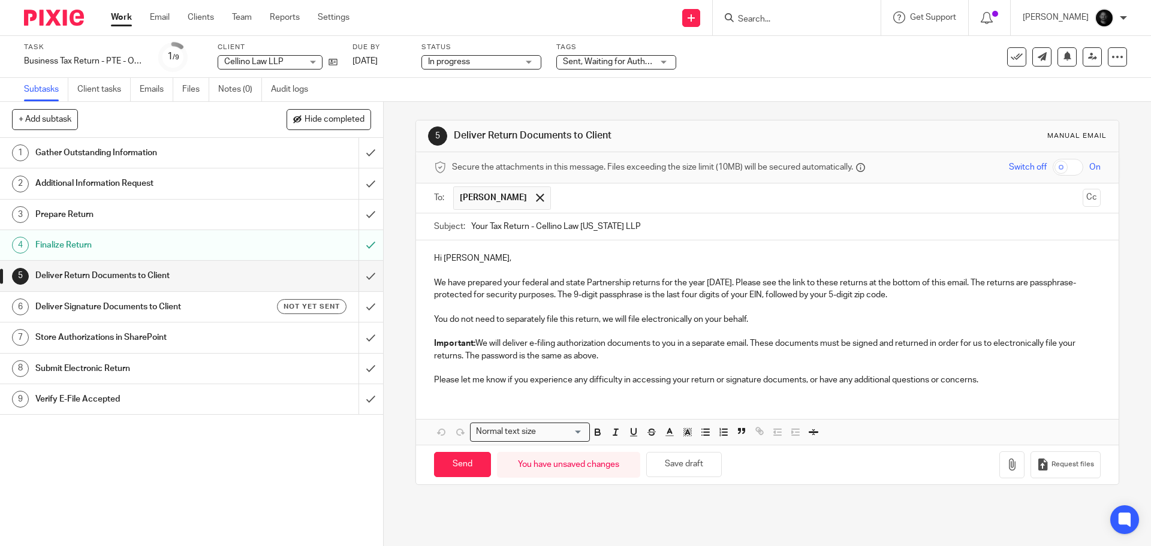
click at [1057, 171] on input "checkbox" at bounding box center [1068, 167] width 31 height 17
checkbox input "true"
click at [747, 295] on p "We have prepared your federal and state Partnership returns for the year 2024. …" at bounding box center [767, 289] width 666 height 25
click at [1006, 461] on icon "button" at bounding box center [1012, 465] width 12 height 12
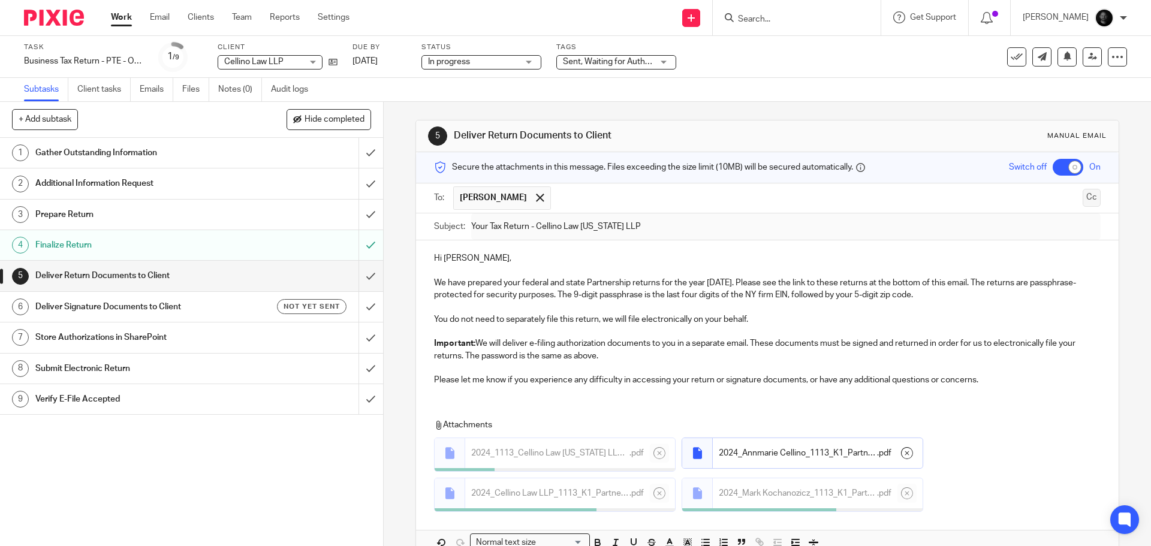
click at [1083, 198] on button "Cc" at bounding box center [1092, 198] width 18 height 18
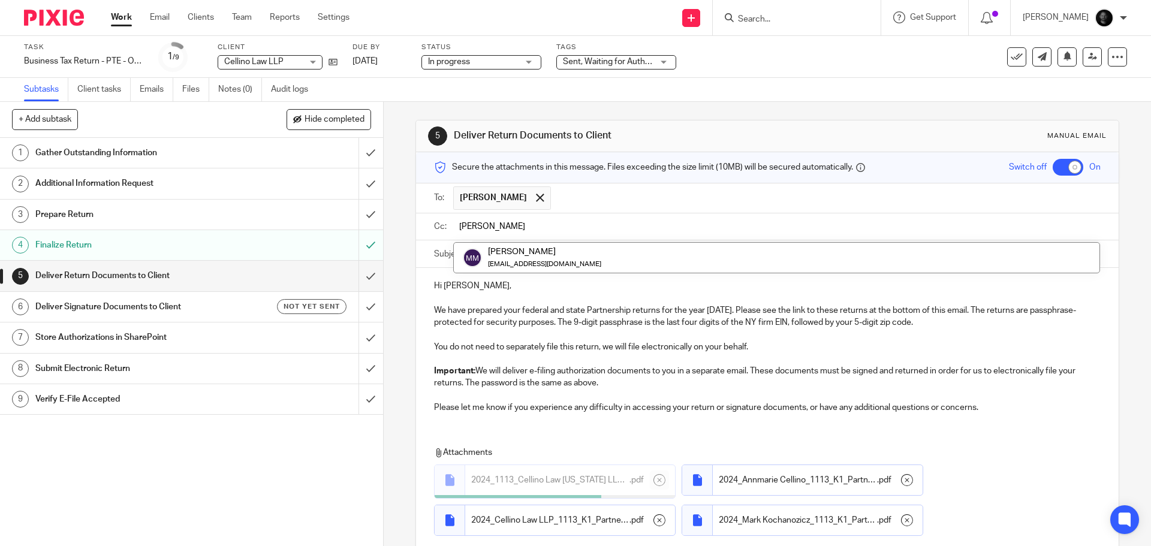
type input "morga"
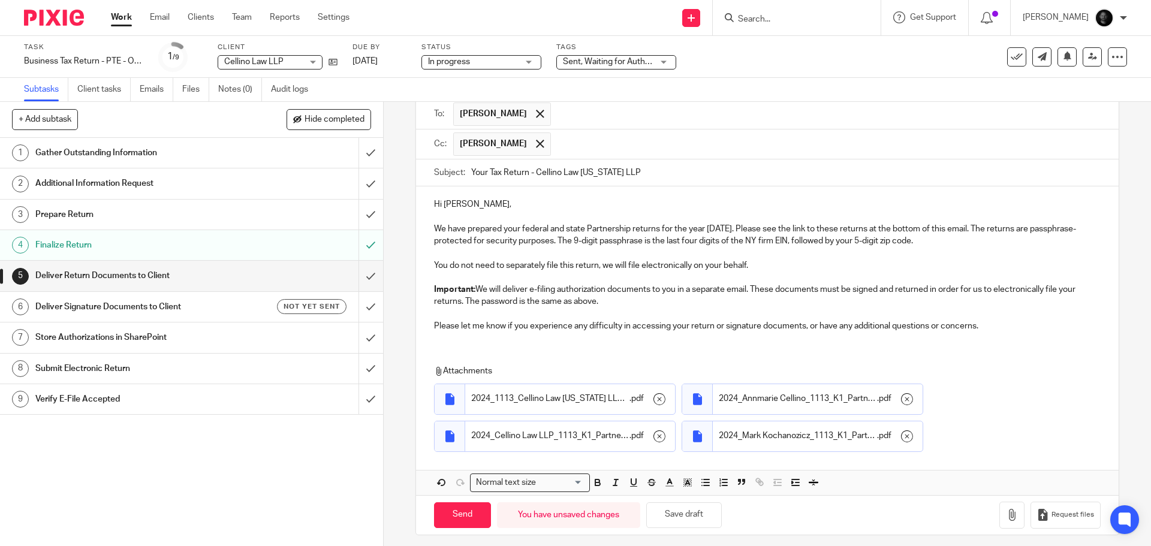
scroll to position [92, 0]
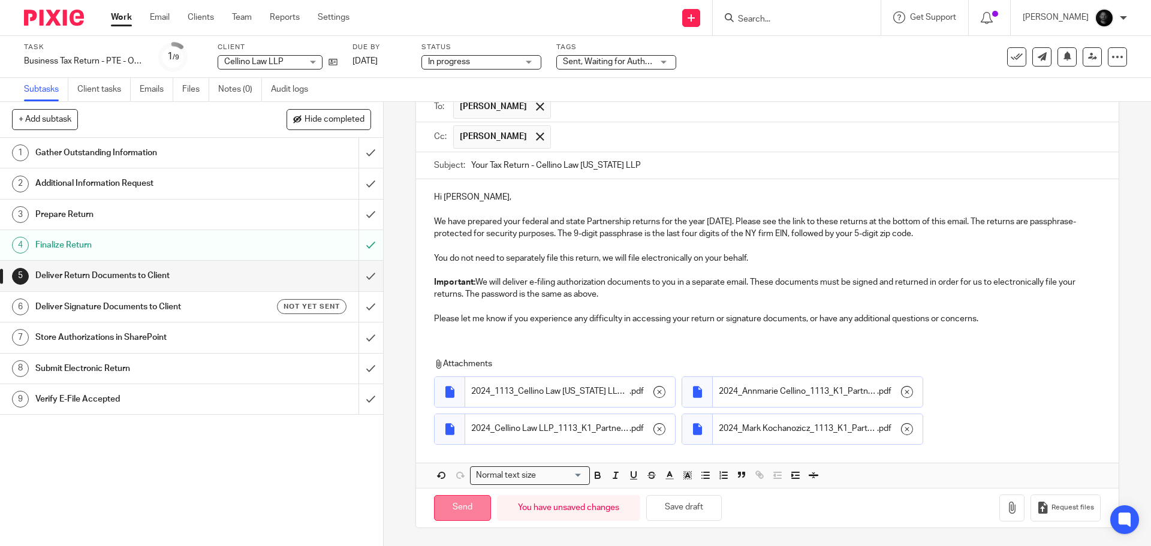
click at [462, 502] on input "Send" at bounding box center [462, 508] width 57 height 26
checkbox input "false"
type input "Sent"
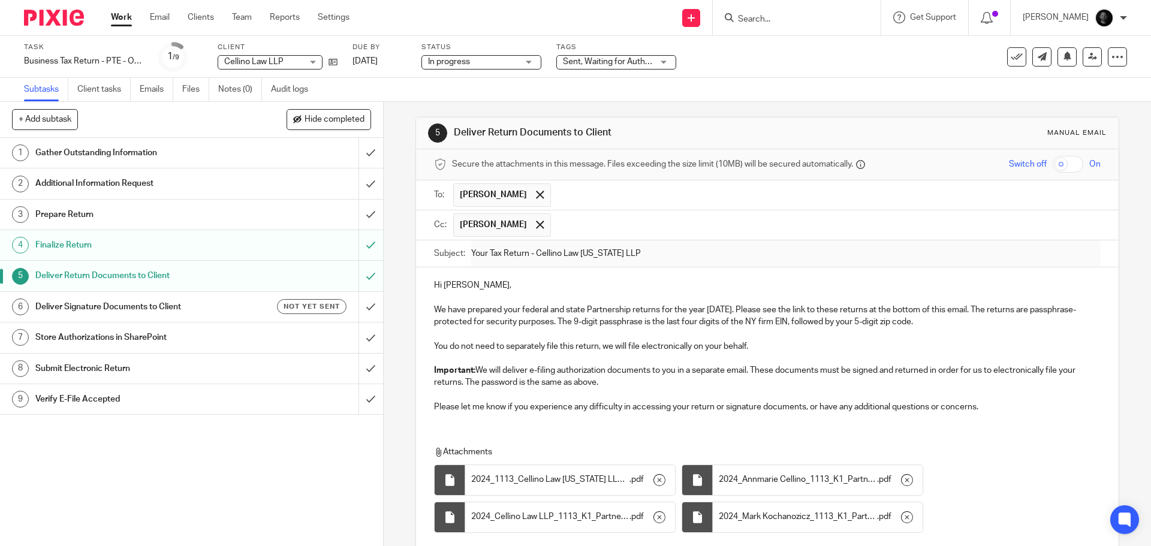
scroll to position [0, 0]
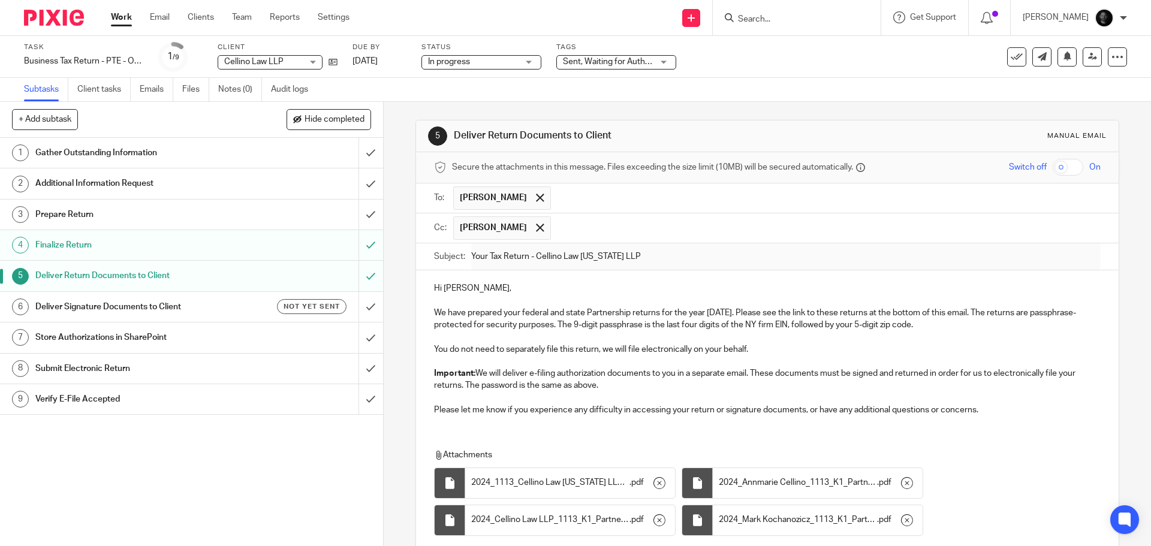
click at [1066, 171] on div "Switch off On" at bounding box center [1017, 167] width 167 height 17
click at [178, 308] on h1 "Deliver Signature Documents to Client" at bounding box center [138, 307] width 207 height 18
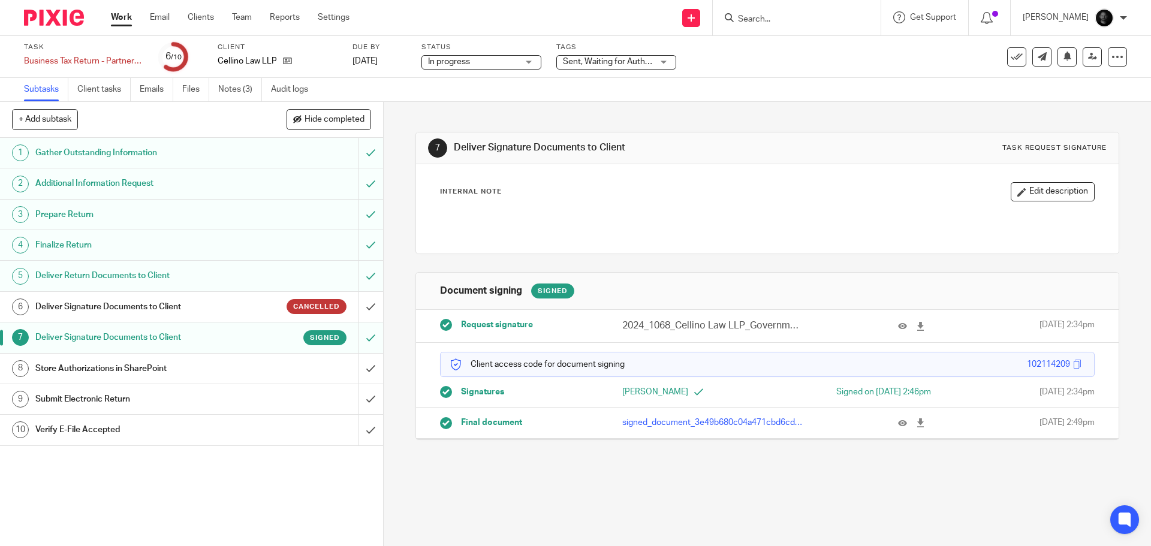
click at [635, 61] on span "Sent, Waiting for Authorization + 2" at bounding box center [626, 62] width 127 height 8
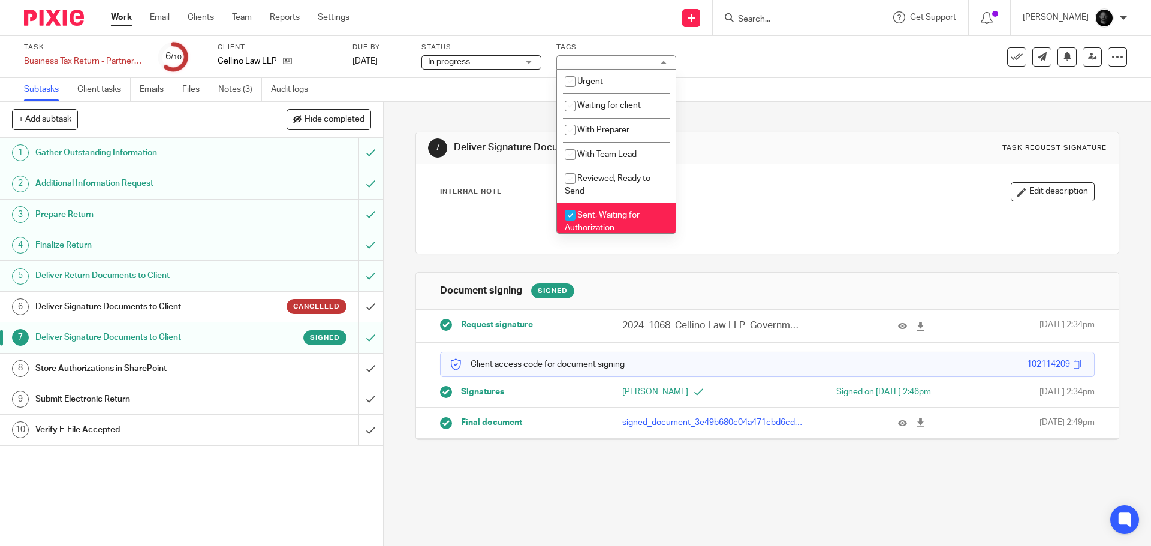
click at [599, 214] on span "Sent, Waiting for Authorization" at bounding box center [602, 221] width 75 height 21
checkbox input "false"
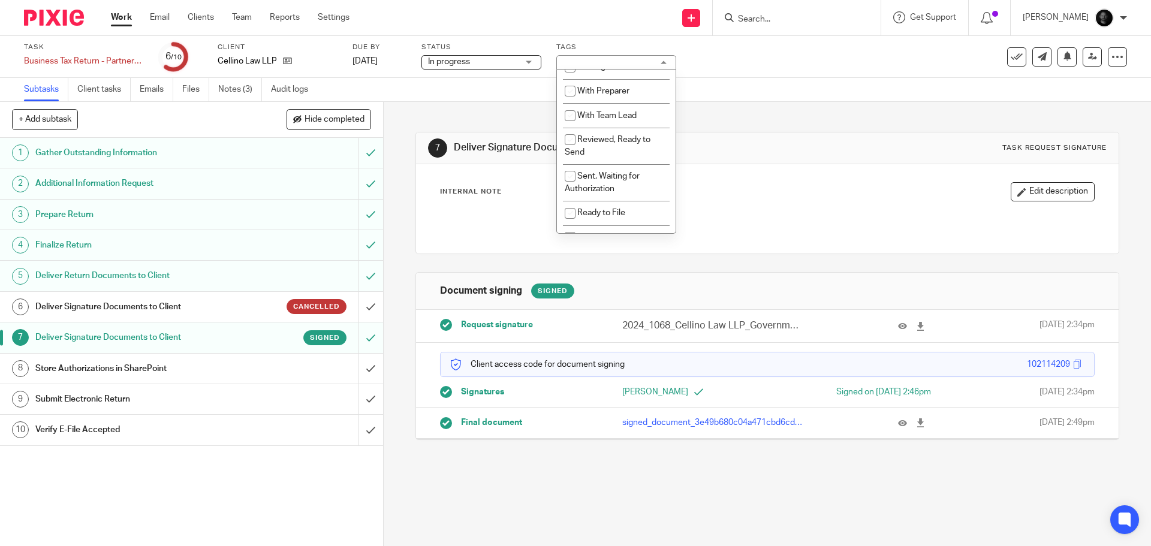
scroll to position [60, 0]
drag, startPoint x: 611, startPoint y: 216, endPoint x: 673, endPoint y: 158, distance: 85.7
click at [612, 216] on span "E-Filed, Waiting for Acknowledgement" at bounding box center [606, 222] width 83 height 21
checkbox input "true"
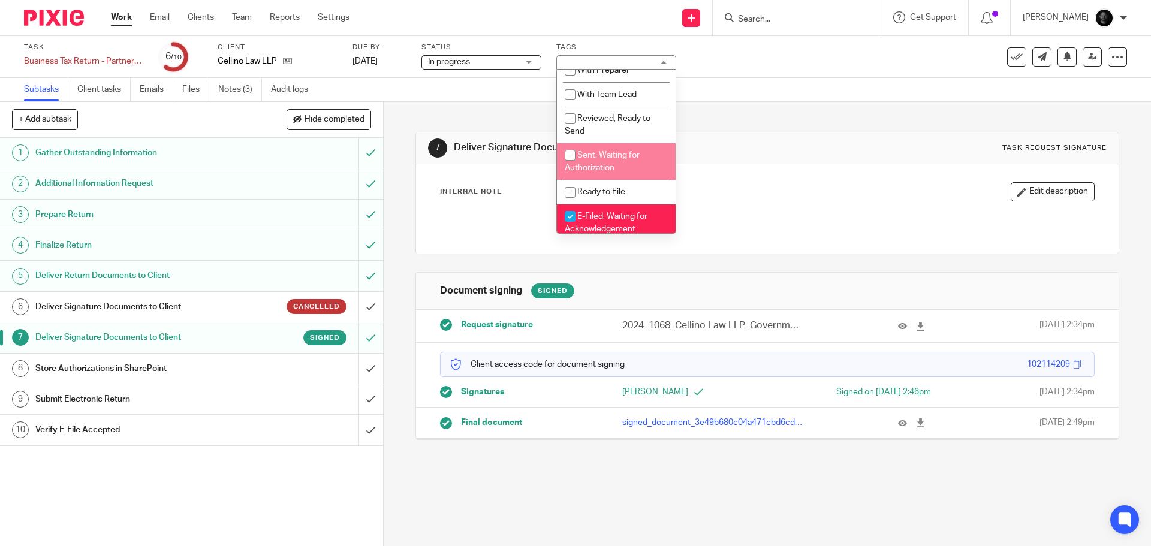
click at [743, 130] on div "7 Deliver Signature Documents to Client Task request signature Internal Note Ed…" at bounding box center [767, 277] width 703 height 350
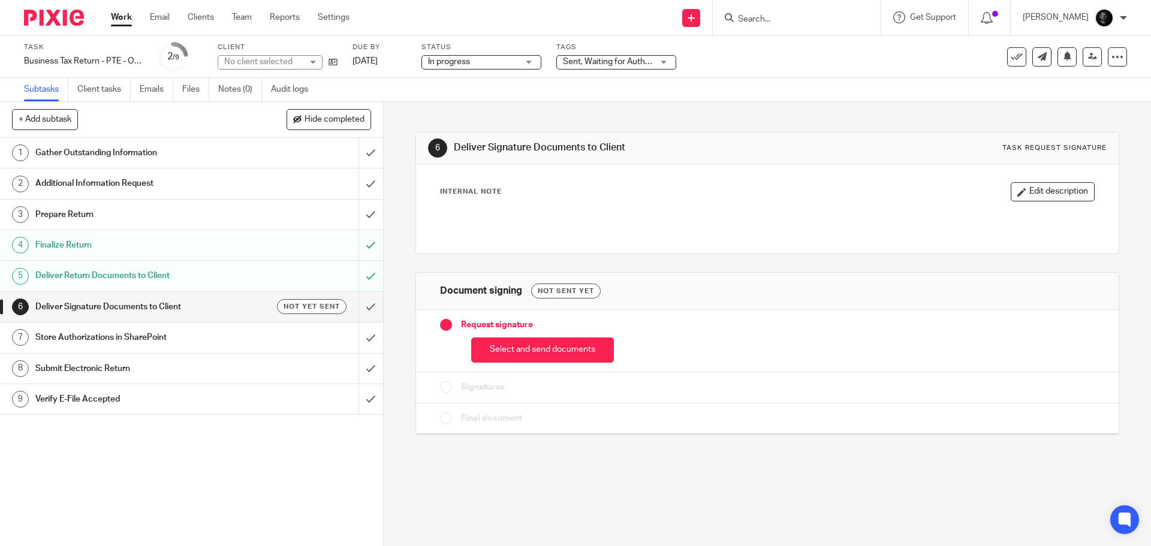
click at [518, 351] on button "Select and send documents" at bounding box center [542, 351] width 143 height 26
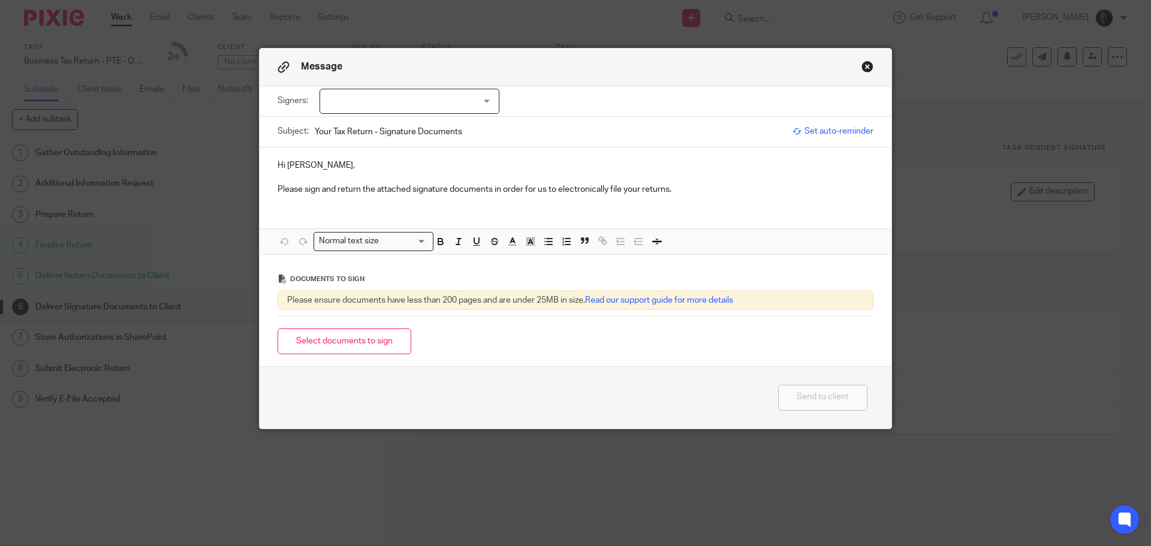
click at [401, 105] on div at bounding box center [410, 101] width 180 height 25
click at [335, 128] on input "checkbox" at bounding box center [329, 126] width 23 height 23
checkbox input "true"
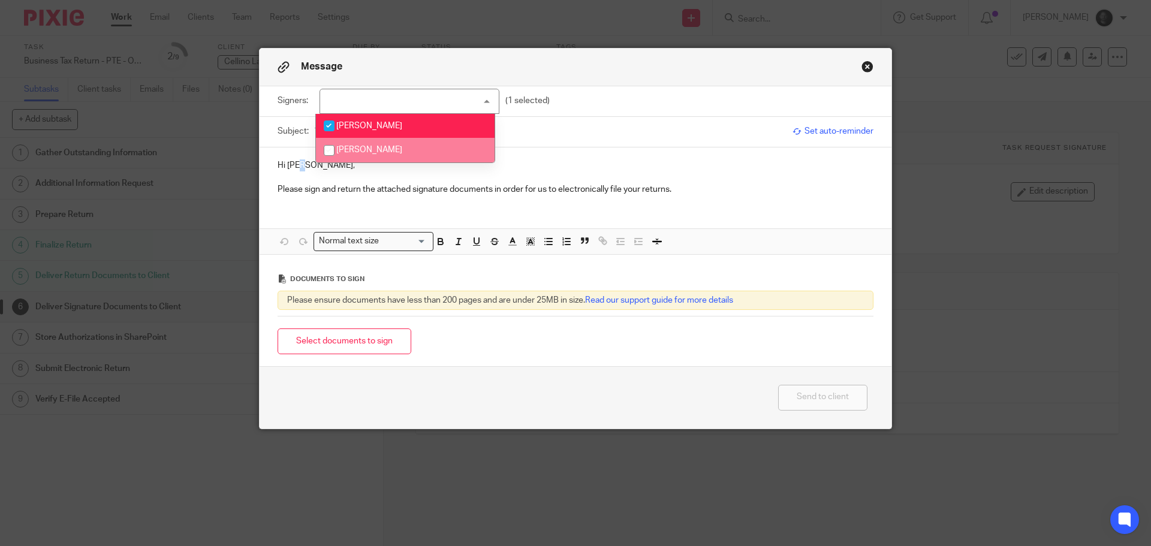
click at [300, 157] on div "Hi [PERSON_NAME], Please sign and return the attached signature documents in or…" at bounding box center [576, 177] width 632 height 58
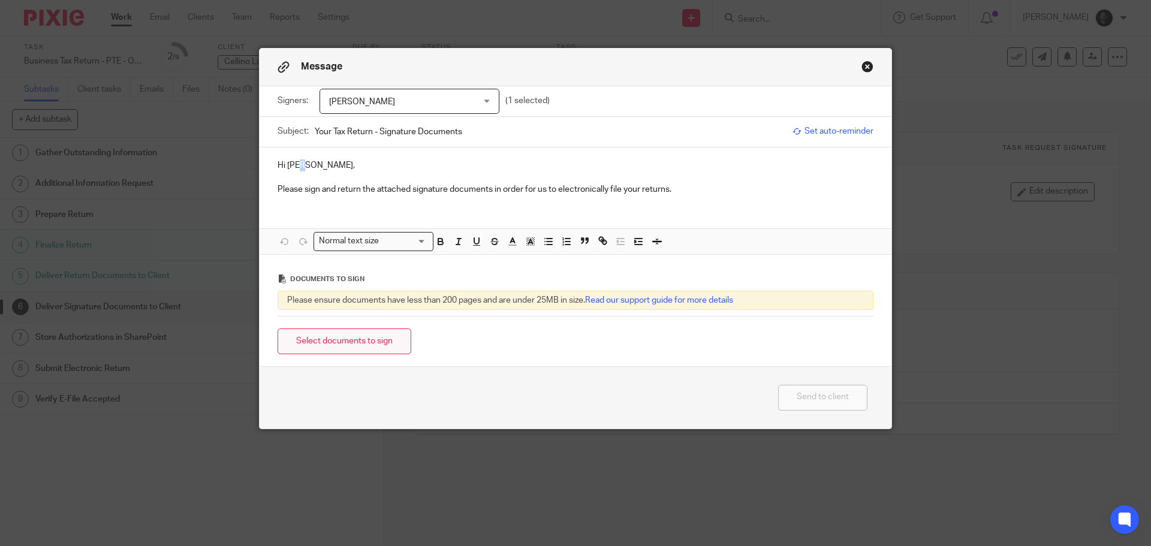
click at [315, 346] on button "Select documents to sign" at bounding box center [345, 342] width 134 height 26
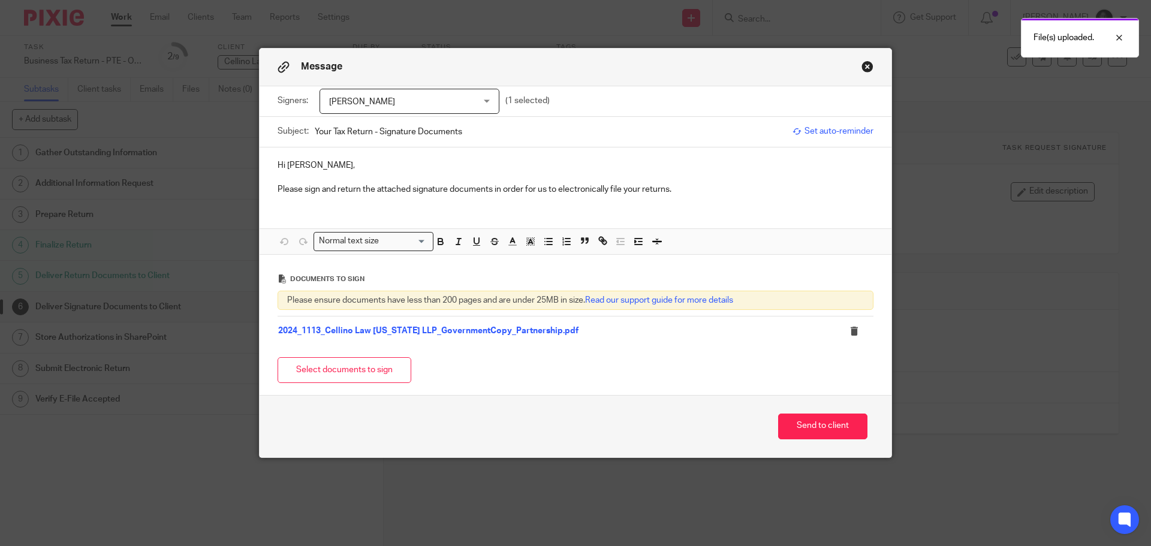
click at [503, 135] on input "Your Tax Return - Signature Documents" at bounding box center [551, 131] width 472 height 27
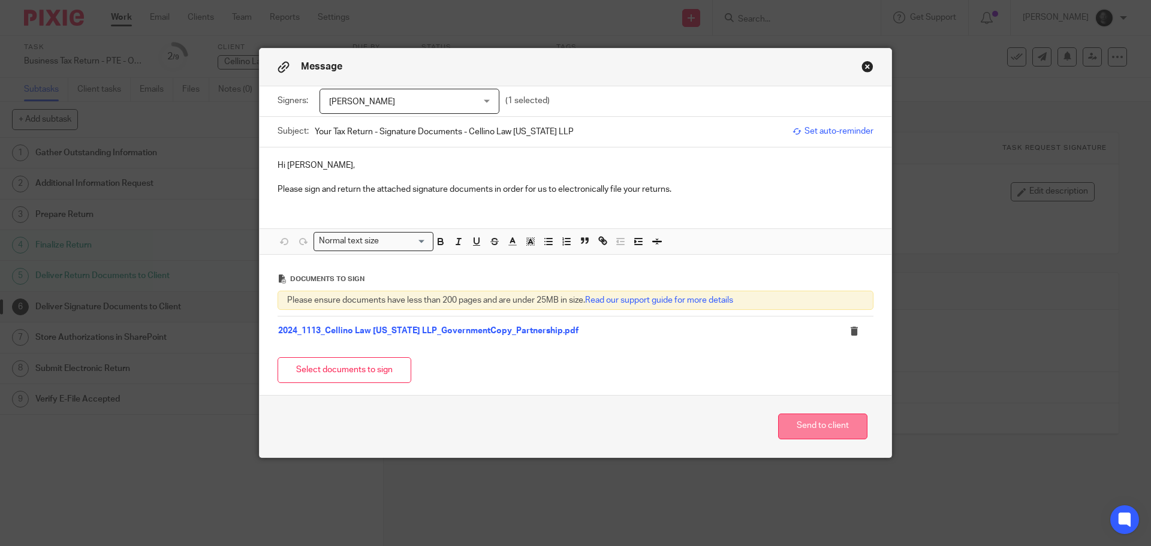
type input "Your Tax Return - Signature Documents - Cellino Law [US_STATE] LLP"
click at [811, 429] on button "Send to client" at bounding box center [822, 427] width 89 height 26
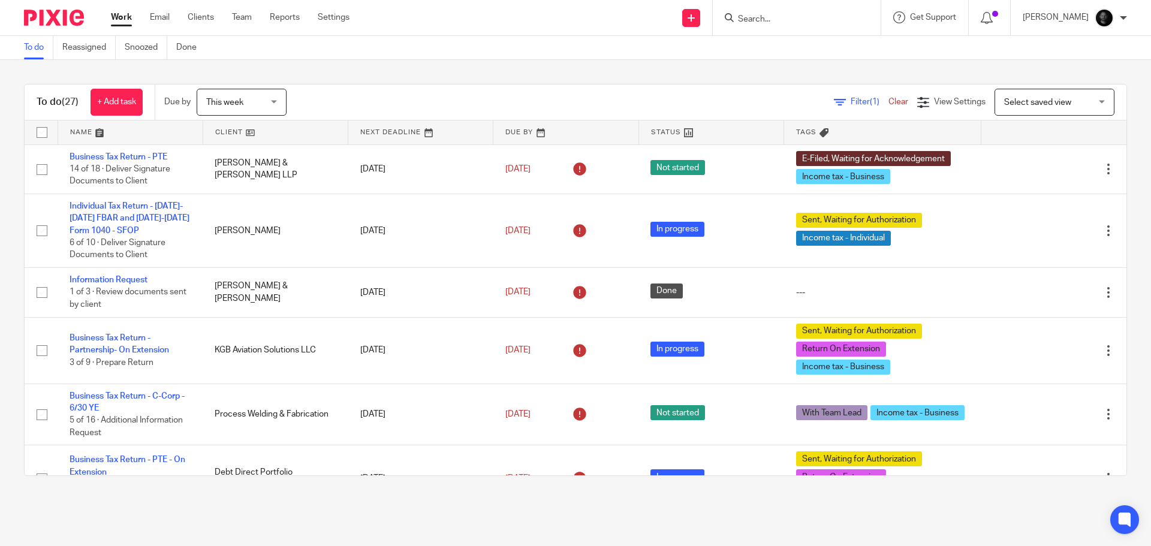
scroll to position [839, 0]
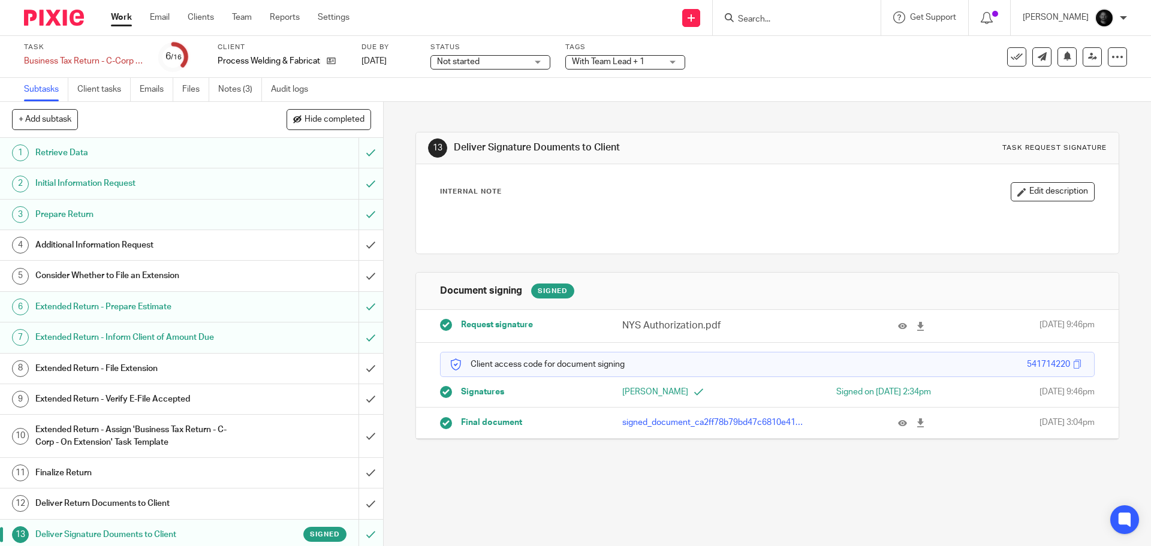
click at [609, 61] on span "With Team Lead + 1" at bounding box center [608, 62] width 73 height 8
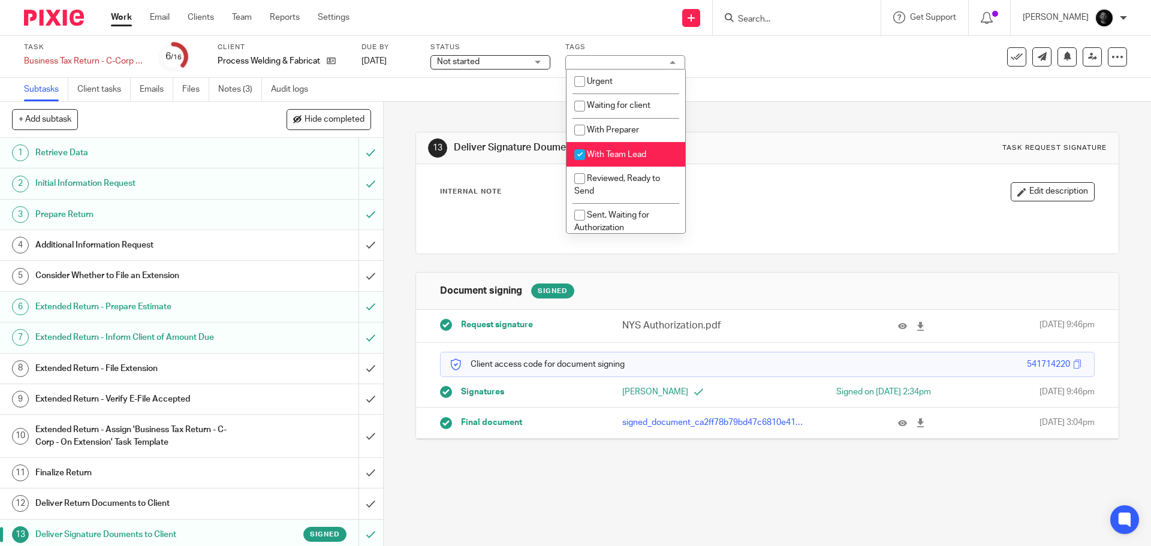
click at [607, 158] on span "With Team Lead" at bounding box center [616, 155] width 59 height 8
checkbox input "false"
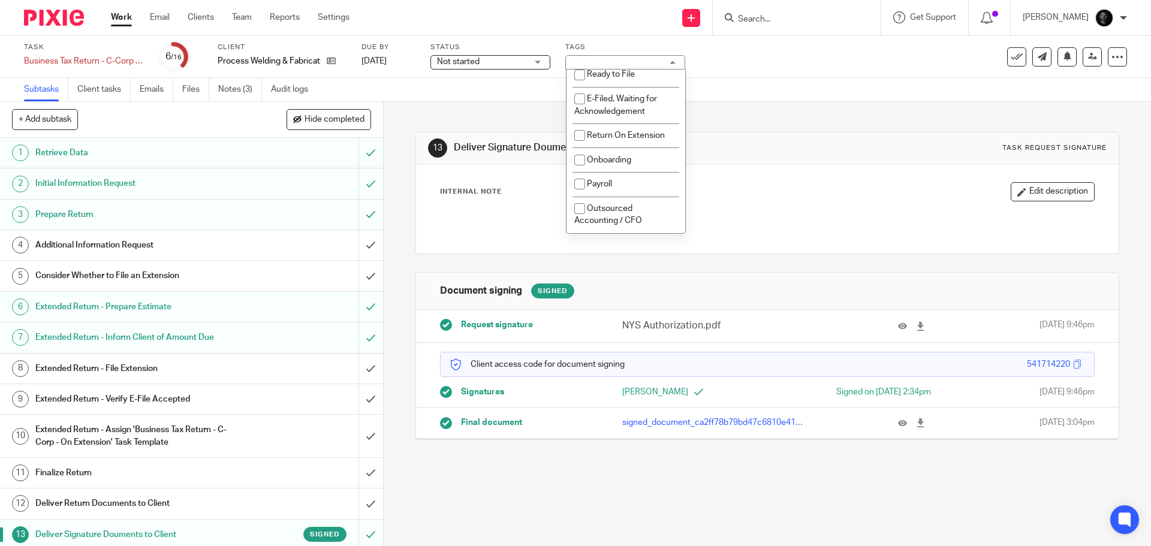
scroll to position [180, 0]
click at [608, 107] on span "E-Filed, Waiting for Acknowledgement" at bounding box center [615, 102] width 83 height 21
checkbox input "true"
click at [710, 98] on div "Subtasks Client tasks Emails Files Notes (3) Audit logs" at bounding box center [575, 90] width 1151 height 24
